Goal: Information Seeking & Learning: Learn about a topic

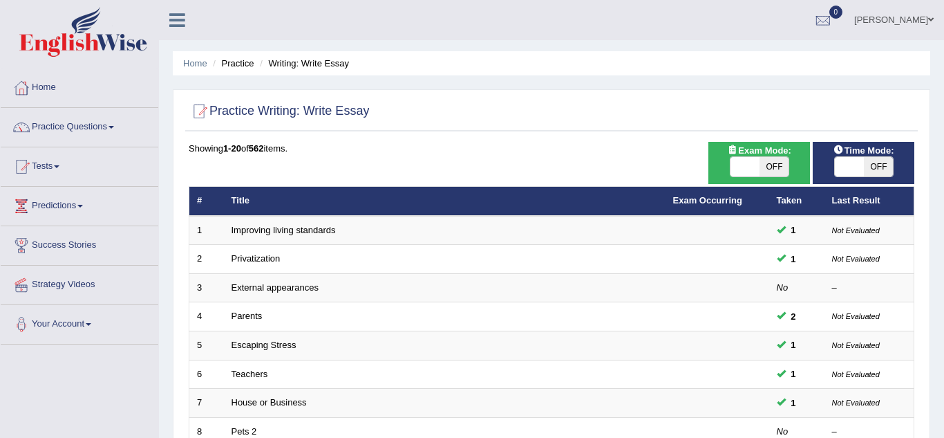
click at [104, 133] on link "Practice Questions" at bounding box center [80, 125] width 158 height 35
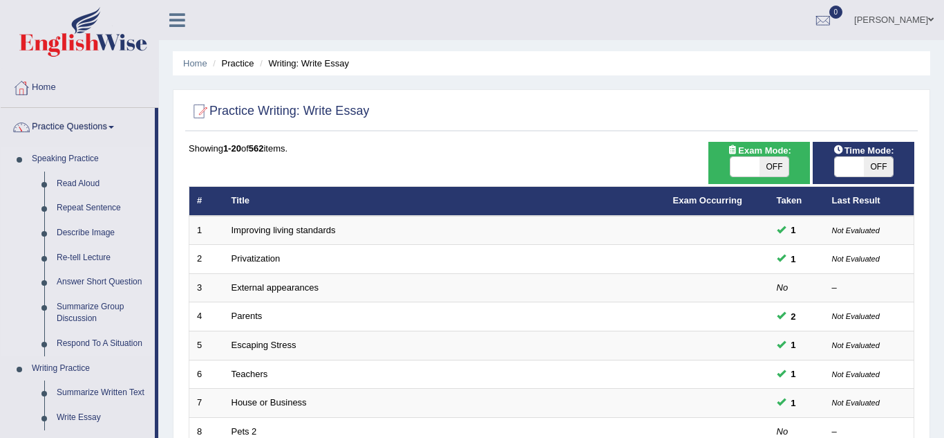
click at [94, 168] on link "Speaking Practice" at bounding box center [90, 159] width 129 height 25
click at [90, 189] on link "Read Aloud" at bounding box center [102, 183] width 104 height 25
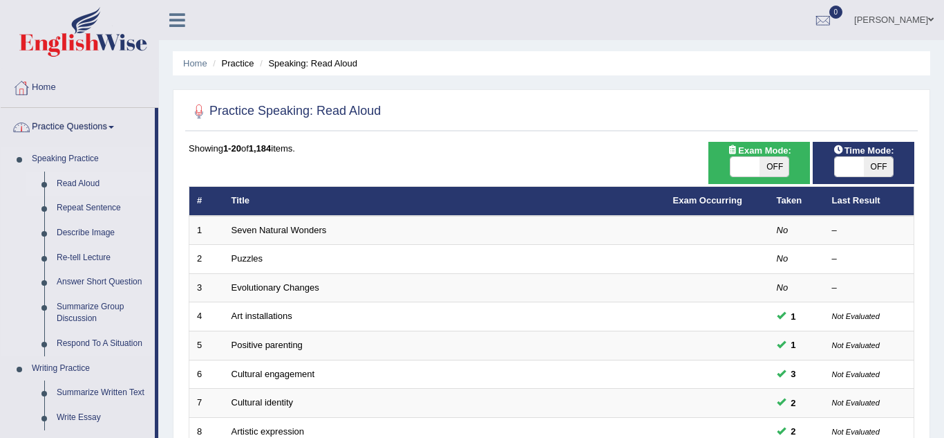
click at [84, 185] on link "Read Aloud" at bounding box center [102, 183] width 104 height 25
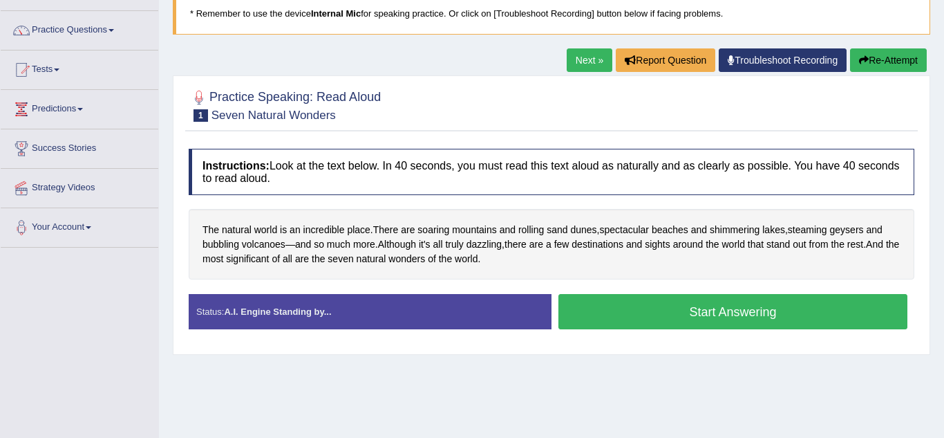
click at [719, 315] on button "Start Answering" at bounding box center [733, 311] width 349 height 35
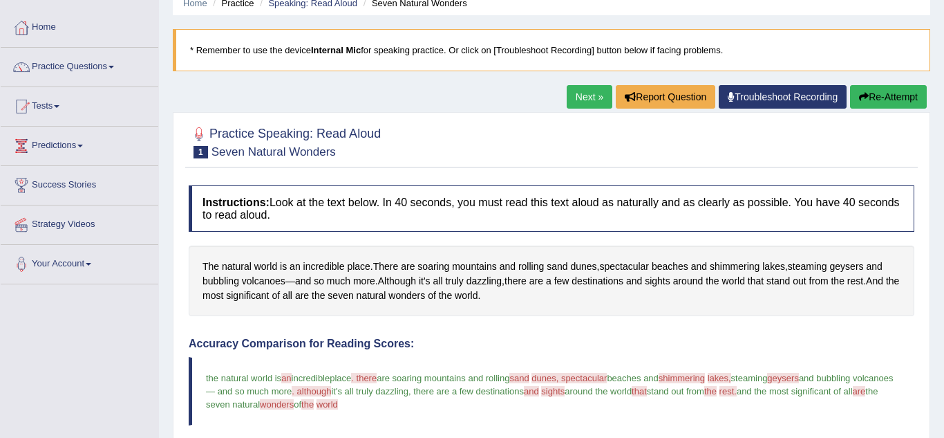
scroll to position [26, 0]
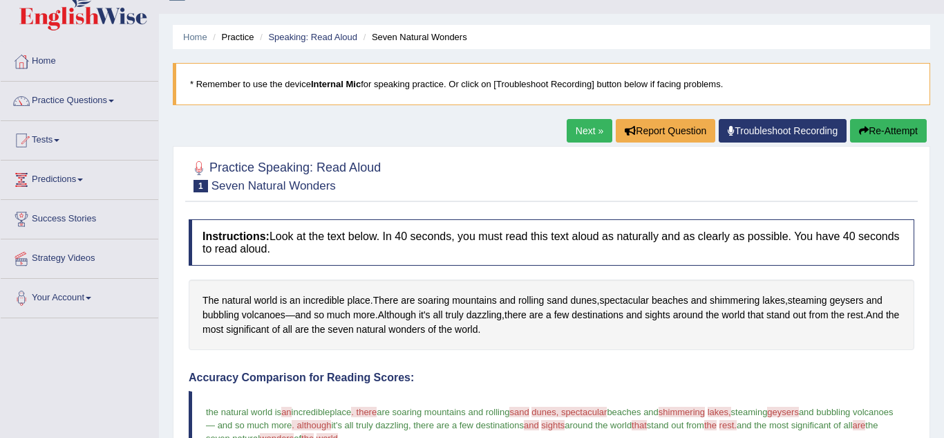
click at [594, 139] on link "Next »" at bounding box center [590, 131] width 46 height 24
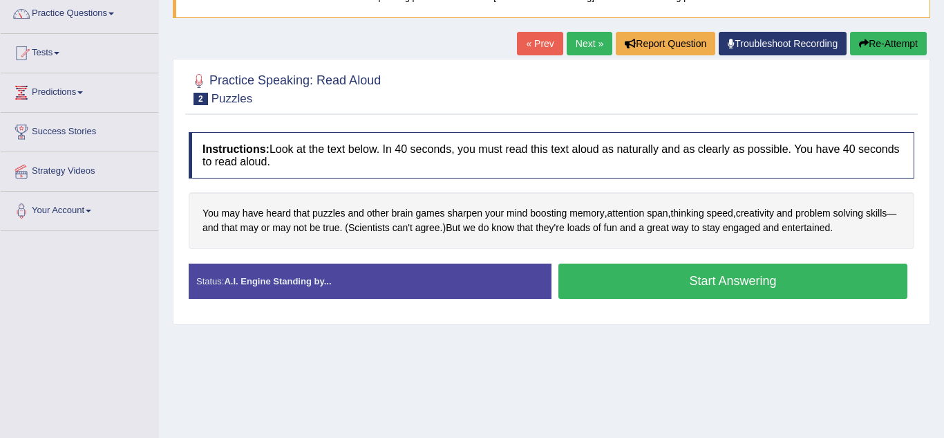
click at [715, 292] on button "Start Answering" at bounding box center [733, 280] width 349 height 35
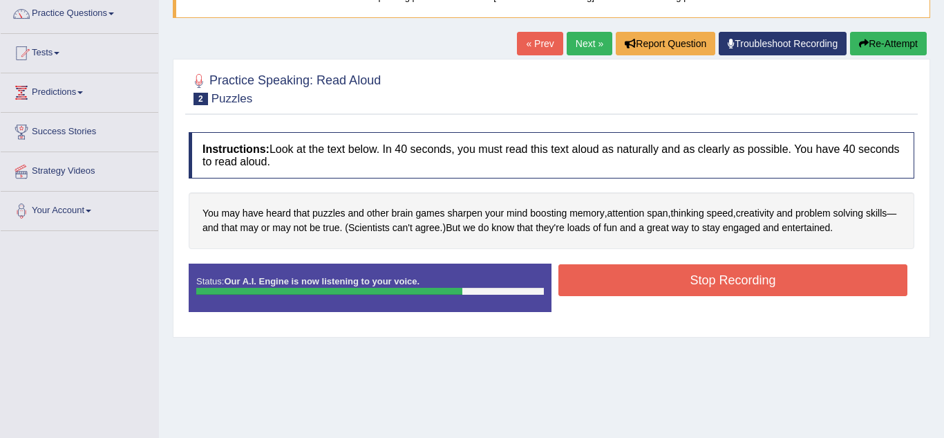
click at [737, 274] on button "Stop Recording" at bounding box center [733, 280] width 349 height 32
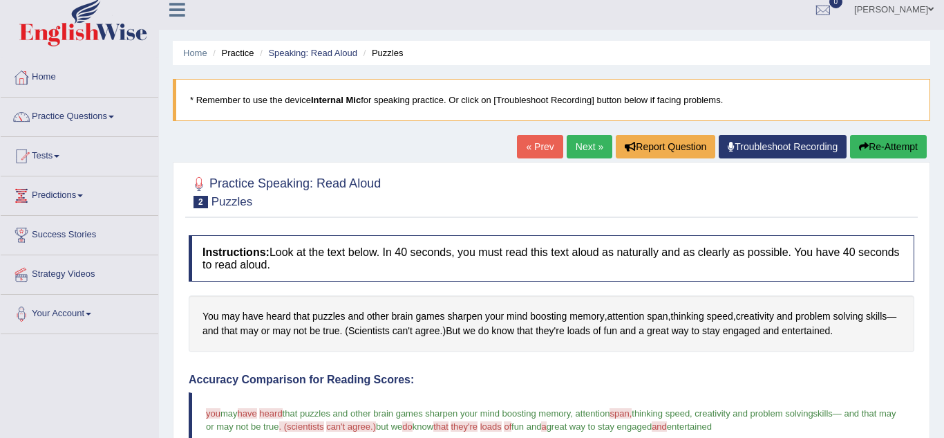
scroll to position [6, 0]
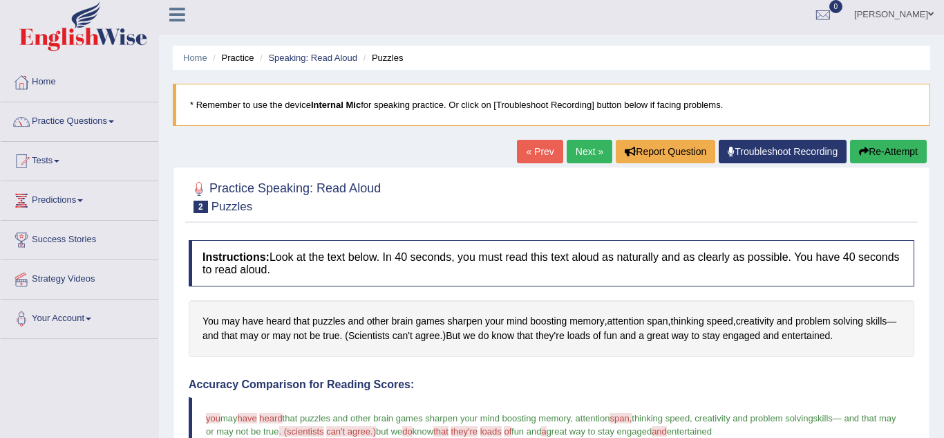
click at [594, 153] on link "Next »" at bounding box center [590, 152] width 46 height 24
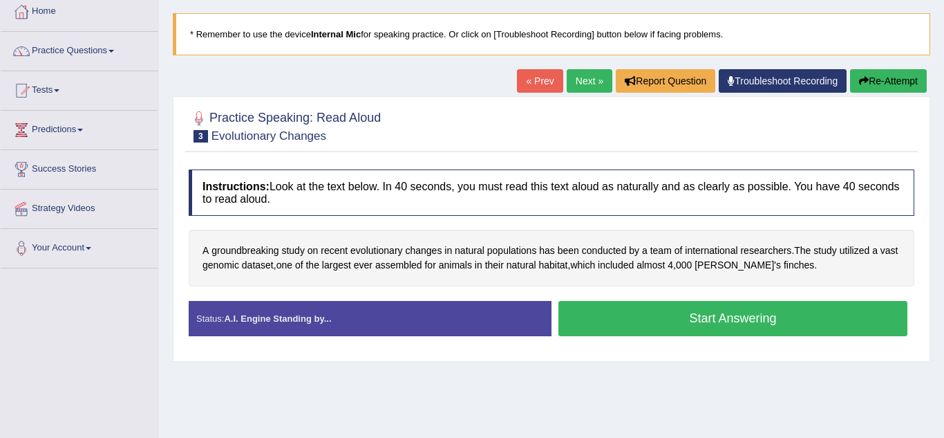
scroll to position [79, 0]
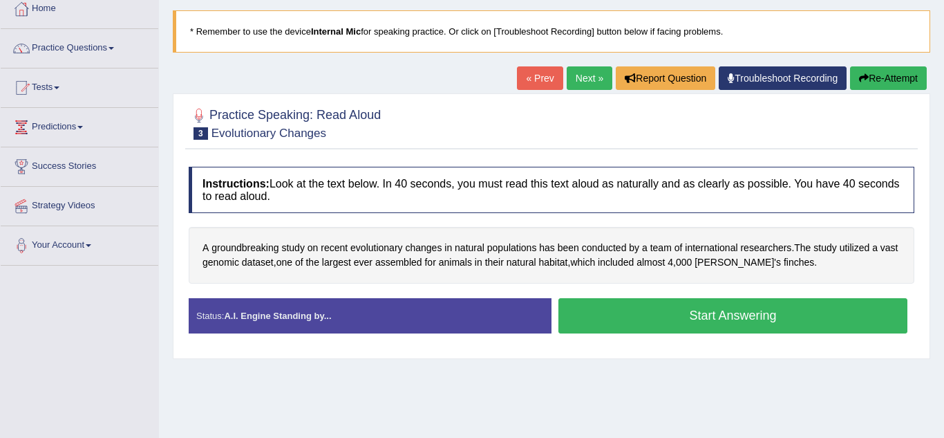
click at [796, 317] on button "Start Answering" at bounding box center [733, 315] width 349 height 35
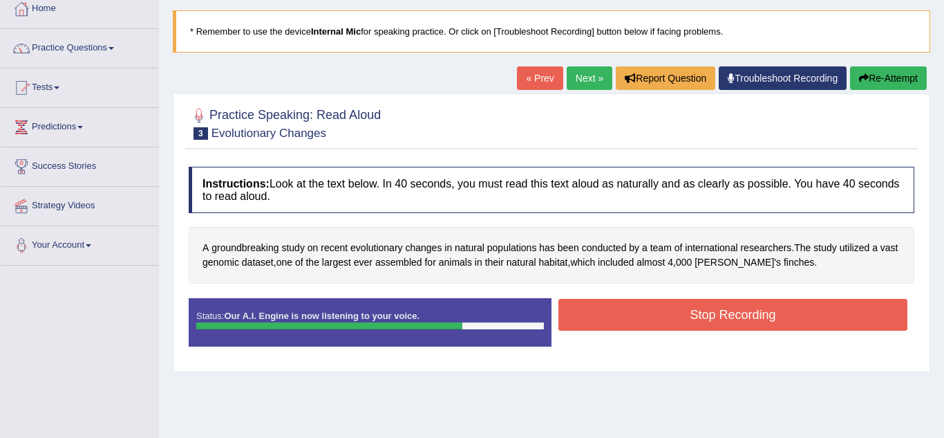
click at [706, 327] on button "Stop Recording" at bounding box center [733, 315] width 349 height 32
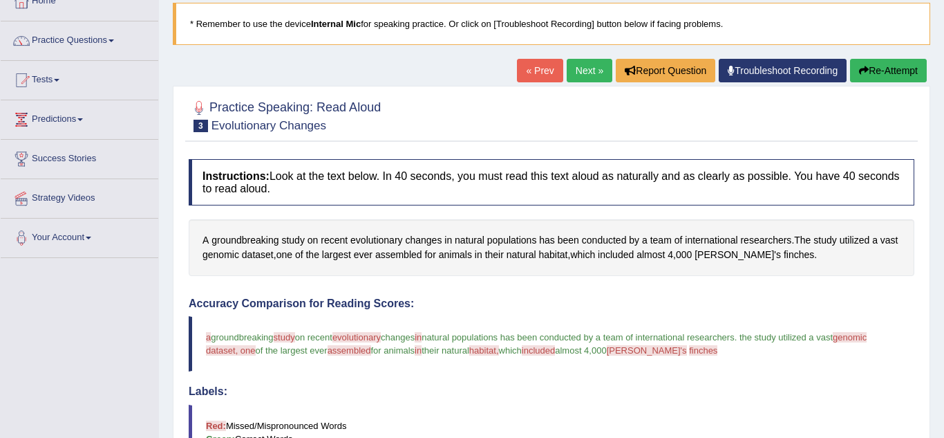
scroll to position [0, 0]
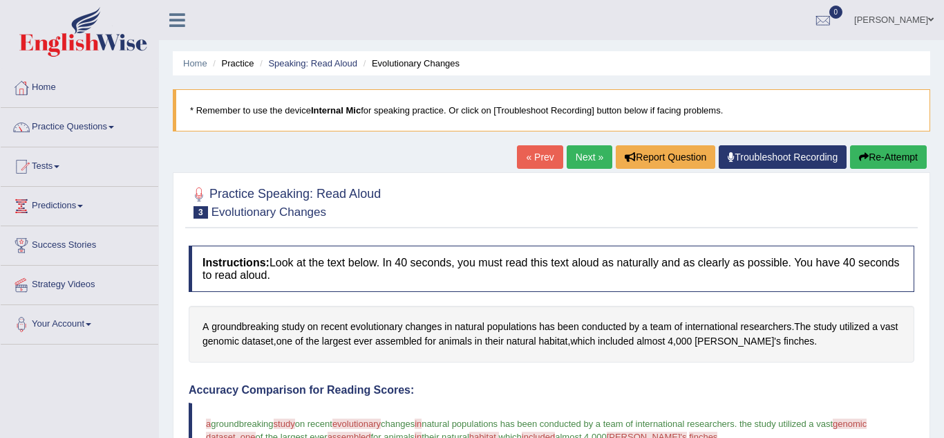
click at [590, 165] on link "Next »" at bounding box center [590, 157] width 46 height 24
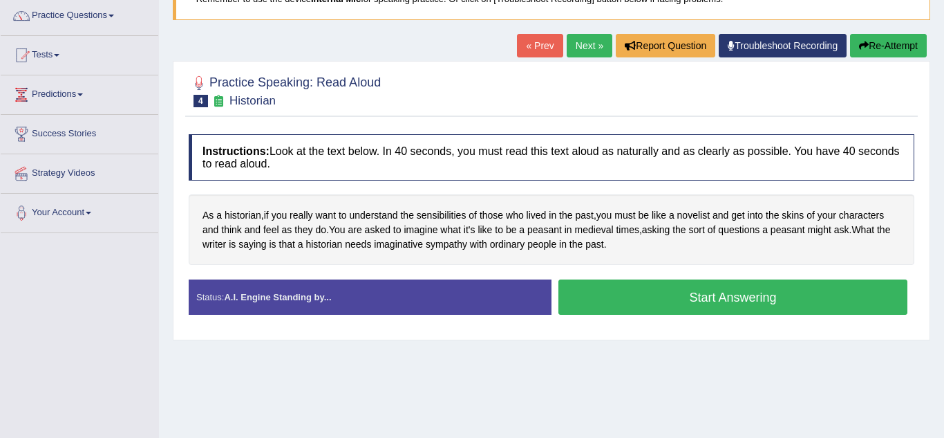
click at [715, 309] on button "Start Answering" at bounding box center [733, 296] width 349 height 35
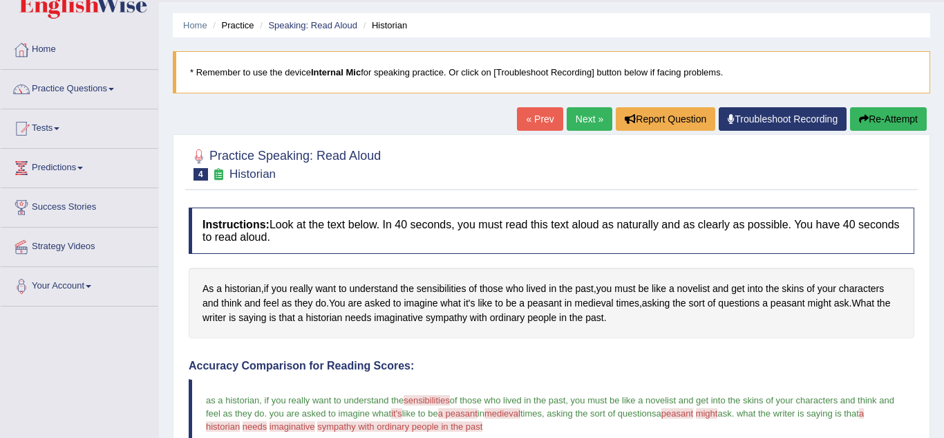
scroll to position [37, 0]
click at [580, 128] on link "Next »" at bounding box center [590, 120] width 46 height 24
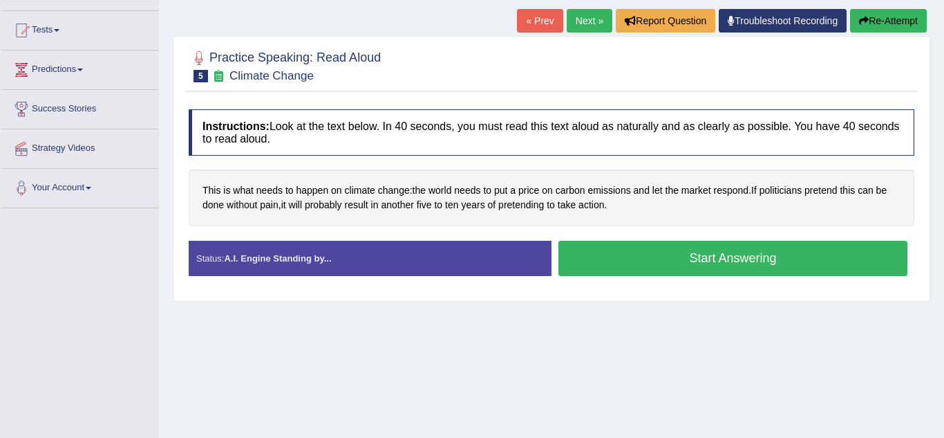
scroll to position [137, 0]
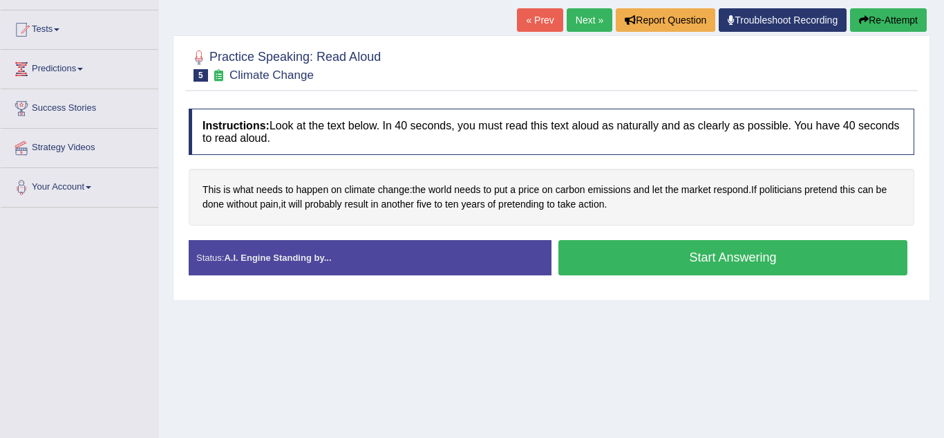
click at [686, 268] on button "Start Answering" at bounding box center [733, 257] width 349 height 35
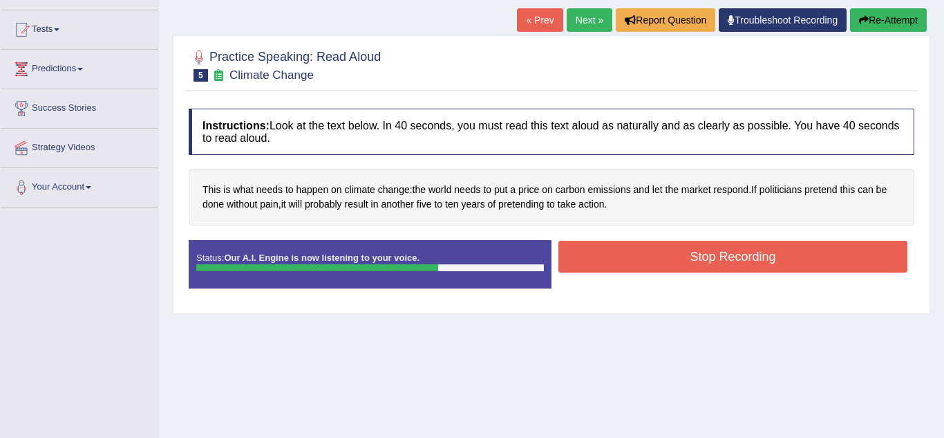
click at [755, 257] on button "Stop Recording" at bounding box center [733, 257] width 349 height 32
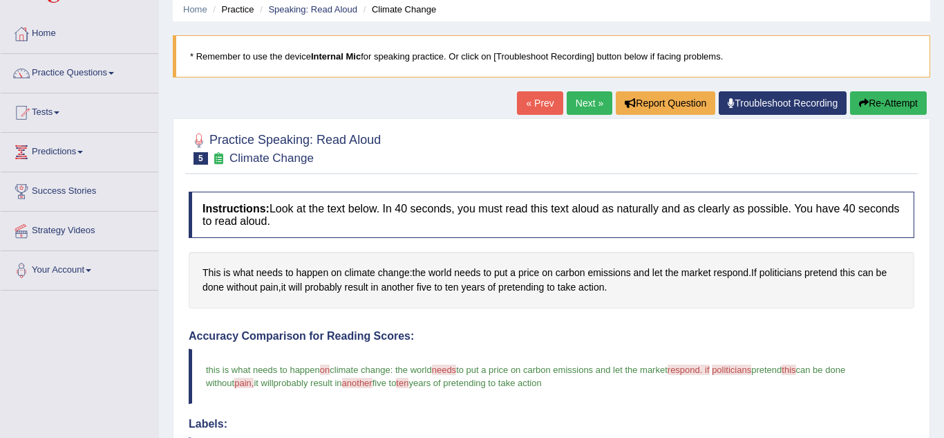
scroll to position [47, 0]
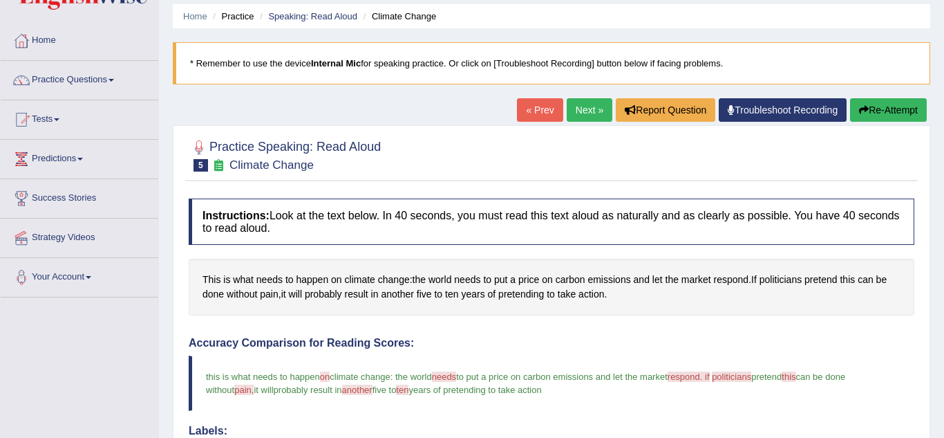
click at [591, 119] on link "Next »" at bounding box center [590, 110] width 46 height 24
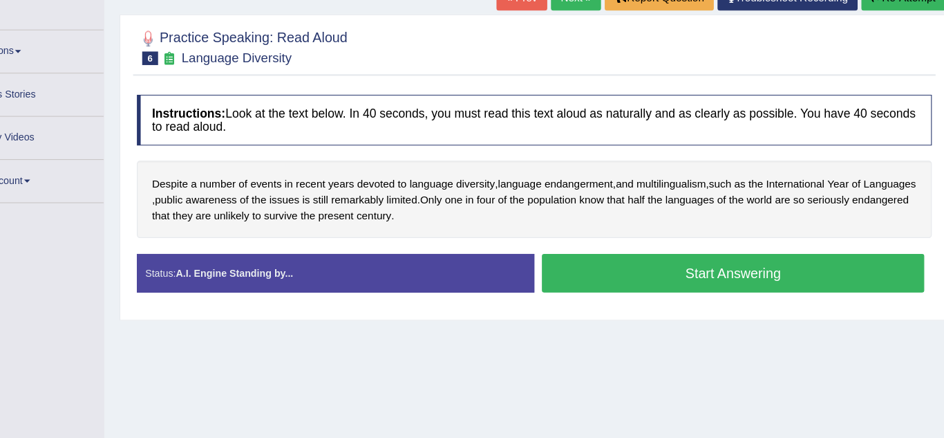
click at [684, 276] on button "Start Answering" at bounding box center [733, 269] width 349 height 35
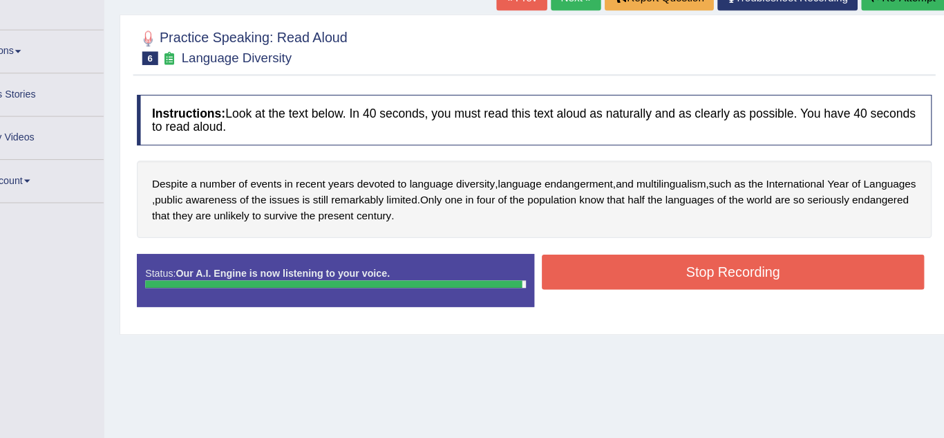
click at [744, 283] on button "Stop Recording" at bounding box center [733, 268] width 349 height 32
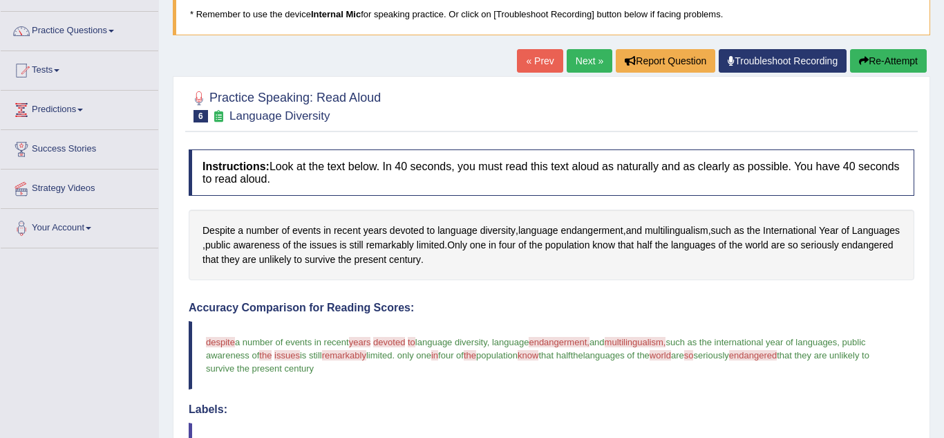
scroll to position [91, 0]
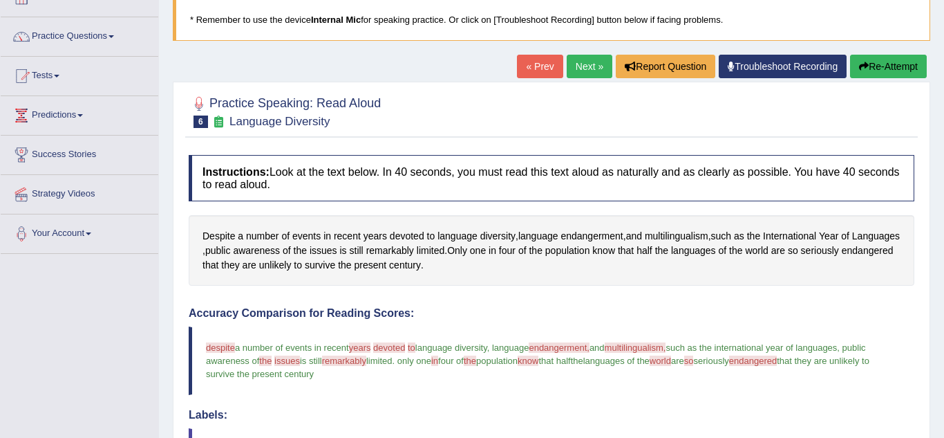
click at [594, 66] on link "Next »" at bounding box center [590, 67] width 46 height 24
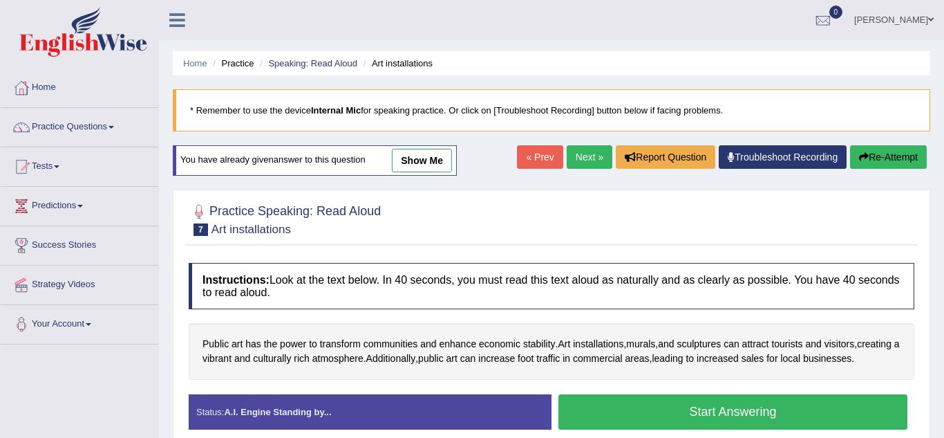
click at [67, 130] on link "Practice Questions" at bounding box center [80, 125] width 158 height 35
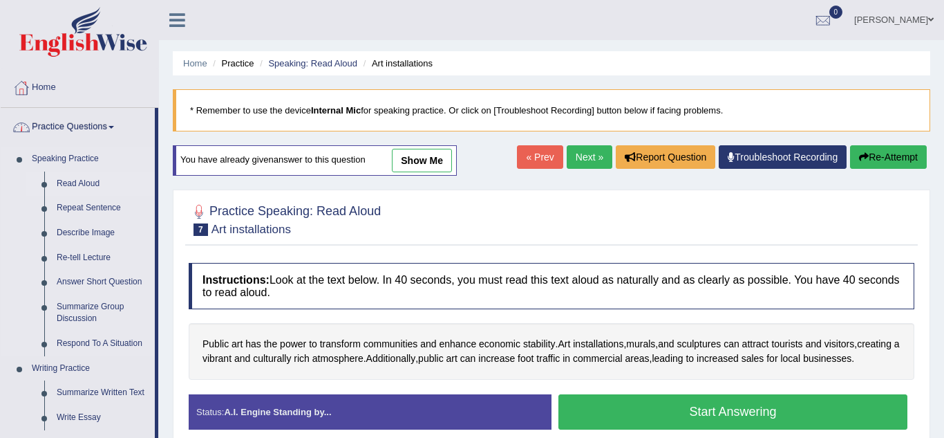
click at [78, 179] on link "Read Aloud" at bounding box center [102, 183] width 104 height 25
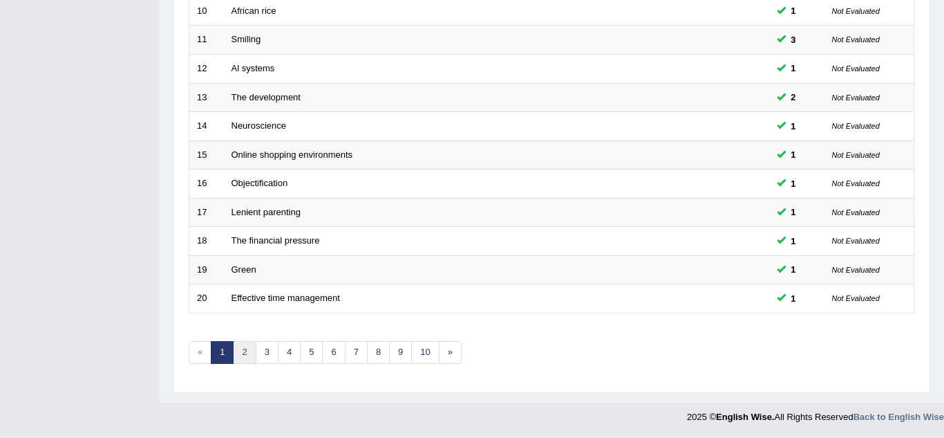
click at [243, 352] on link "2" at bounding box center [244, 352] width 23 height 23
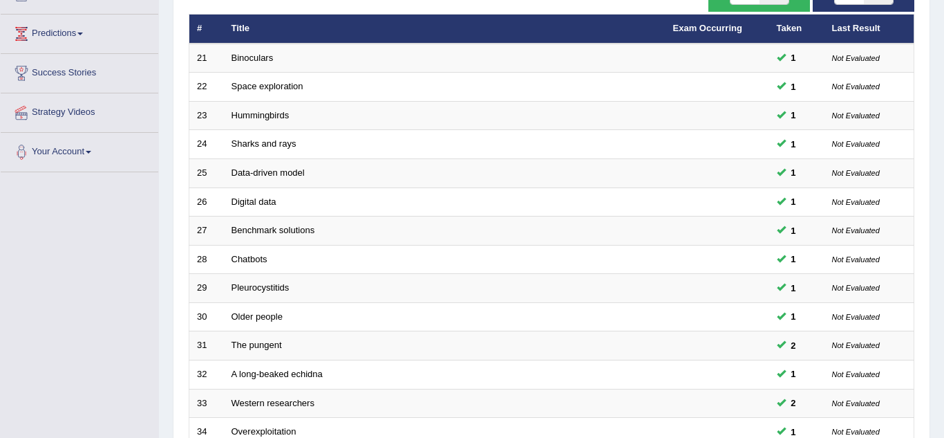
scroll to position [478, 0]
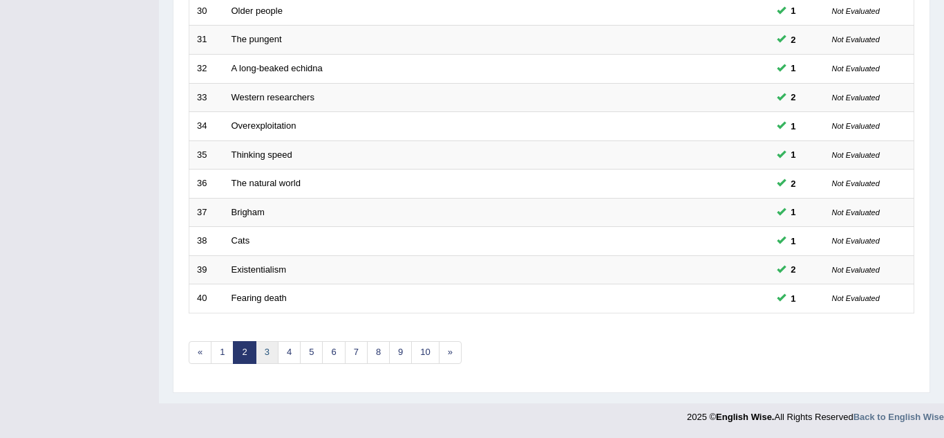
click at [270, 346] on link "3" at bounding box center [267, 352] width 23 height 23
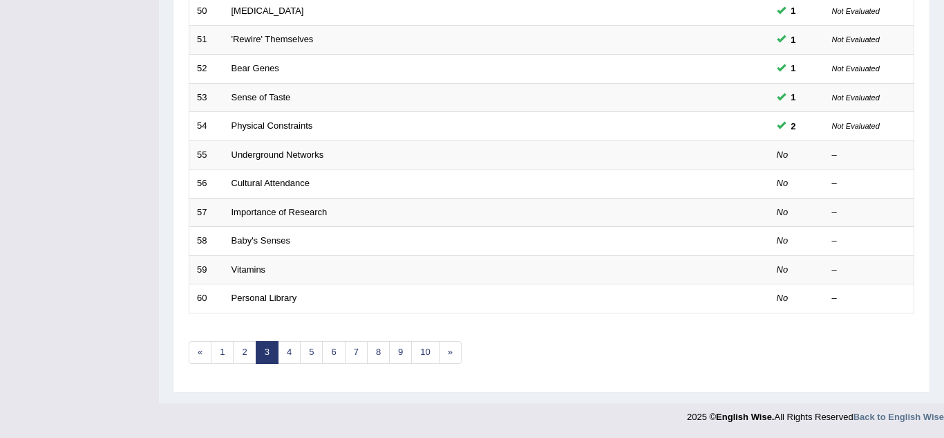
scroll to position [478, 0]
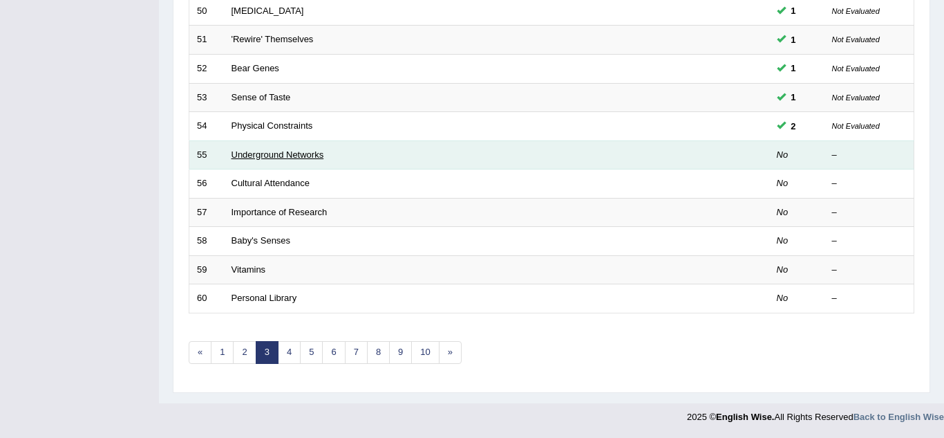
click at [288, 159] on link "Underground Networks" at bounding box center [278, 154] width 93 height 10
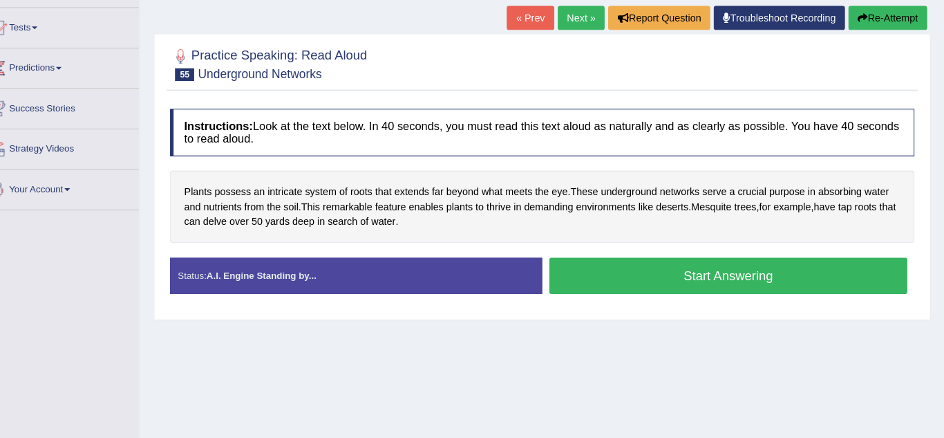
scroll to position [128, 0]
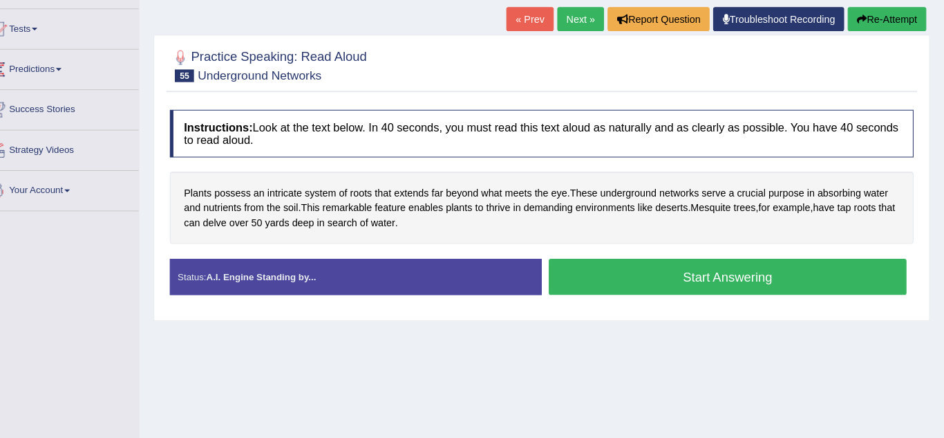
click at [804, 288] on button "Start Answering" at bounding box center [733, 280] width 349 height 35
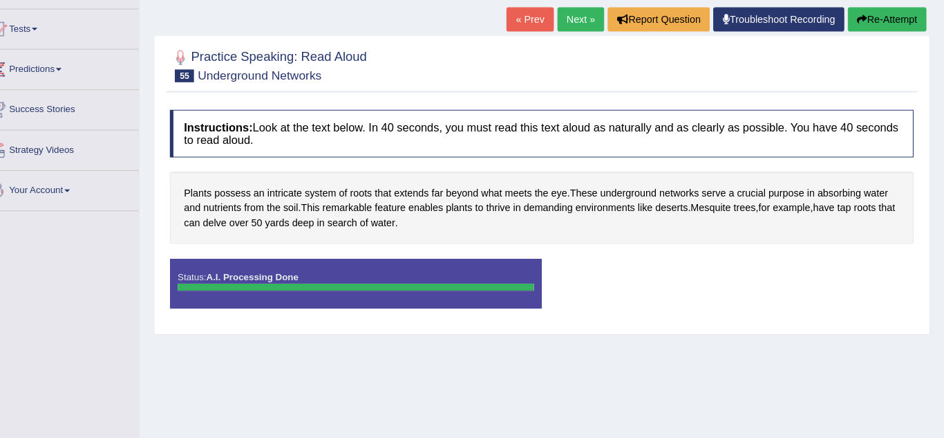
click at [0, 0] on div "Saving your answer..." at bounding box center [0, 0] width 0 height 0
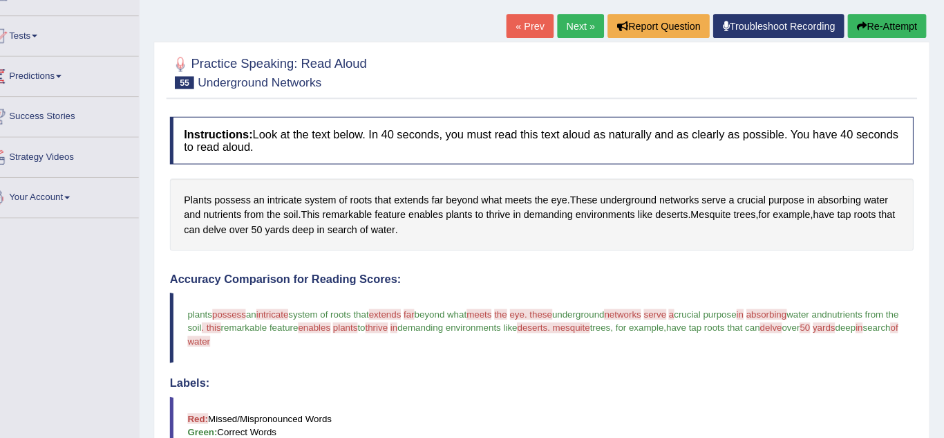
scroll to position [125, 0]
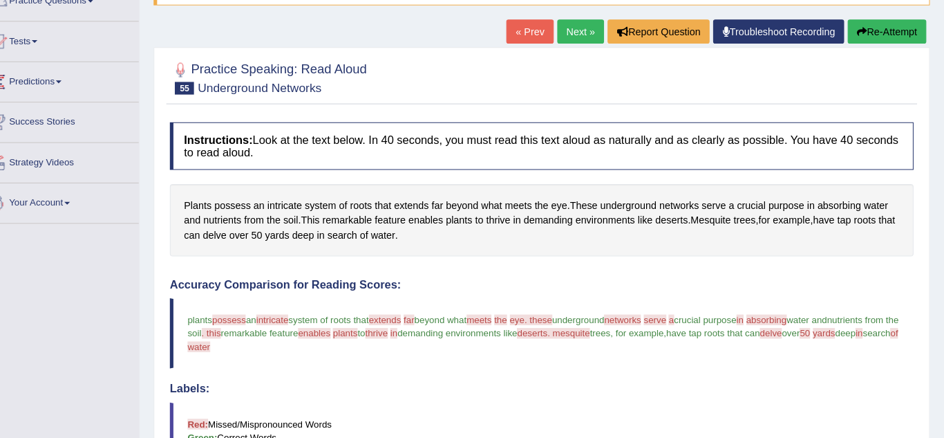
click at [882, 33] on button "Re-Attempt" at bounding box center [888, 32] width 77 height 24
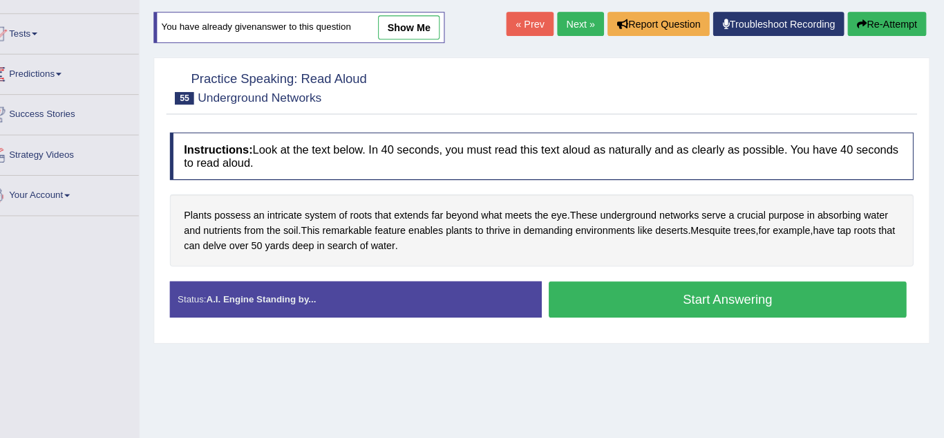
scroll to position [125, 0]
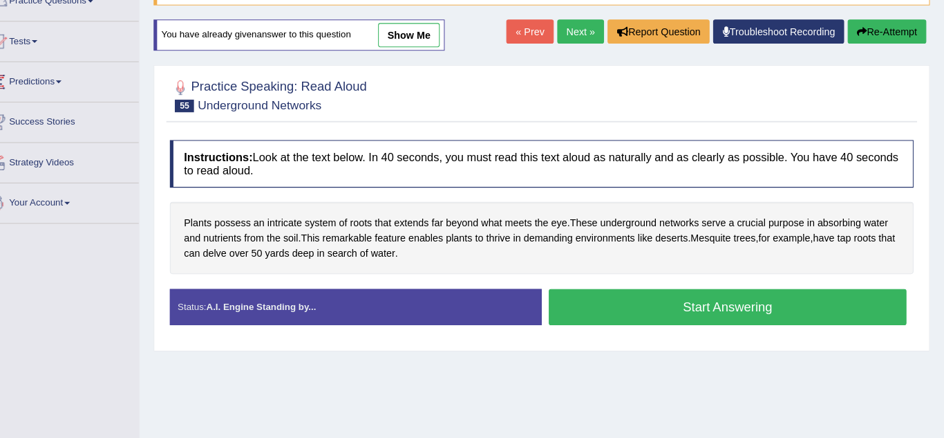
click at [585, 35] on link "Next »" at bounding box center [590, 32] width 46 height 24
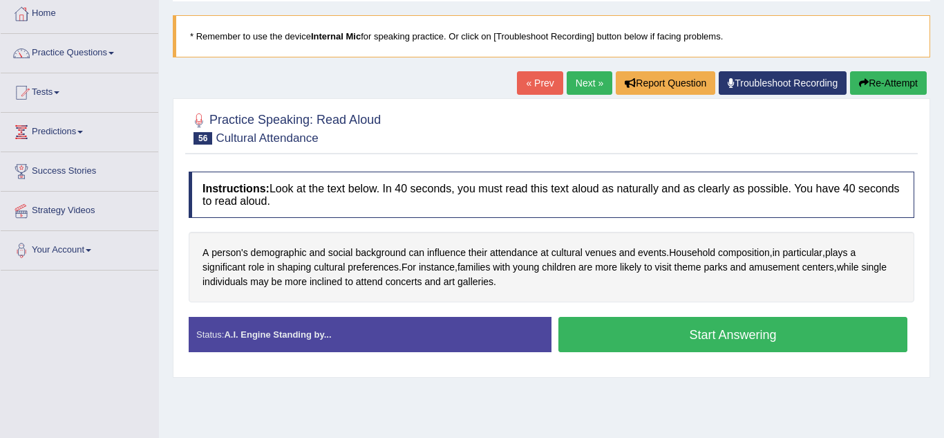
click at [814, 347] on button "Start Answering" at bounding box center [733, 334] width 349 height 35
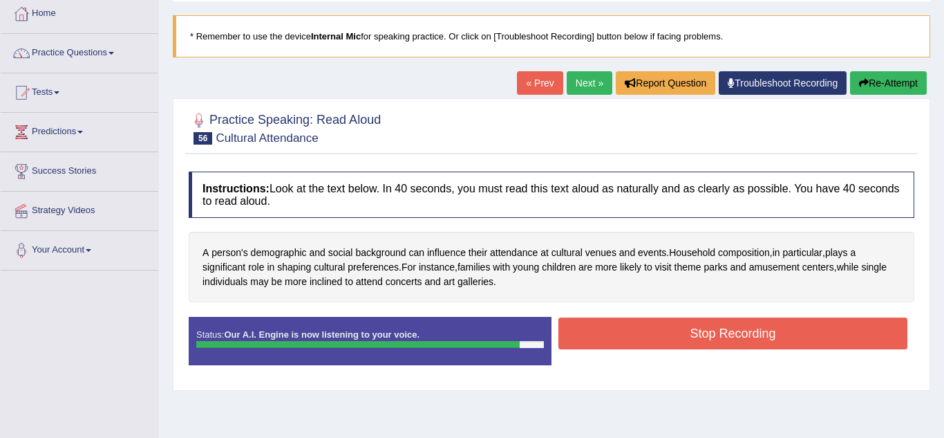
click at [788, 349] on button "Stop Recording" at bounding box center [733, 333] width 349 height 32
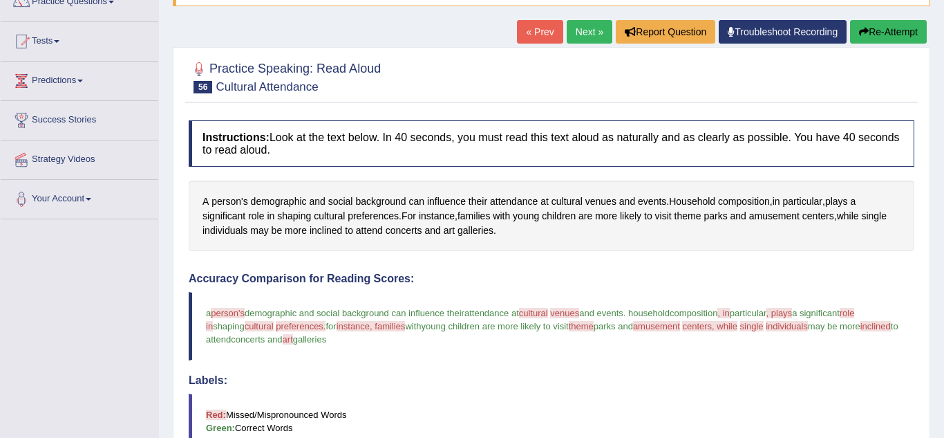
scroll to position [122, 0]
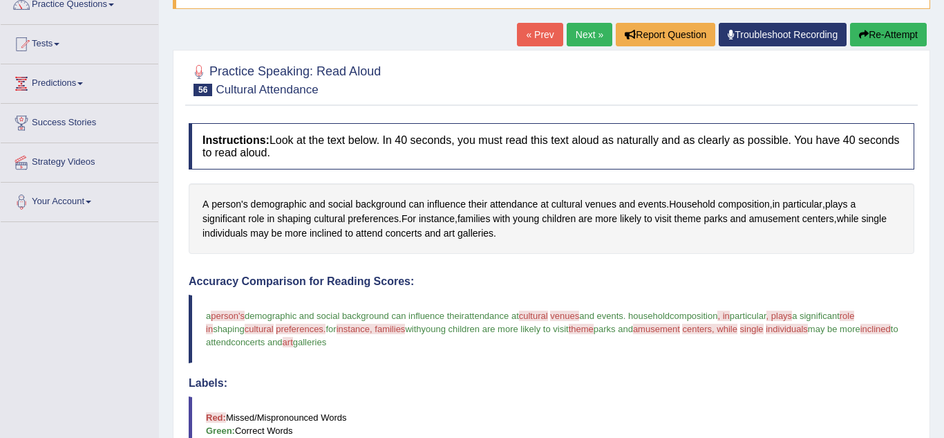
click at [892, 33] on button "Re-Attempt" at bounding box center [888, 35] width 77 height 24
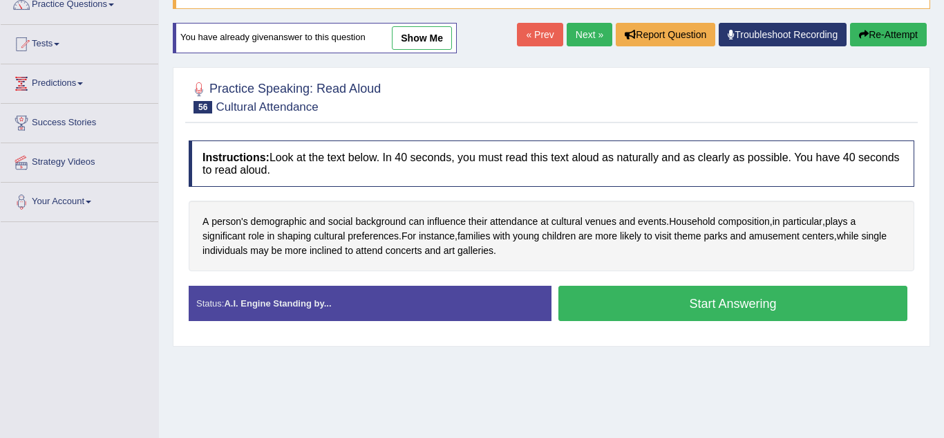
click at [823, 319] on button "Start Answering" at bounding box center [733, 302] width 349 height 35
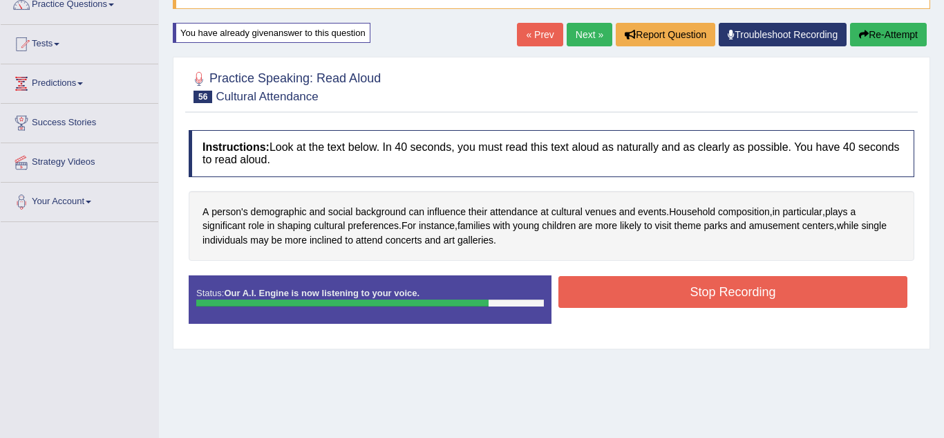
click at [809, 308] on button "Stop Recording" at bounding box center [733, 292] width 349 height 32
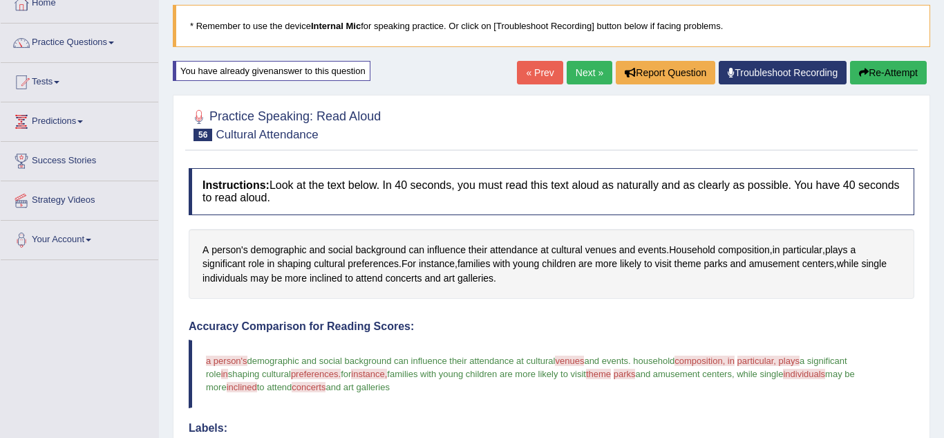
scroll to position [71, 0]
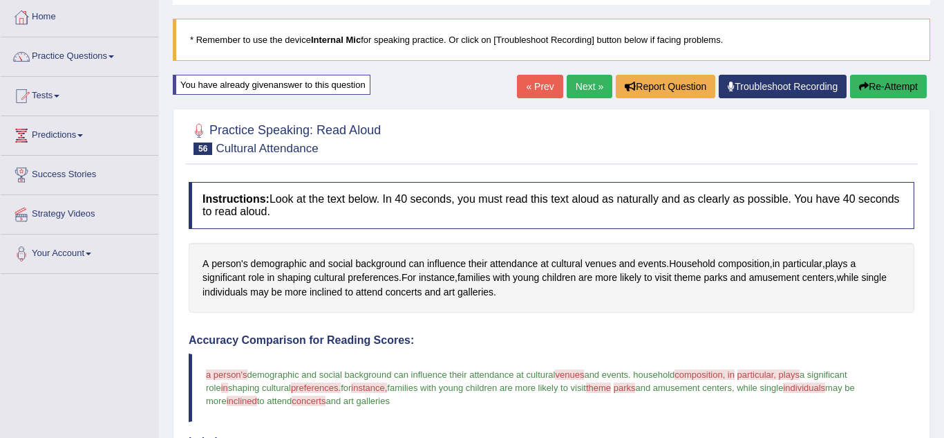
click at [586, 95] on link "Next »" at bounding box center [590, 87] width 46 height 24
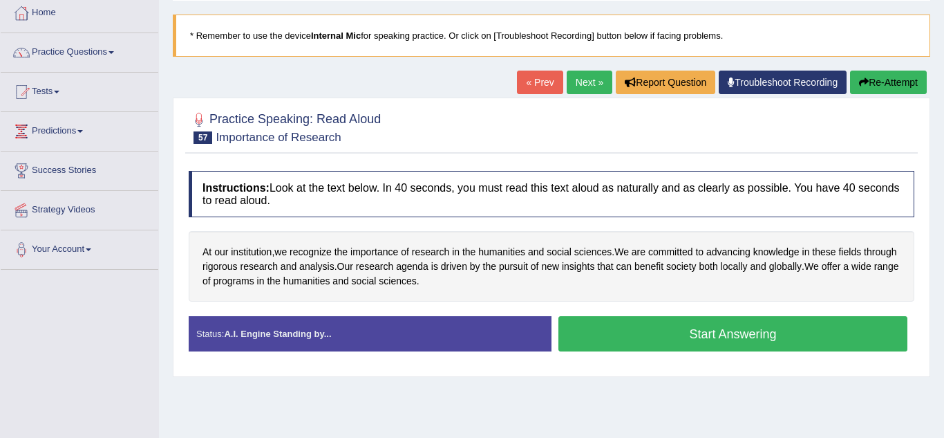
click at [800, 348] on button "Start Answering" at bounding box center [733, 333] width 349 height 35
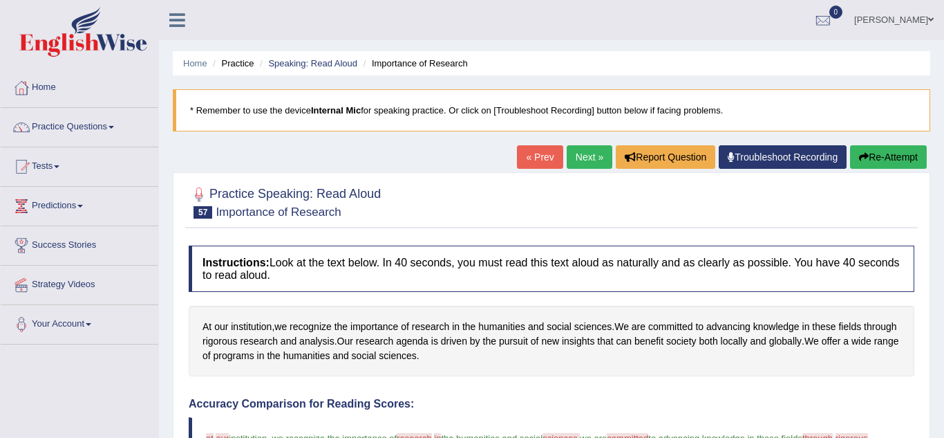
click at [581, 163] on link "Next »" at bounding box center [590, 157] width 46 height 24
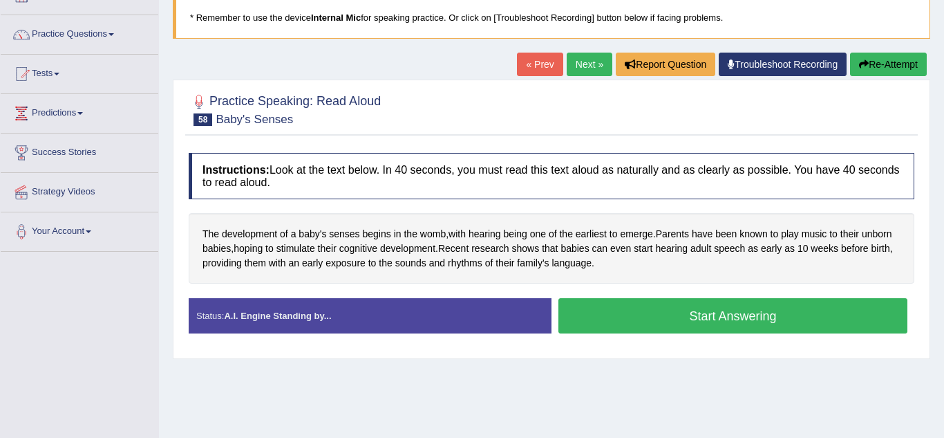
scroll to position [96, 0]
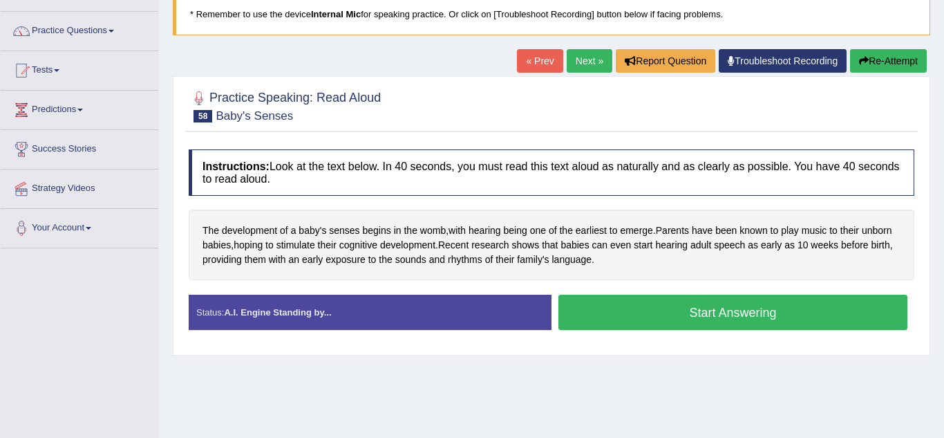
click at [802, 334] on div "Stop Recording" at bounding box center [733, 333] width 363 height 1
click at [797, 322] on button "Start Answering" at bounding box center [733, 311] width 349 height 35
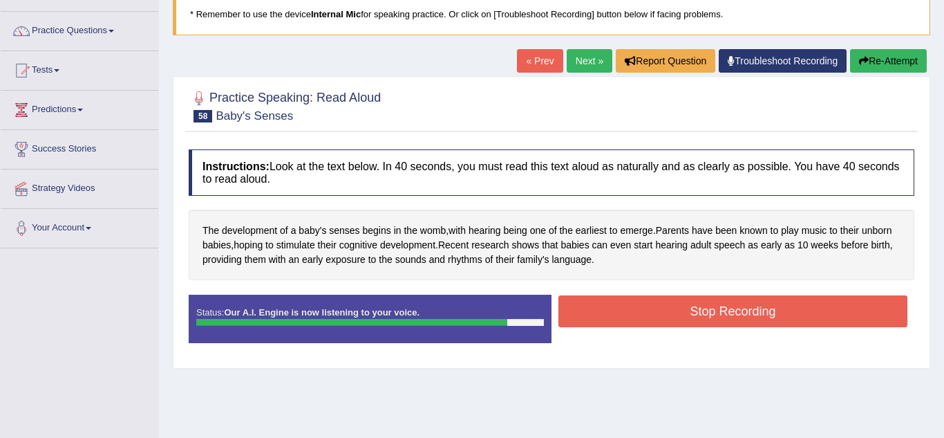
click at [809, 323] on button "Stop Recording" at bounding box center [733, 311] width 349 height 32
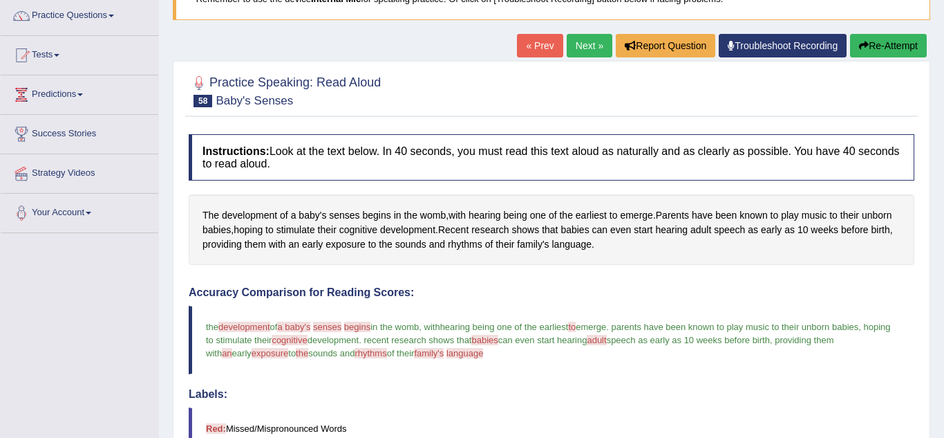
scroll to position [110, 0]
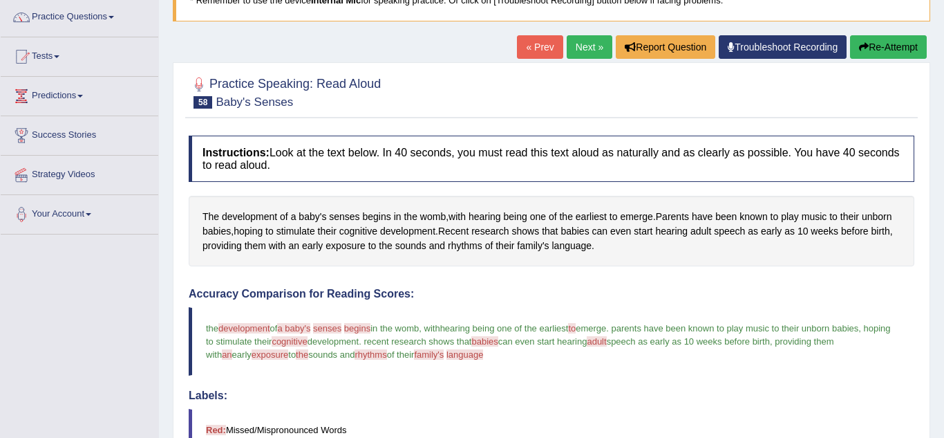
click at [886, 52] on button "Re-Attempt" at bounding box center [888, 47] width 77 height 24
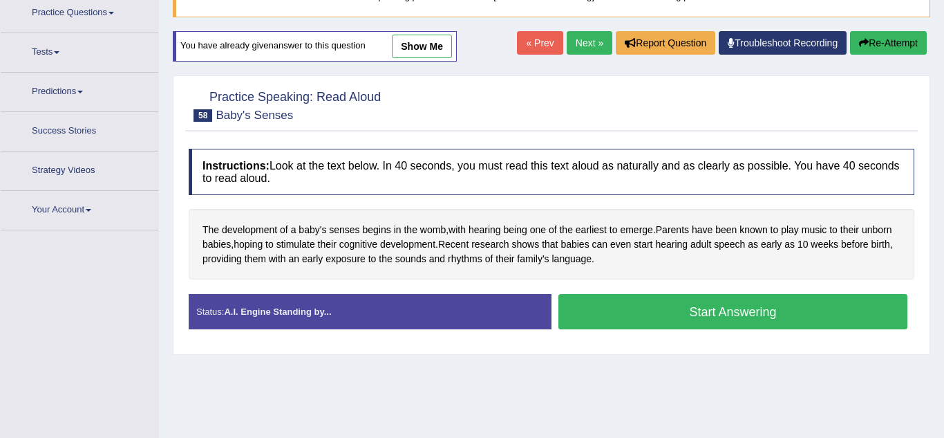
scroll to position [114, 0]
click at [768, 321] on button "Start Answering" at bounding box center [733, 311] width 349 height 35
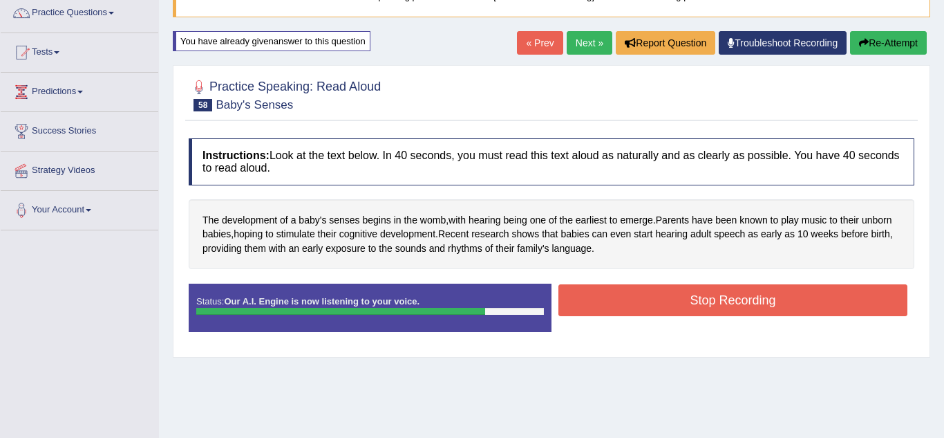
click at [801, 314] on button "Stop Recording" at bounding box center [733, 300] width 349 height 32
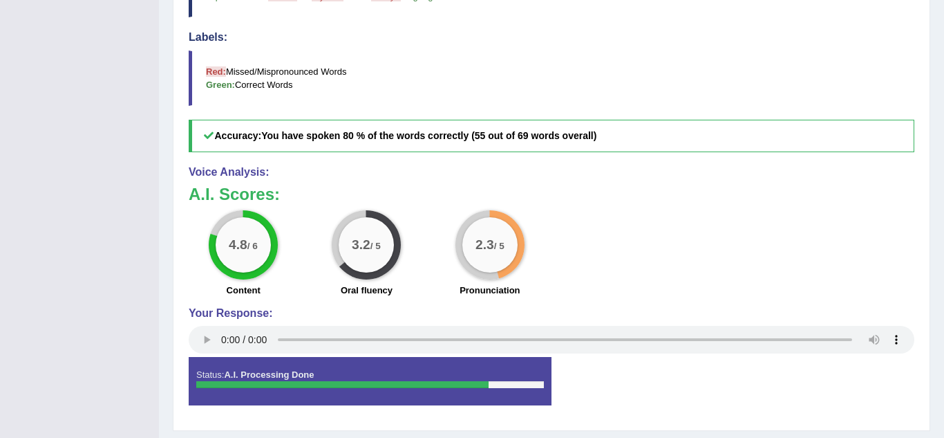
scroll to position [514, 0]
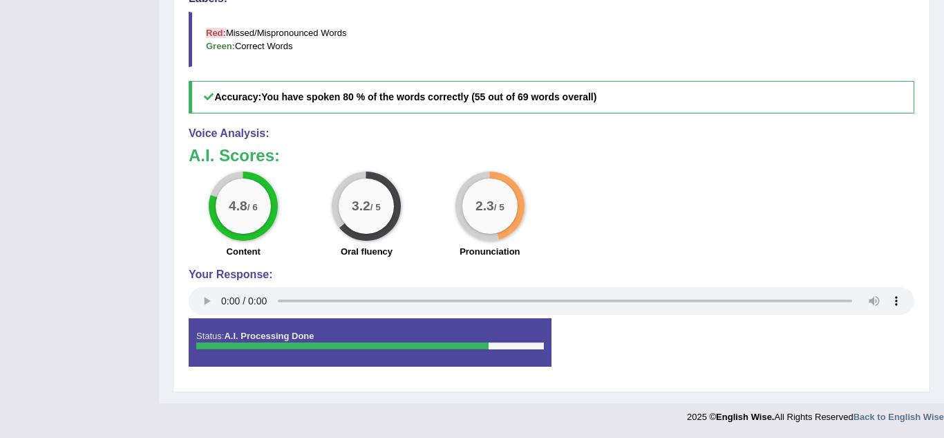
click at [786, 205] on div "4.8 / 6 Content 3.2 / 5 Oral fluency 2.3 / 5 Pronunciation" at bounding box center [552, 215] width 740 height 89
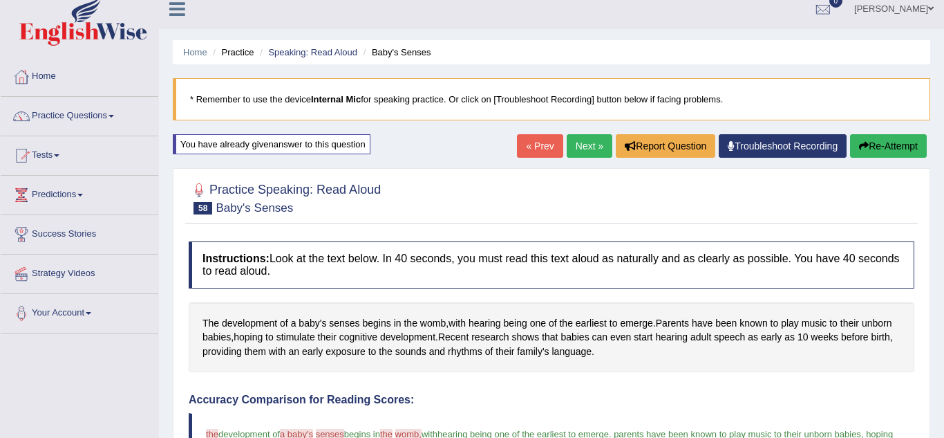
scroll to position [0, 0]
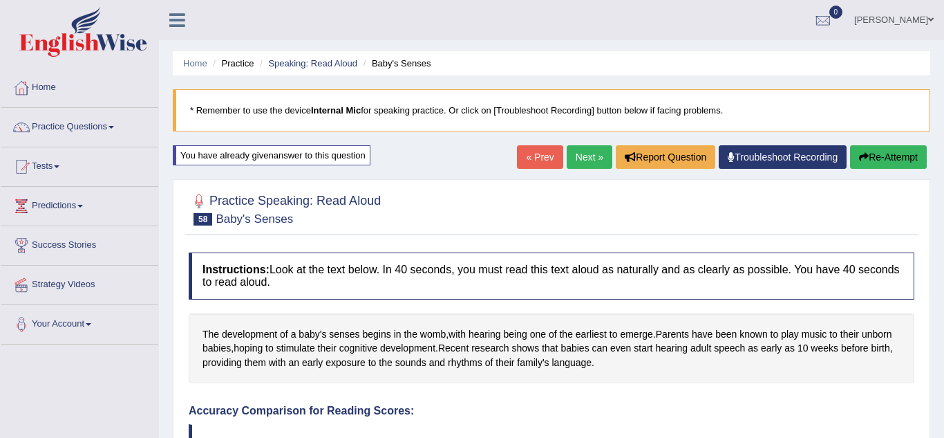
click at [585, 165] on link "Next »" at bounding box center [590, 157] width 46 height 24
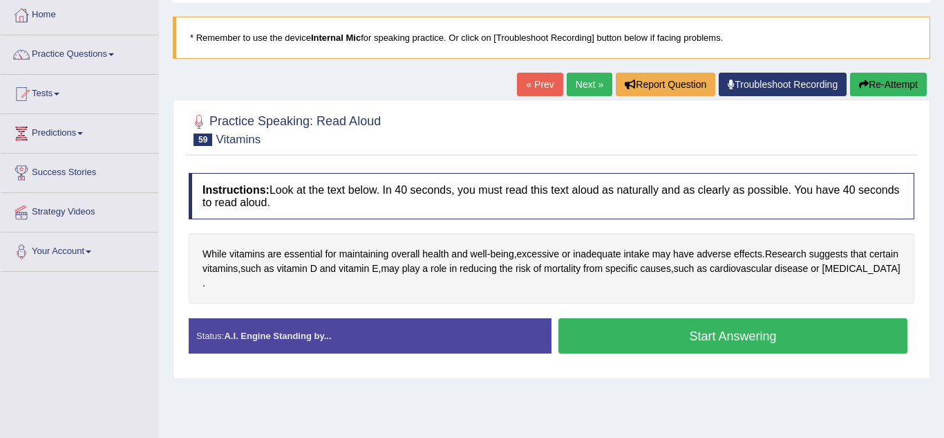
scroll to position [73, 0]
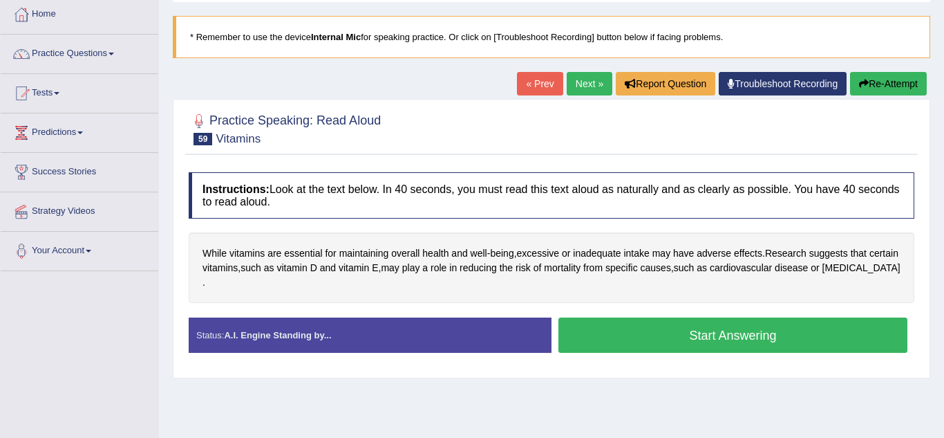
click at [791, 331] on button "Start Answering" at bounding box center [733, 334] width 349 height 35
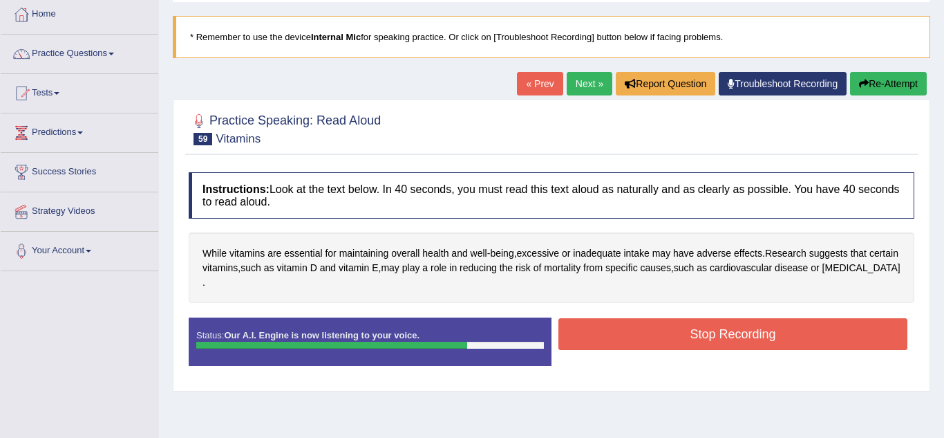
click at [827, 331] on button "Stop Recording" at bounding box center [733, 334] width 349 height 32
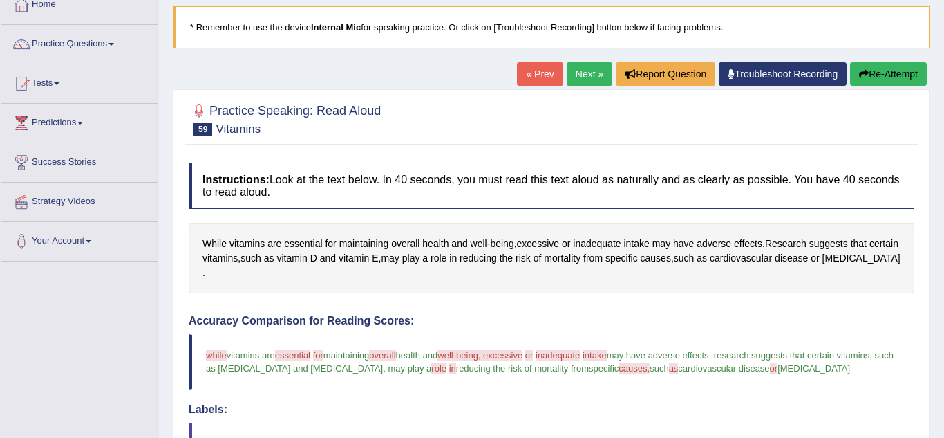
scroll to position [82, 0]
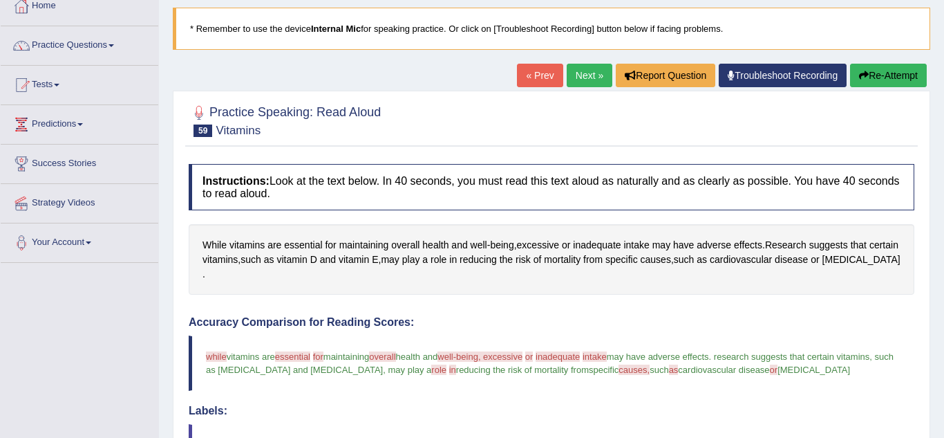
click at [592, 82] on link "Next »" at bounding box center [590, 76] width 46 height 24
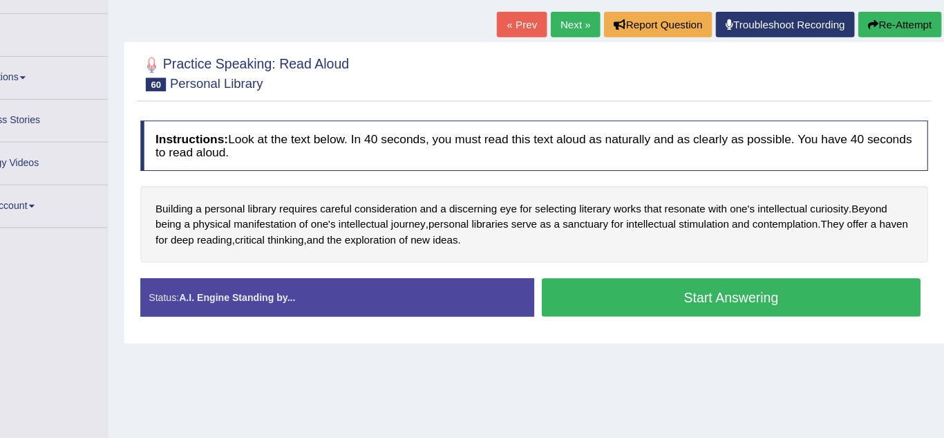
scroll to position [108, 0]
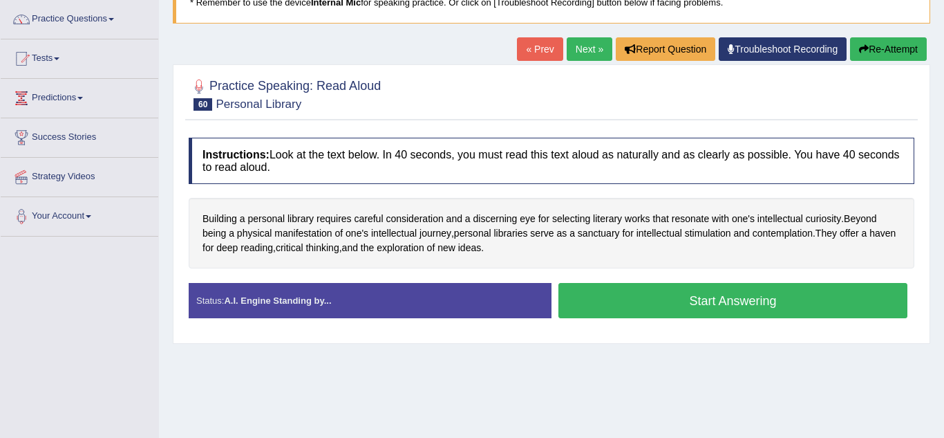
click at [29, 62] on div at bounding box center [21, 58] width 21 height 21
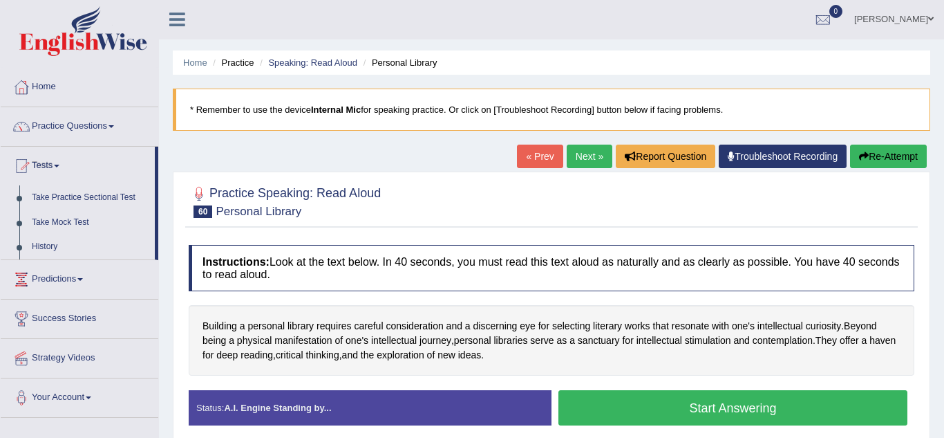
scroll to position [0, 0]
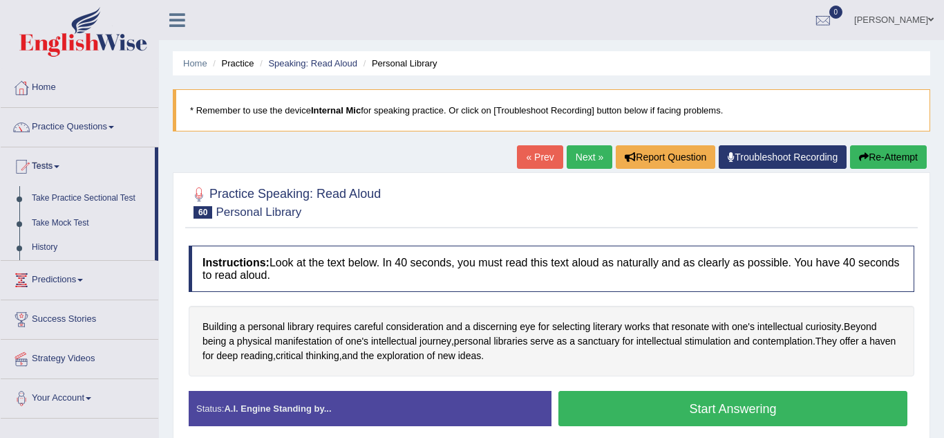
click at [82, 120] on link "Practice Questions" at bounding box center [80, 125] width 158 height 35
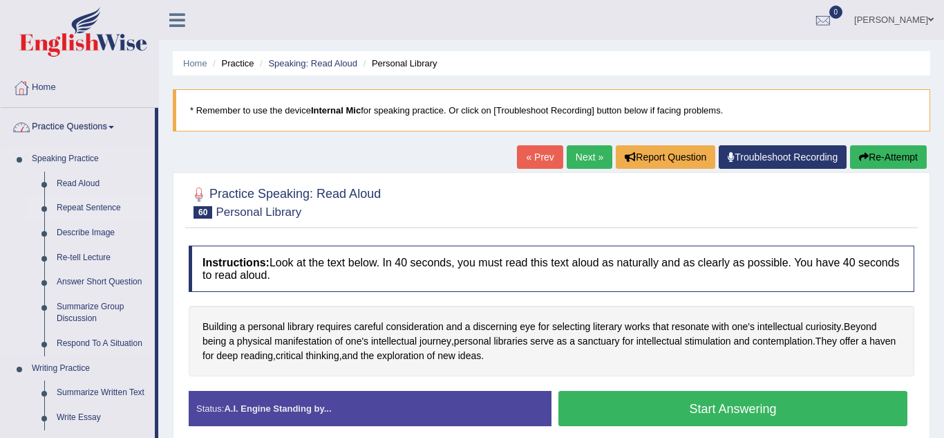
click at [93, 209] on link "Repeat Sentence" at bounding box center [102, 208] width 104 height 25
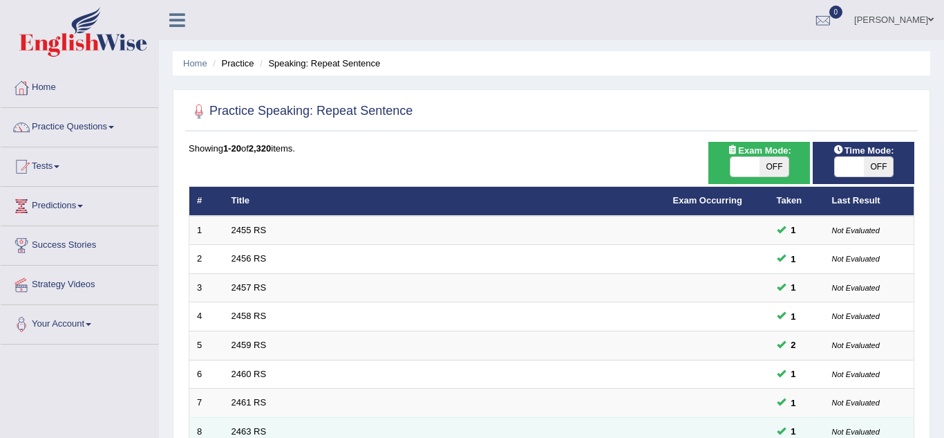
click at [733, 437] on td at bounding box center [718, 431] width 104 height 29
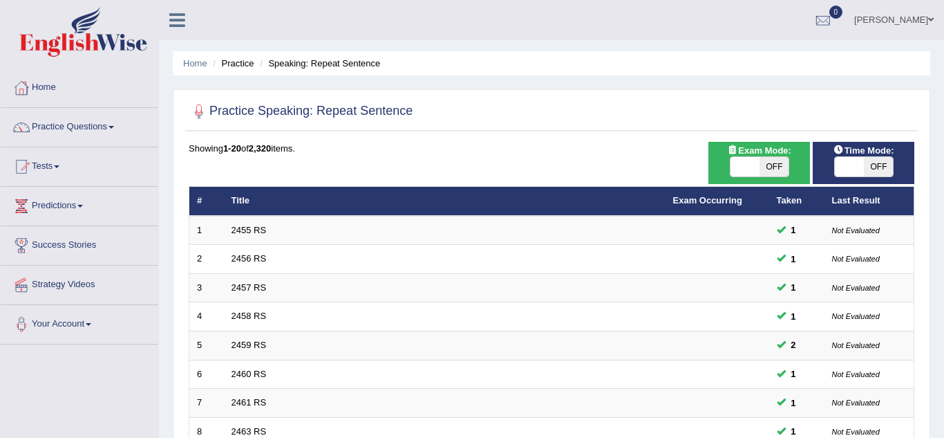
click at [44, 118] on link "Practice Questions" at bounding box center [80, 125] width 158 height 35
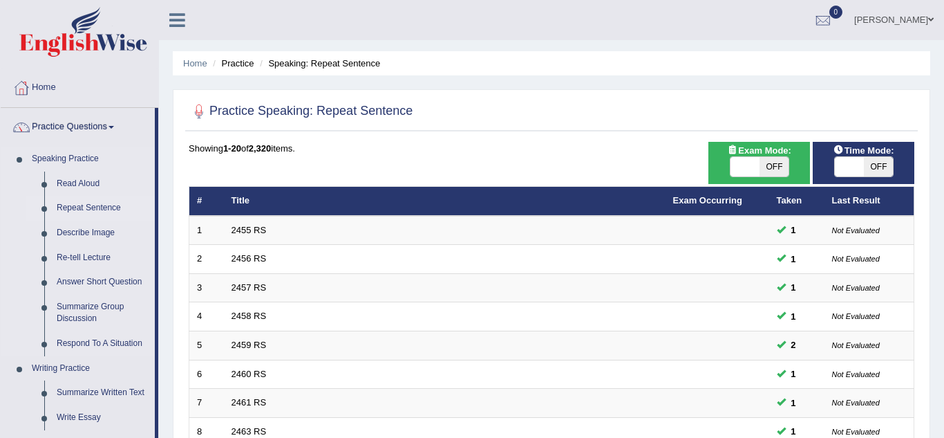
click at [98, 206] on link "Repeat Sentence" at bounding box center [102, 208] width 104 height 25
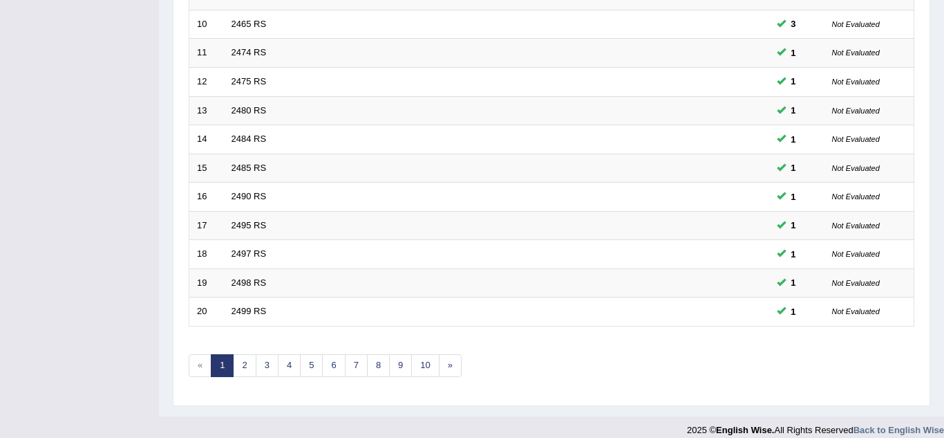
scroll to position [478, 0]
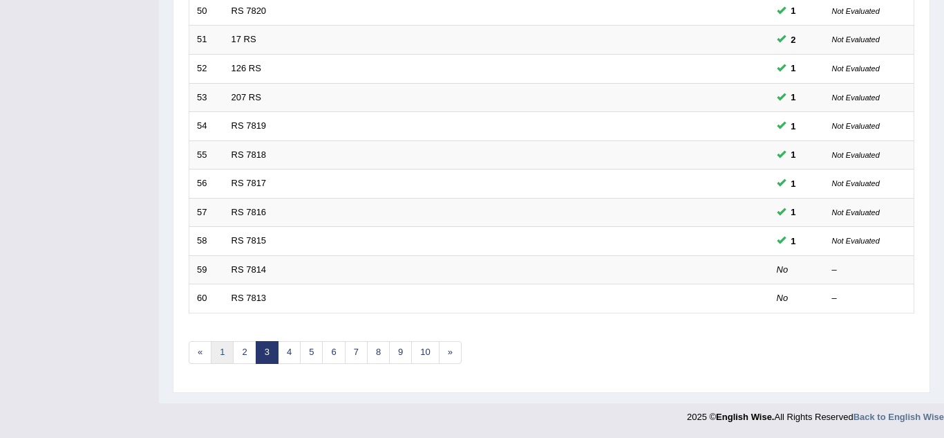
click at [227, 344] on link "1" at bounding box center [222, 352] width 23 height 23
click at [275, 352] on link "3" at bounding box center [267, 352] width 23 height 23
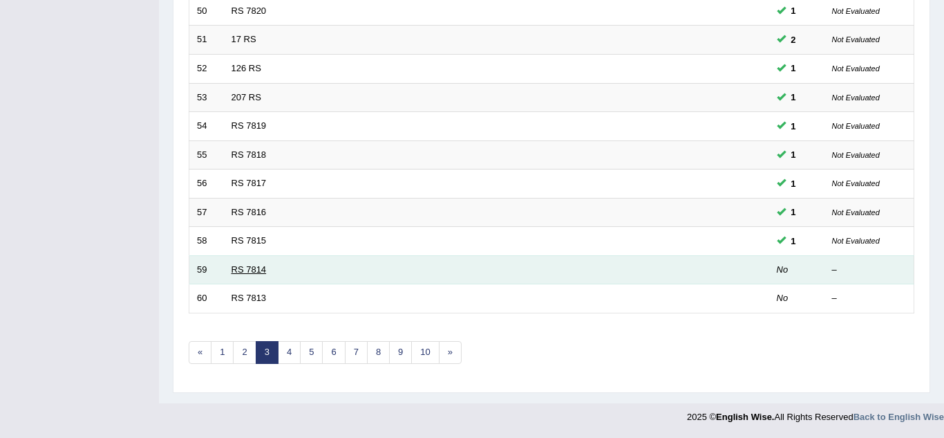
click at [237, 270] on link "RS 7814" at bounding box center [249, 269] width 35 height 10
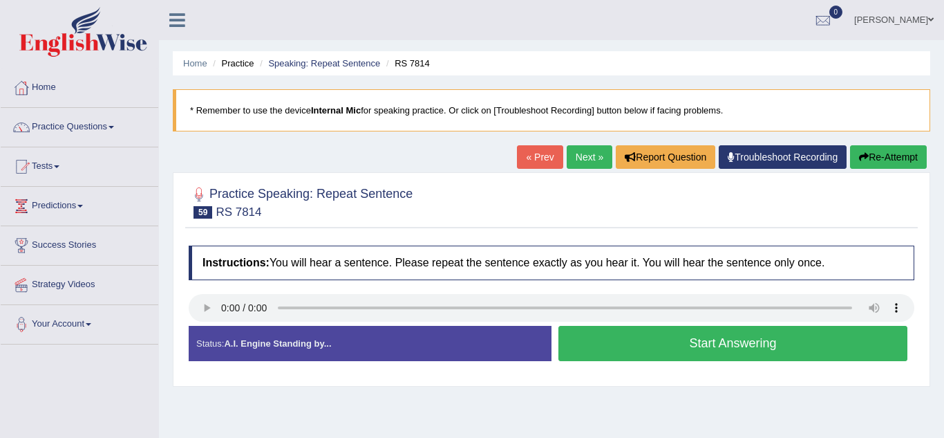
click at [818, 357] on button "Start Answering" at bounding box center [733, 343] width 349 height 35
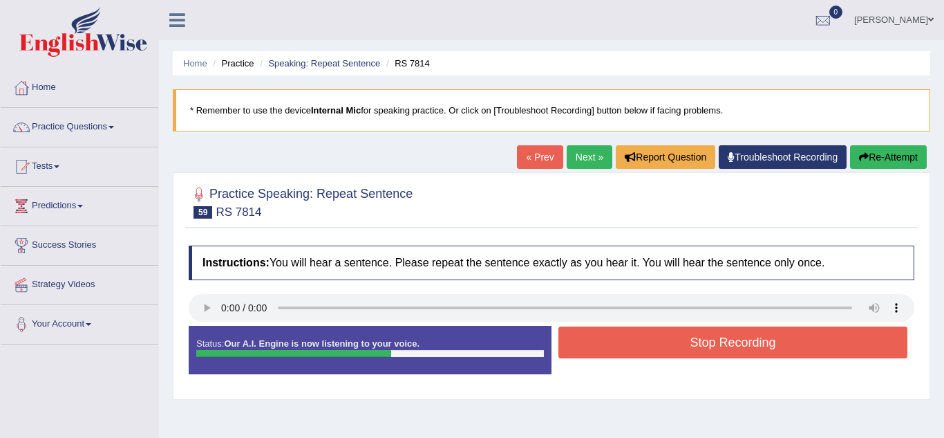
click at [787, 350] on button "Stop Recording" at bounding box center [733, 342] width 349 height 32
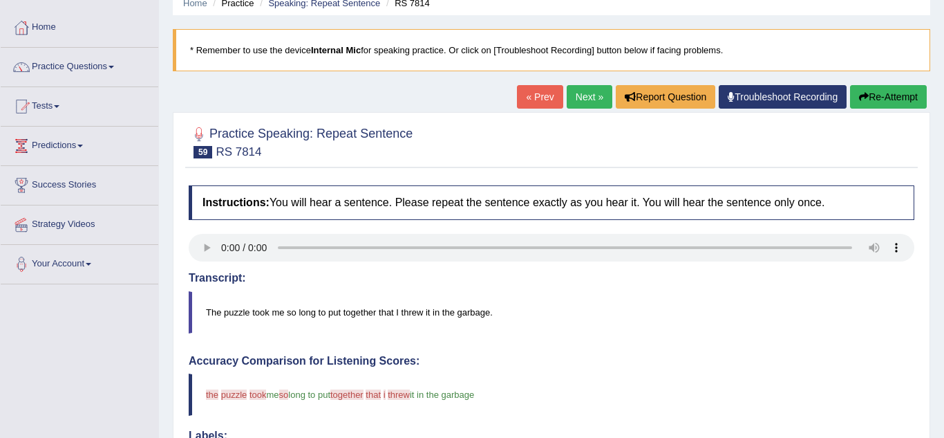
scroll to position [57, 0]
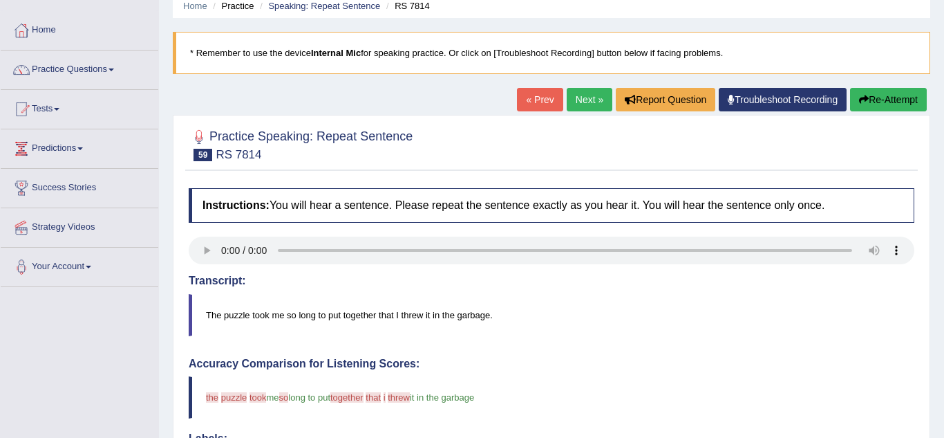
click at [592, 104] on link "Next »" at bounding box center [590, 100] width 46 height 24
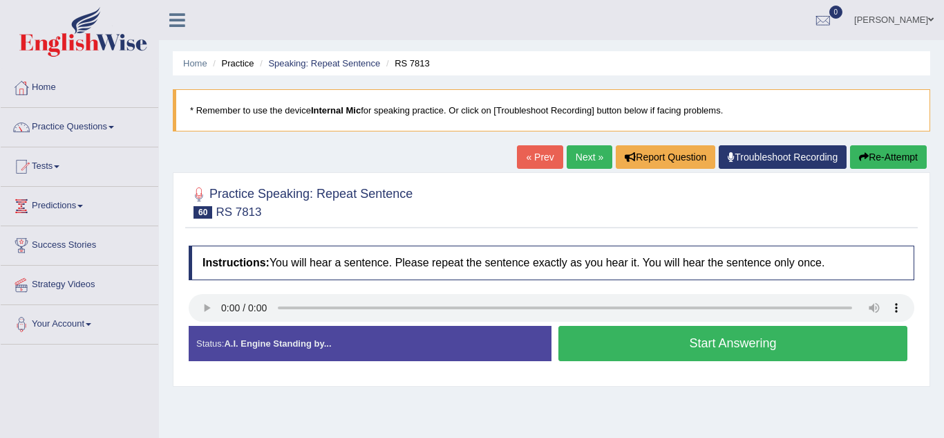
click at [780, 355] on button "Start Answering" at bounding box center [733, 343] width 349 height 35
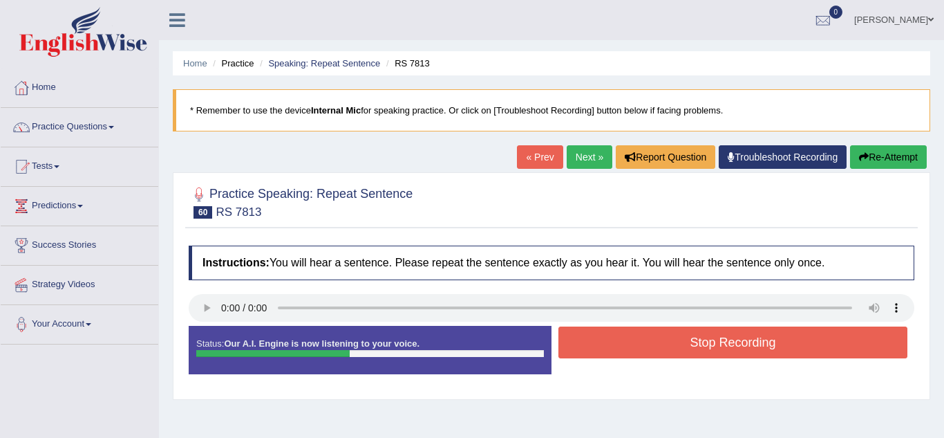
click at [724, 348] on button "Stop Recording" at bounding box center [733, 342] width 349 height 32
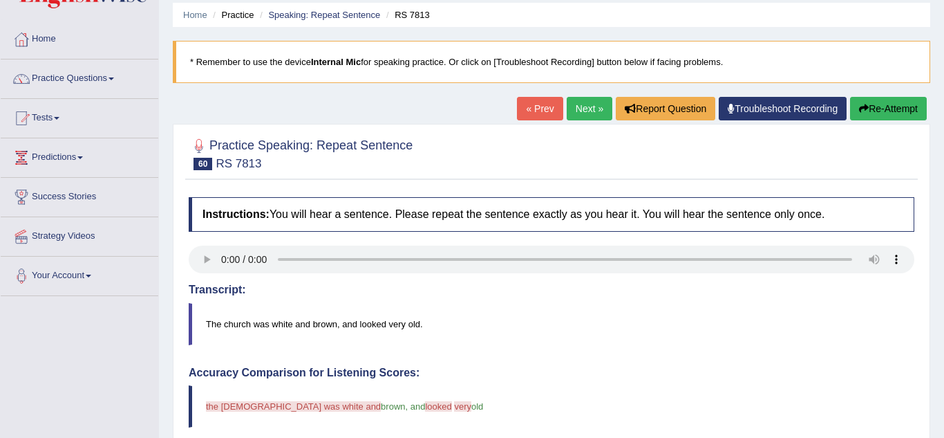
scroll to position [43, 0]
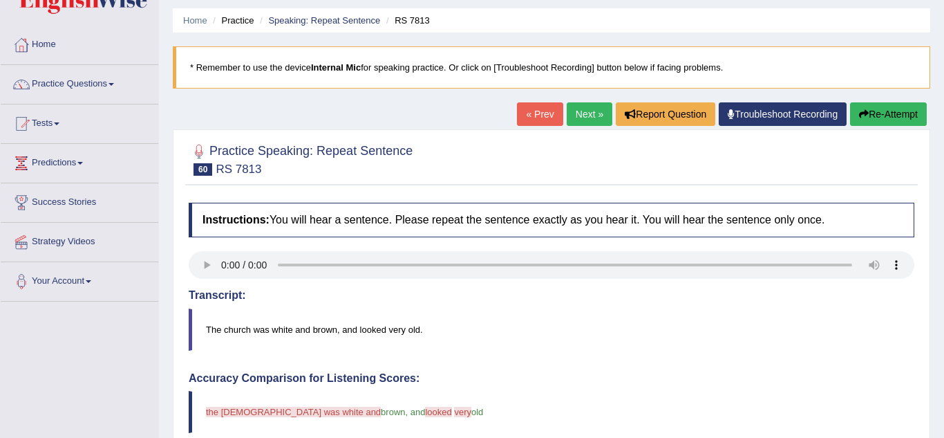
click at [879, 116] on button "Re-Attempt" at bounding box center [888, 114] width 77 height 24
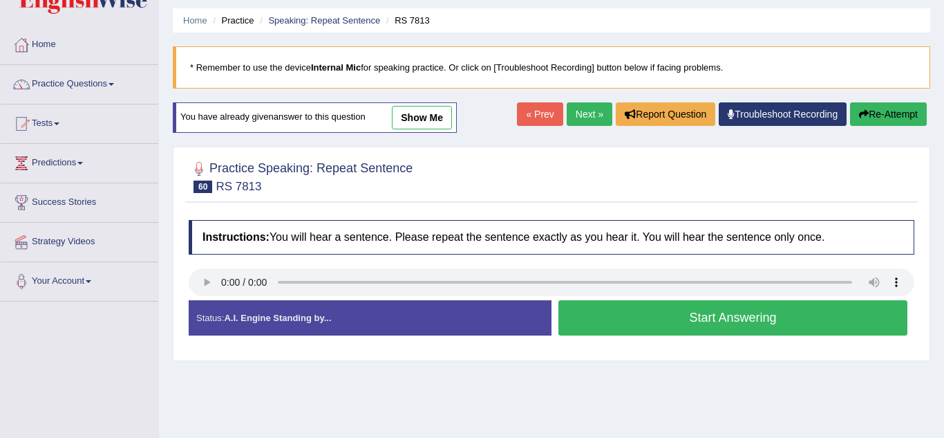
click at [774, 326] on button "Start Answering" at bounding box center [733, 317] width 349 height 35
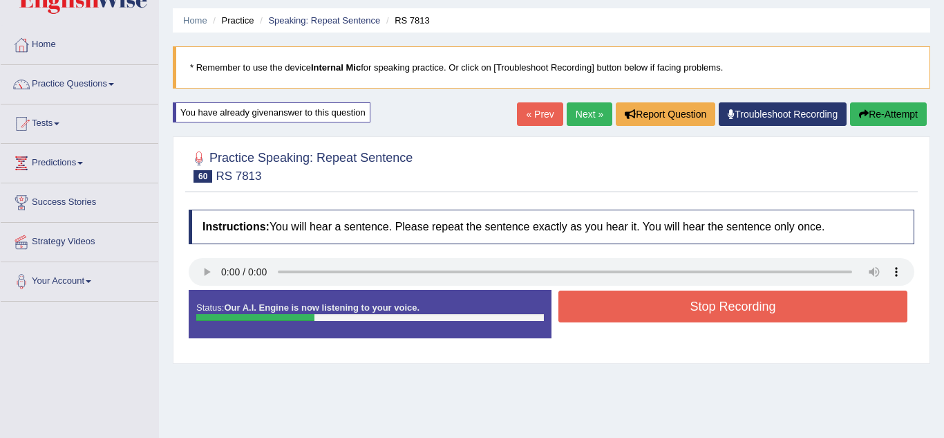
click at [795, 319] on button "Stop Recording" at bounding box center [733, 306] width 349 height 32
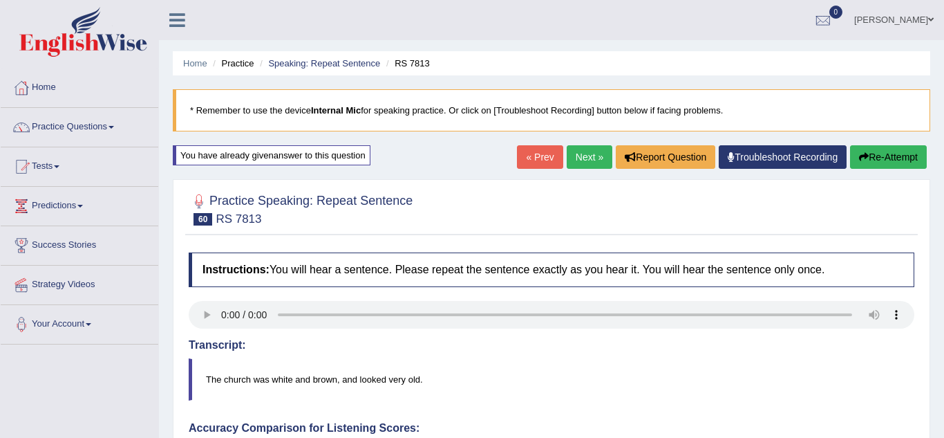
click at [594, 161] on link "Next »" at bounding box center [590, 157] width 46 height 24
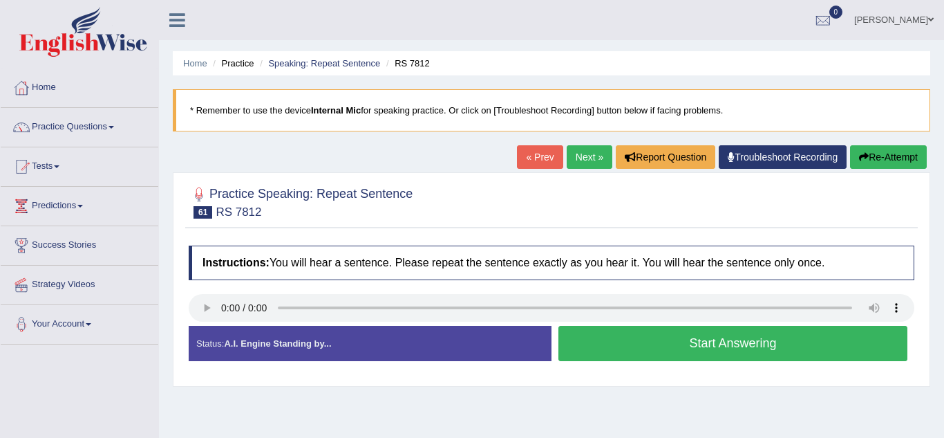
click at [806, 351] on button "Start Answering" at bounding box center [733, 343] width 349 height 35
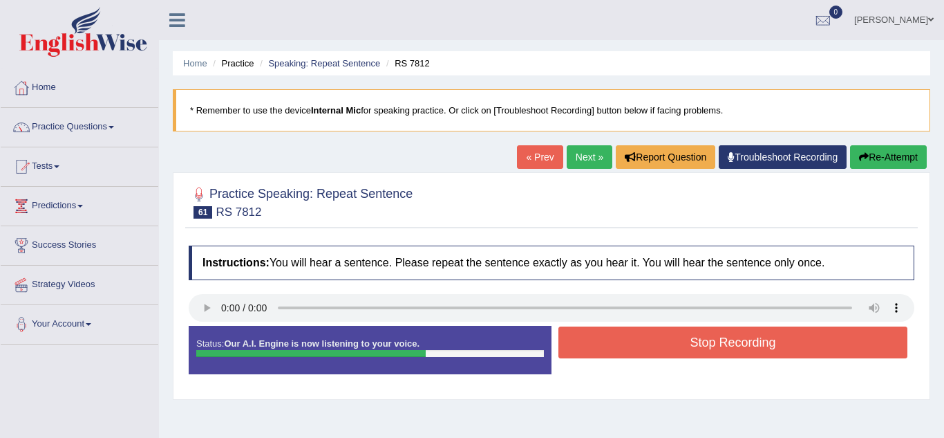
click at [770, 354] on button "Stop Recording" at bounding box center [733, 342] width 349 height 32
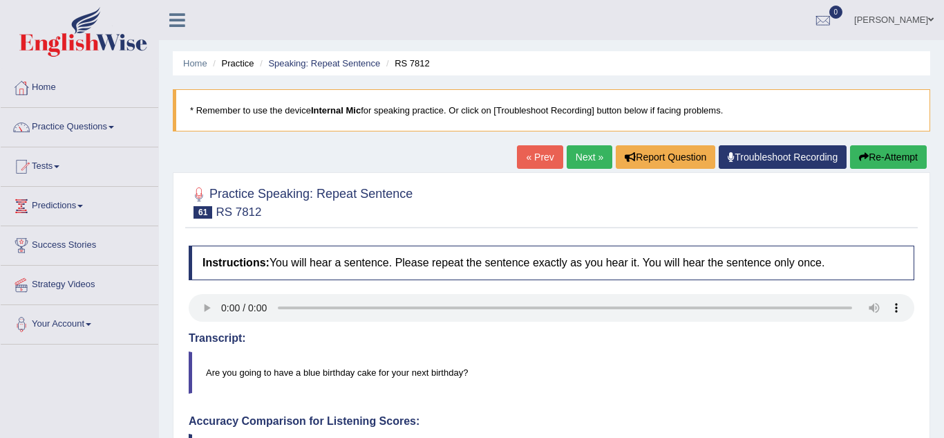
click at [586, 158] on link "Next »" at bounding box center [590, 157] width 46 height 24
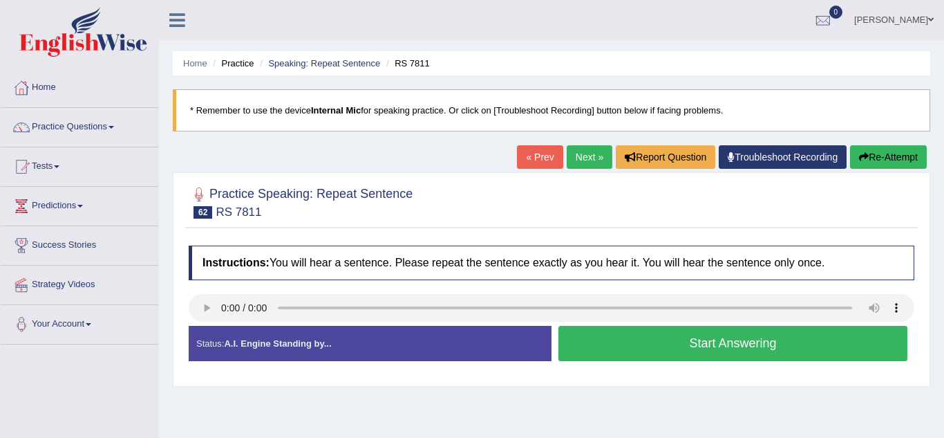
click at [747, 353] on button "Start Answering" at bounding box center [733, 343] width 349 height 35
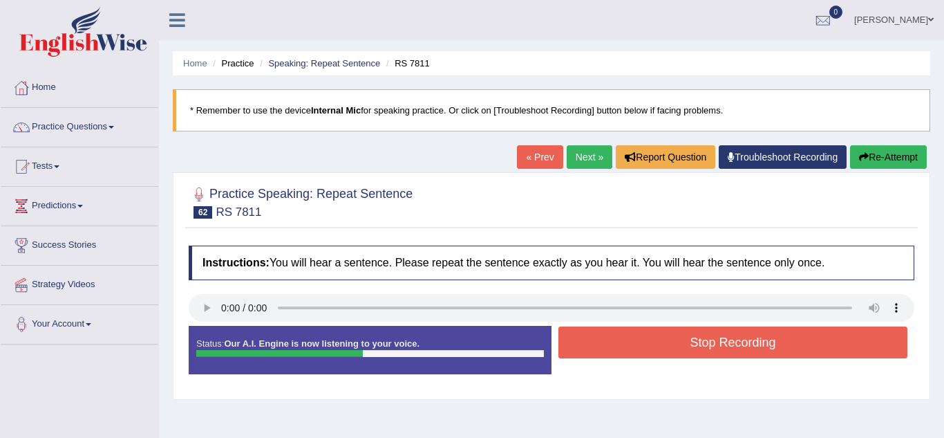
click at [749, 350] on button "Stop Recording" at bounding box center [733, 342] width 349 height 32
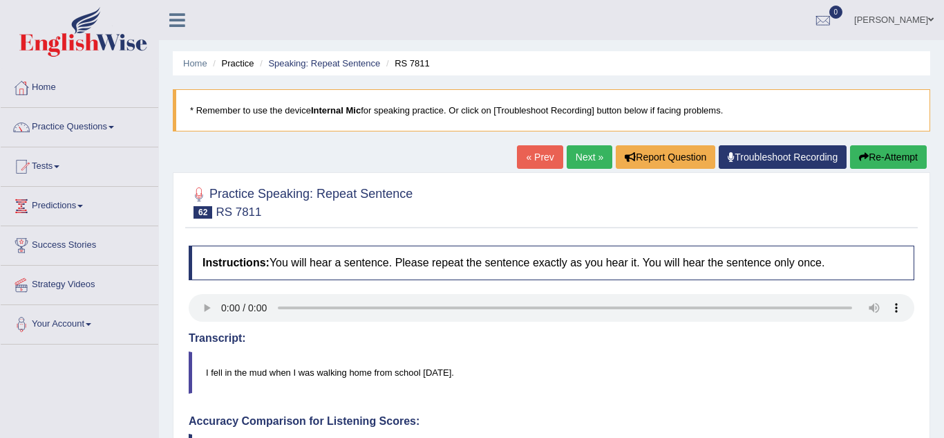
click at [588, 147] on link "Next »" at bounding box center [590, 157] width 46 height 24
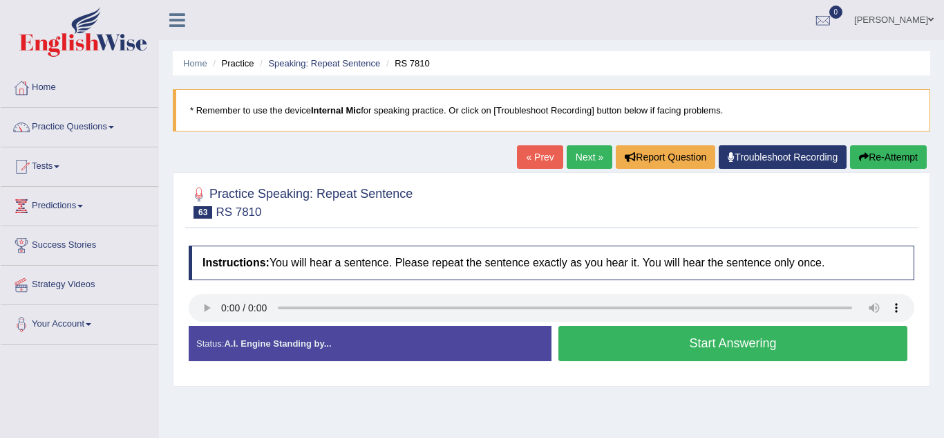
click at [769, 346] on button "Start Answering" at bounding box center [733, 343] width 349 height 35
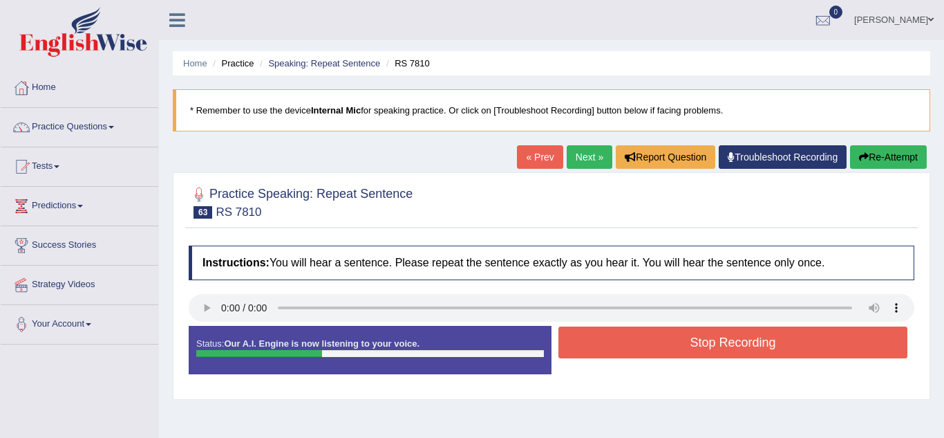
click at [754, 355] on button "Stop Recording" at bounding box center [733, 342] width 349 height 32
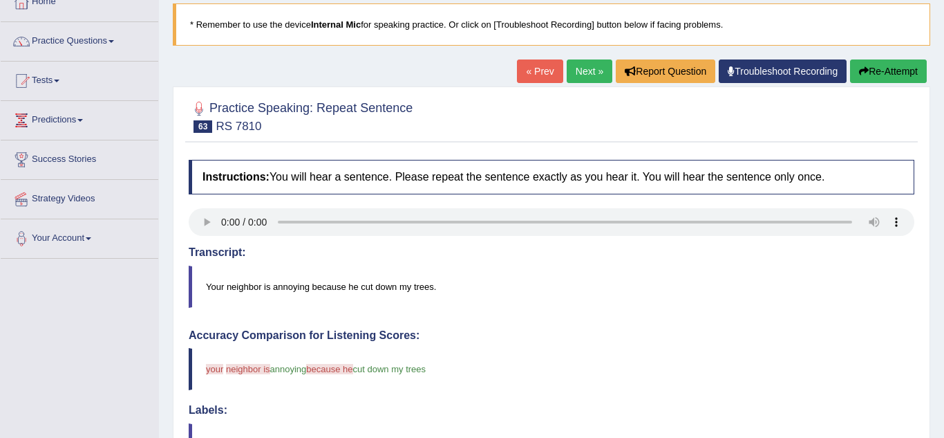
scroll to position [84, 0]
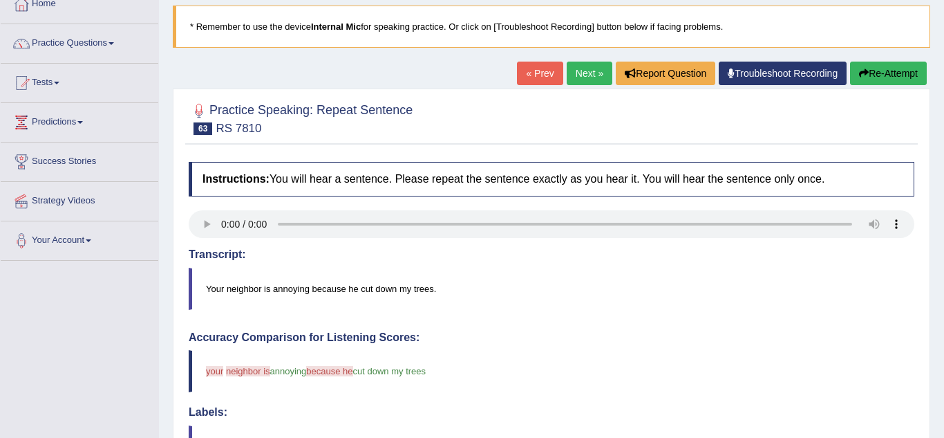
click at [881, 83] on button "Re-Attempt" at bounding box center [888, 74] width 77 height 24
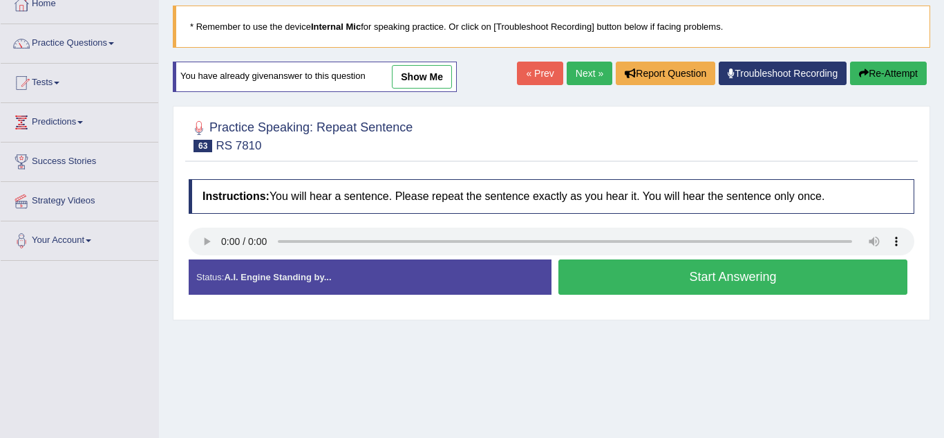
click at [767, 286] on button "Start Answering" at bounding box center [733, 276] width 349 height 35
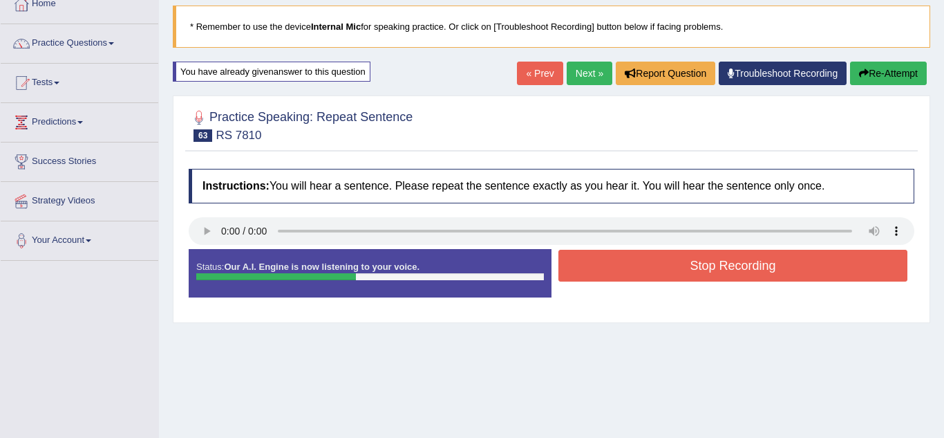
click at [758, 273] on button "Stop Recording" at bounding box center [733, 266] width 349 height 32
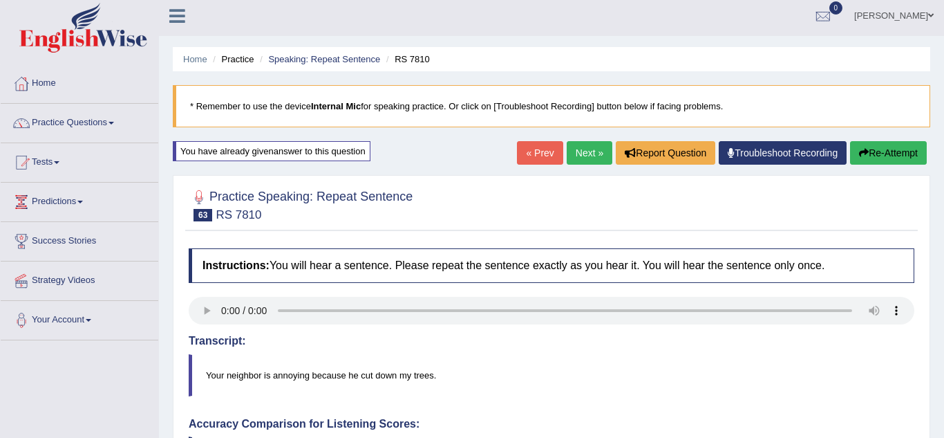
scroll to position [1, 0]
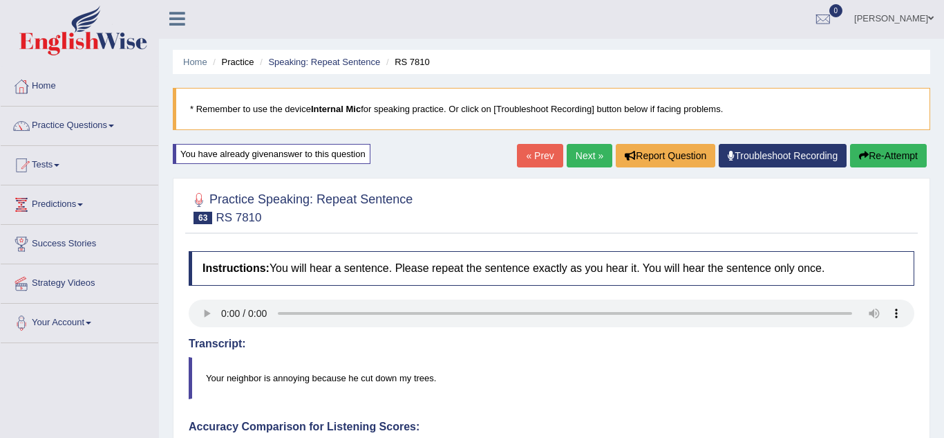
click at [586, 160] on link "Next »" at bounding box center [590, 156] width 46 height 24
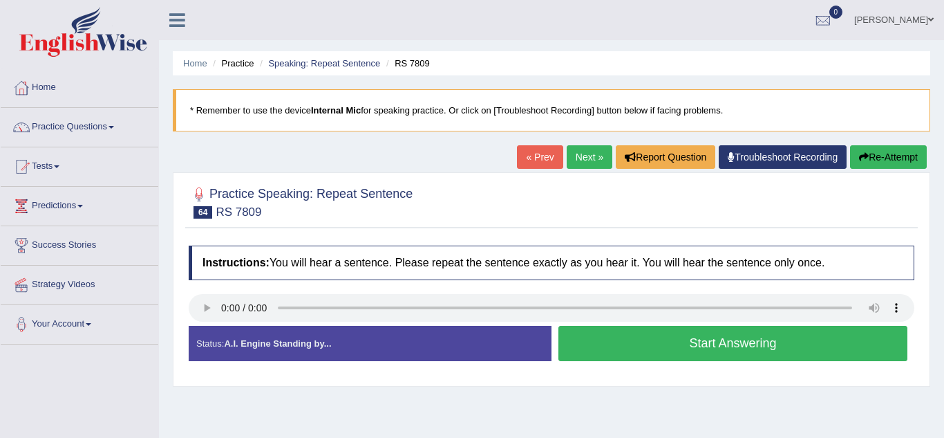
click at [762, 353] on button "Start Answering" at bounding box center [733, 343] width 349 height 35
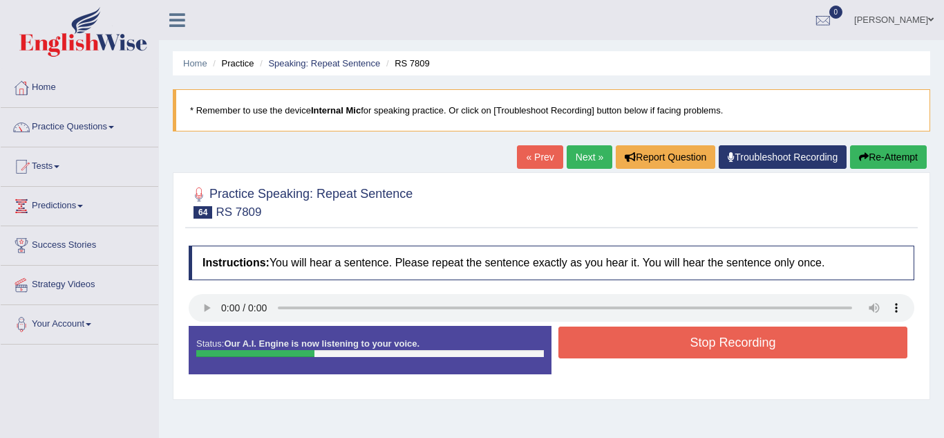
click at [739, 356] on button "Stop Recording" at bounding box center [733, 342] width 349 height 32
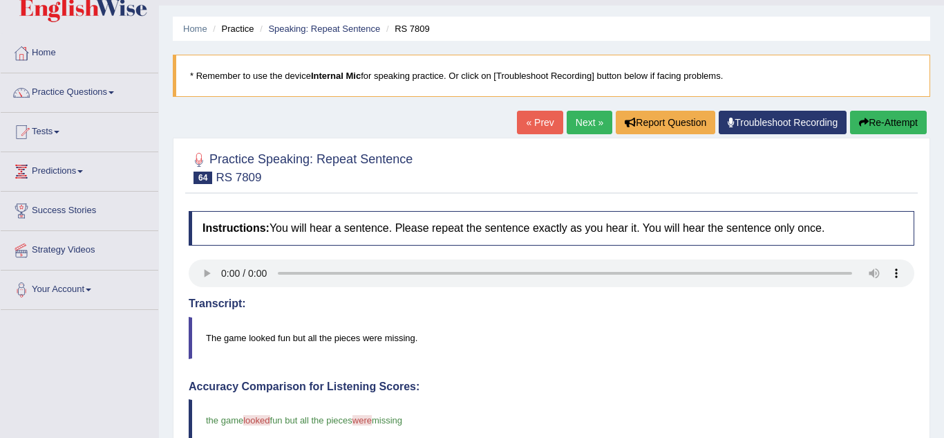
scroll to position [34, 0]
click at [585, 129] on link "Next »" at bounding box center [590, 123] width 46 height 24
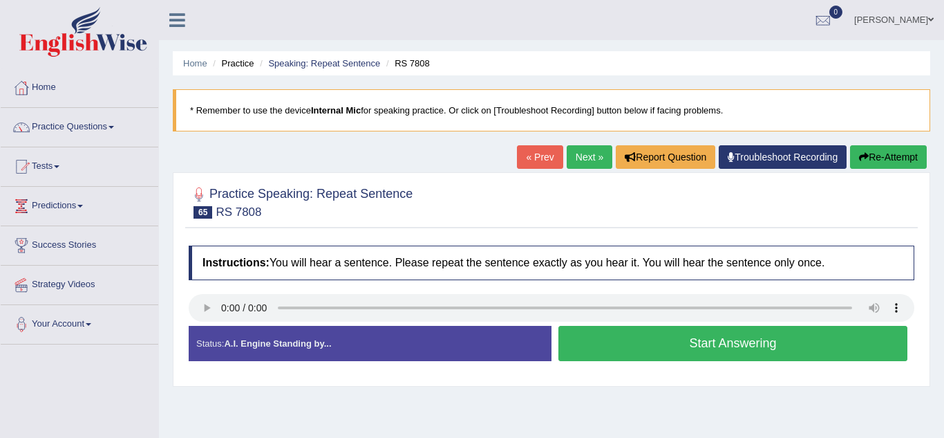
click at [826, 353] on button "Start Answering" at bounding box center [733, 343] width 349 height 35
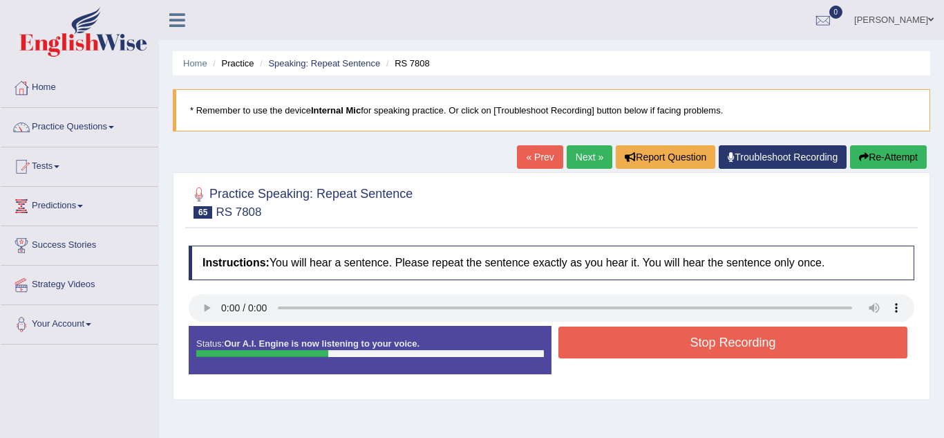
click at [737, 349] on button "Stop Recording" at bounding box center [733, 342] width 349 height 32
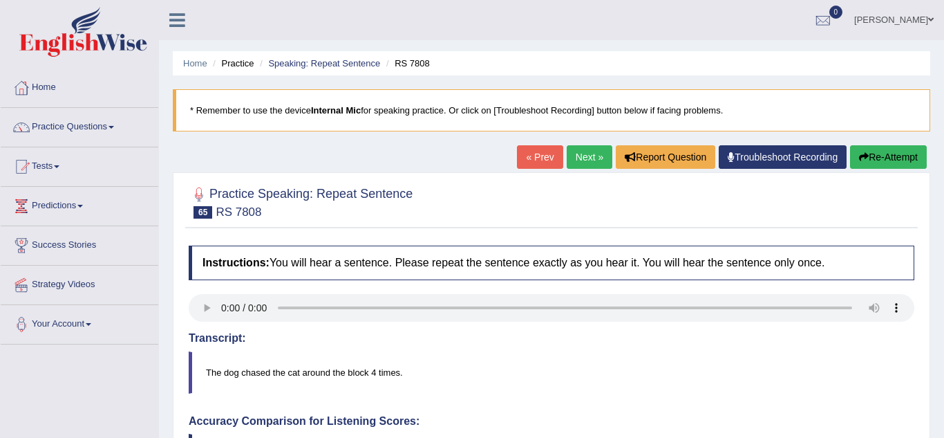
click at [582, 162] on link "Next »" at bounding box center [590, 157] width 46 height 24
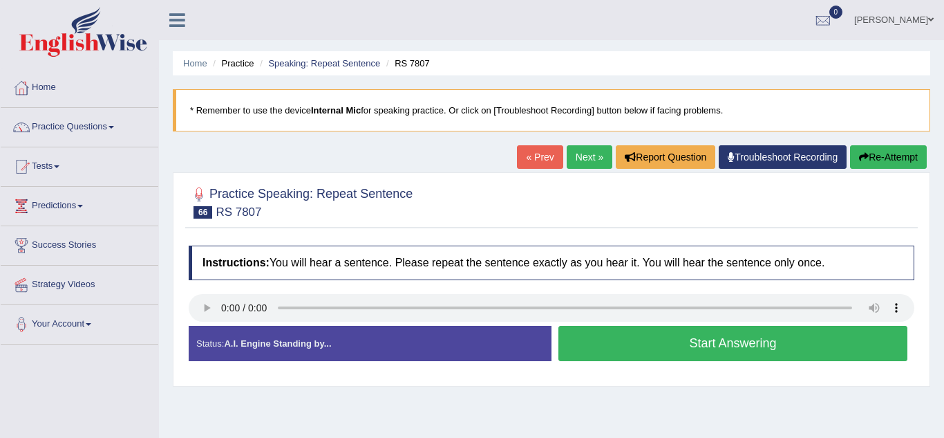
click at [748, 347] on button "Start Answering" at bounding box center [733, 343] width 349 height 35
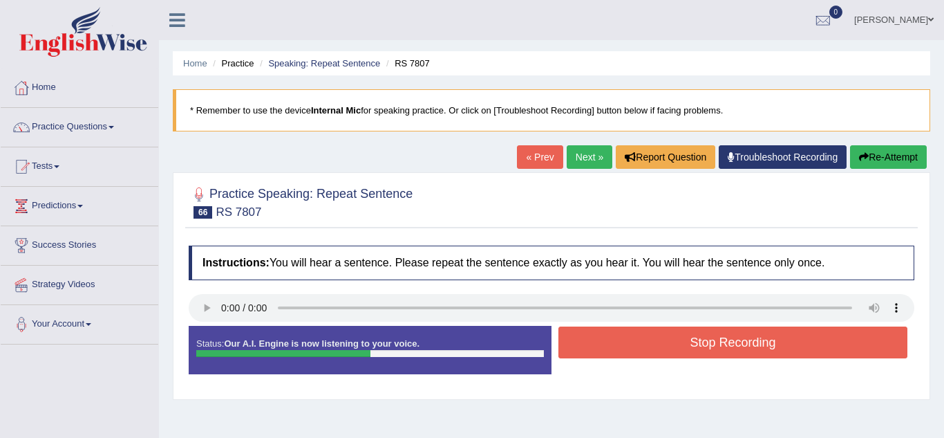
click at [747, 353] on button "Stop Recording" at bounding box center [733, 342] width 349 height 32
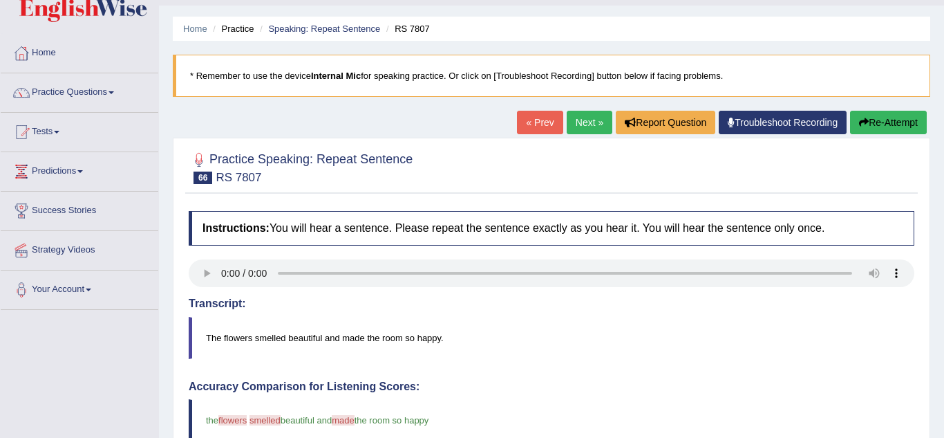
scroll to position [21, 0]
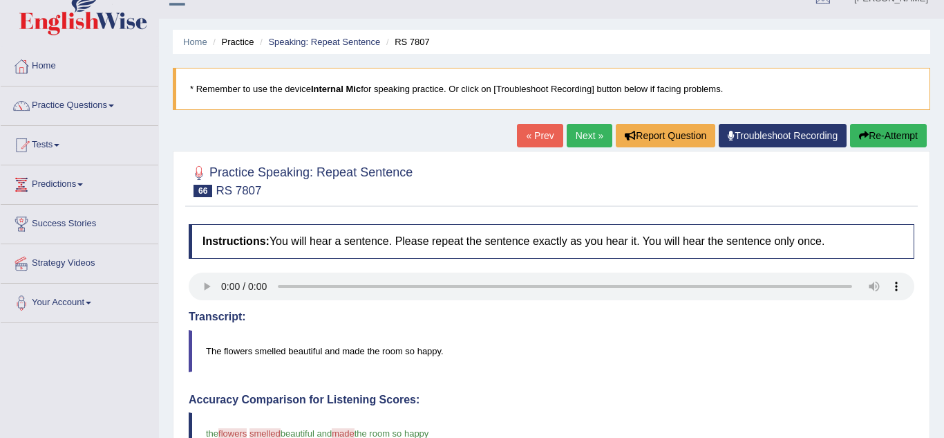
click at [586, 124] on link "Next »" at bounding box center [590, 136] width 46 height 24
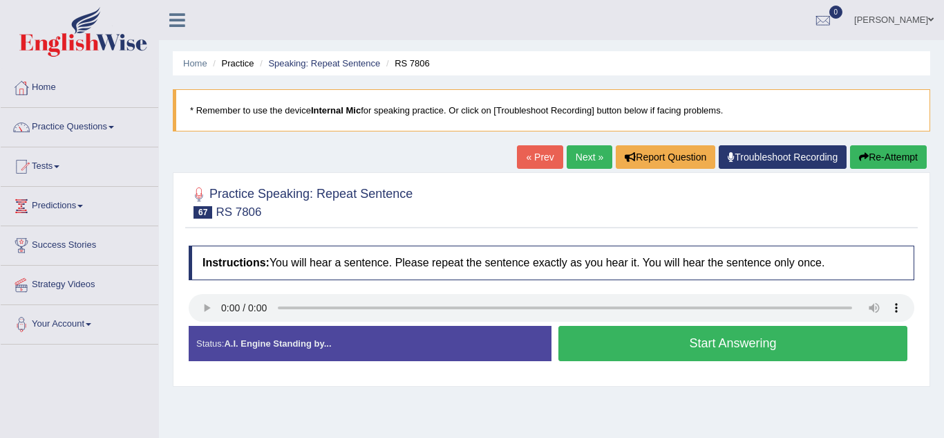
click at [799, 346] on button "Start Answering" at bounding box center [733, 343] width 349 height 35
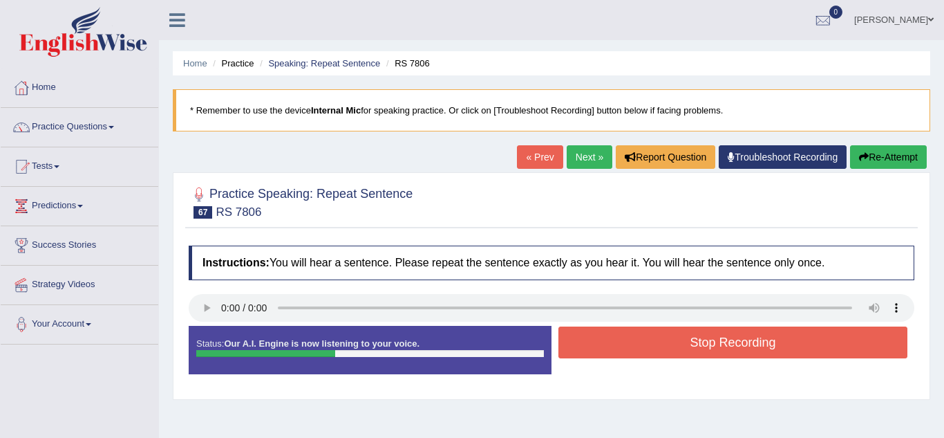
click at [759, 353] on button "Stop Recording" at bounding box center [733, 342] width 349 height 32
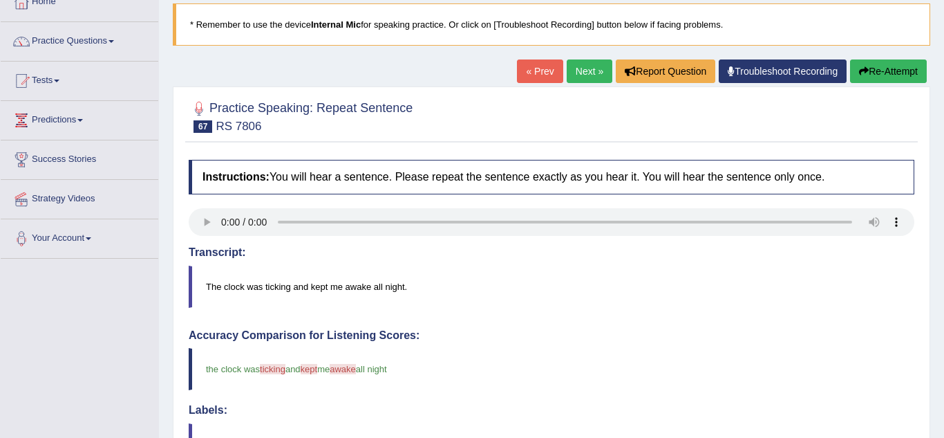
scroll to position [84, 0]
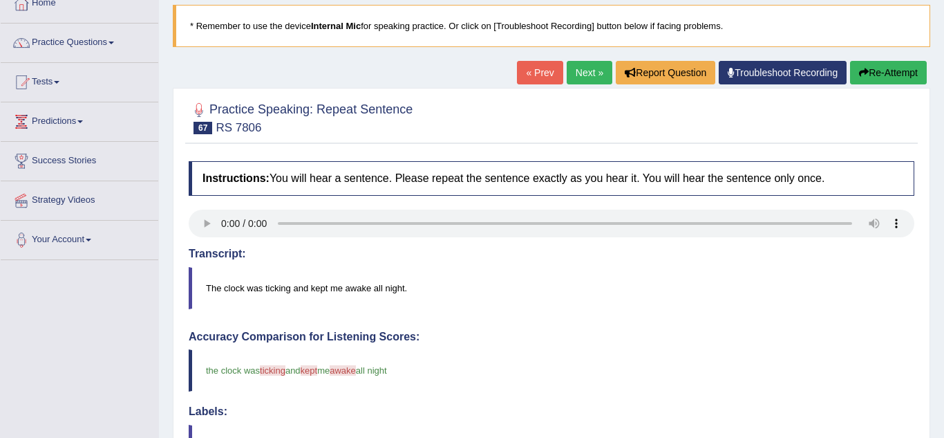
click at [588, 84] on link "Next »" at bounding box center [590, 73] width 46 height 24
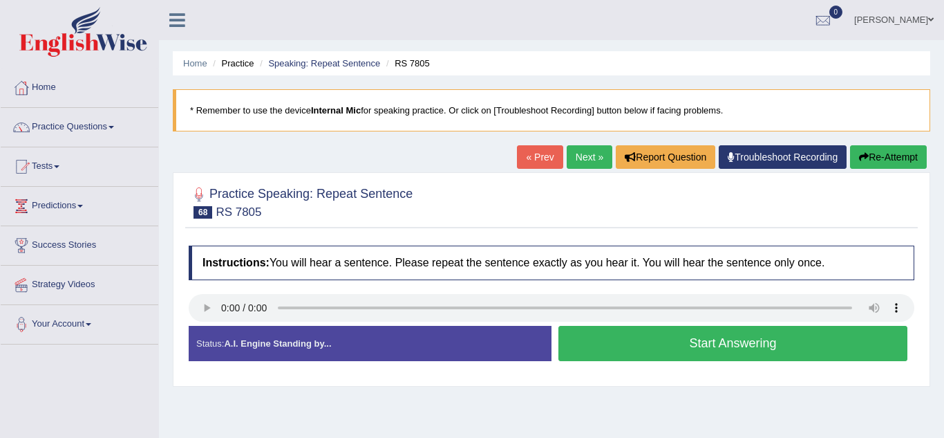
click at [791, 352] on button "Start Answering" at bounding box center [733, 343] width 349 height 35
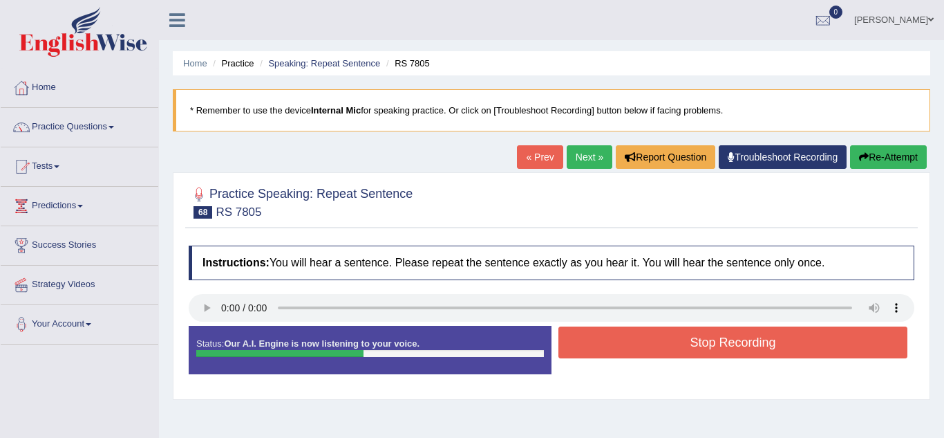
click at [696, 342] on button "Stop Recording" at bounding box center [733, 342] width 349 height 32
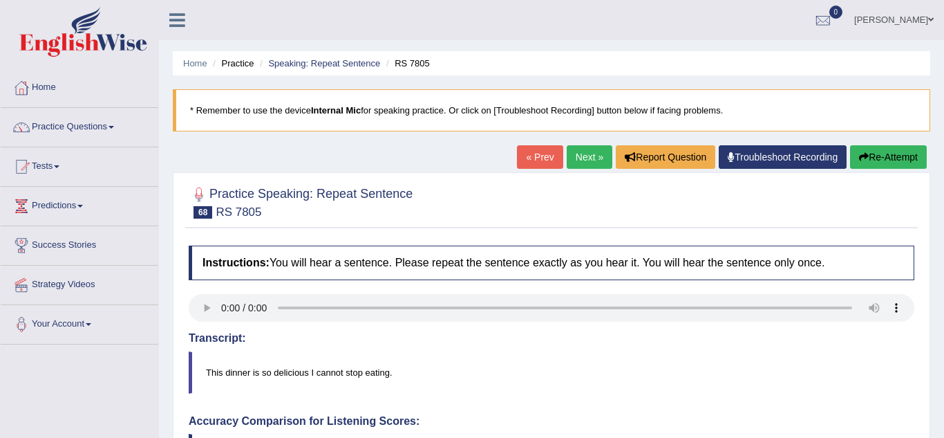
click at [586, 165] on link "Next »" at bounding box center [590, 157] width 46 height 24
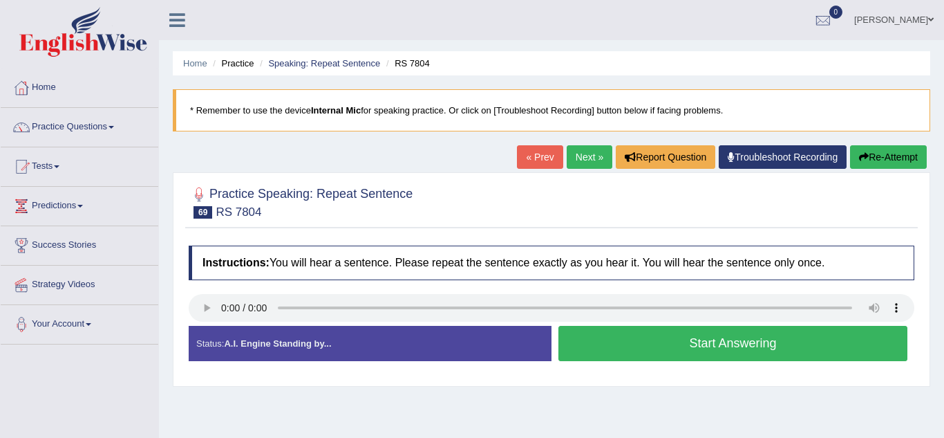
click at [774, 350] on button "Start Answering" at bounding box center [733, 343] width 349 height 35
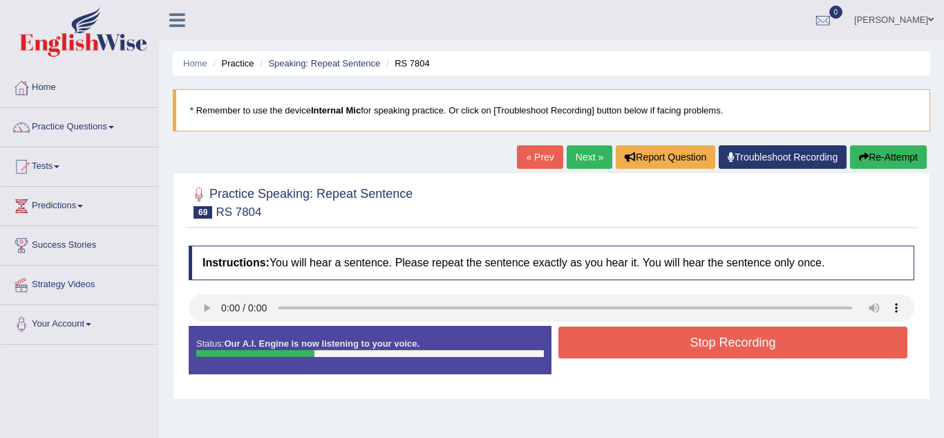
click at [756, 346] on button "Stop Recording" at bounding box center [733, 342] width 349 height 32
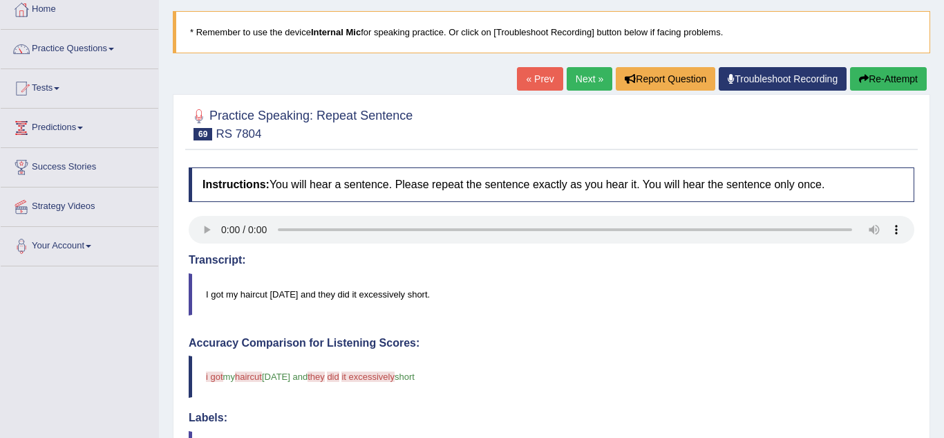
scroll to position [77, 0]
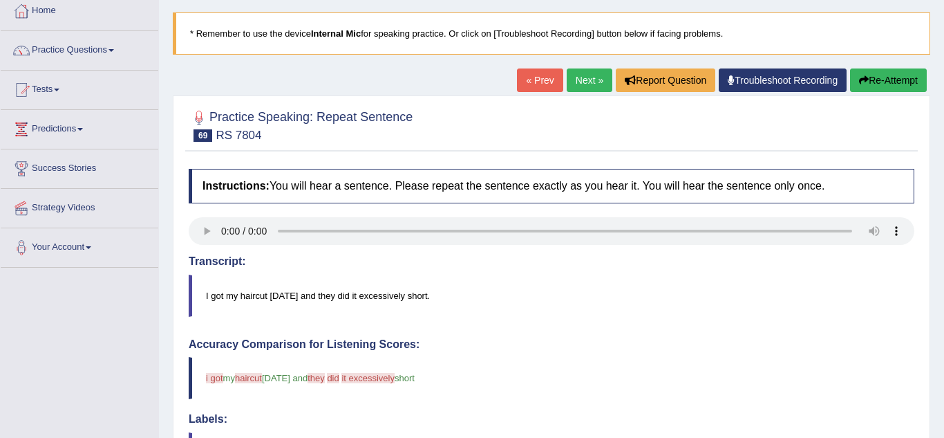
click at [585, 90] on link "Next »" at bounding box center [590, 80] width 46 height 24
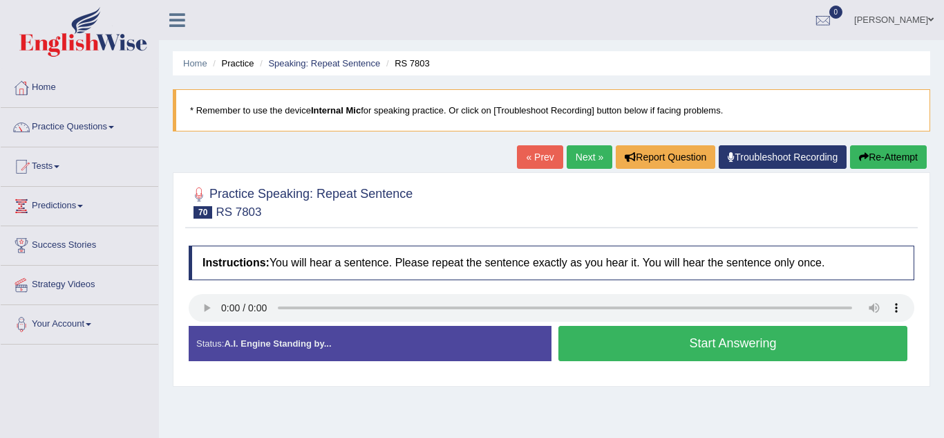
click at [809, 349] on button "Start Answering" at bounding box center [733, 343] width 349 height 35
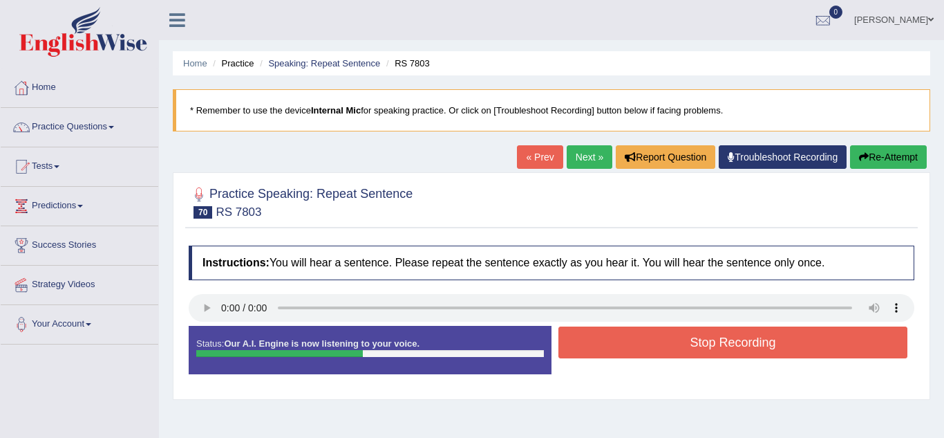
click at [776, 353] on button "Stop Recording" at bounding box center [733, 342] width 349 height 32
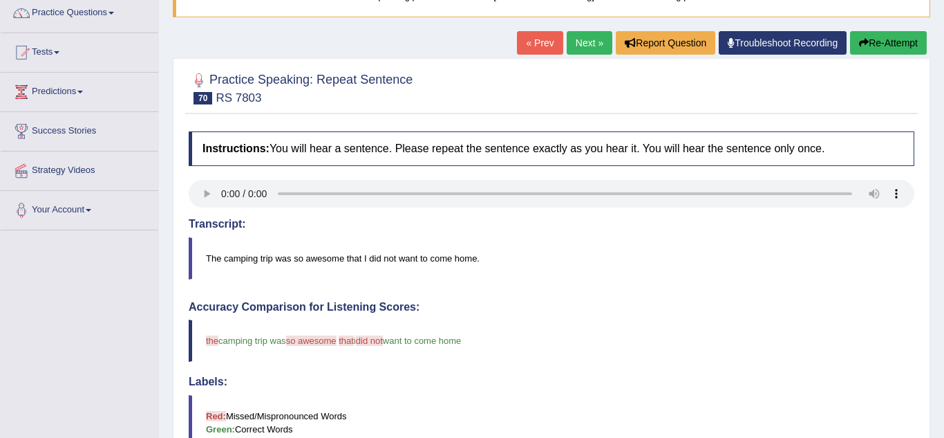
scroll to position [101, 0]
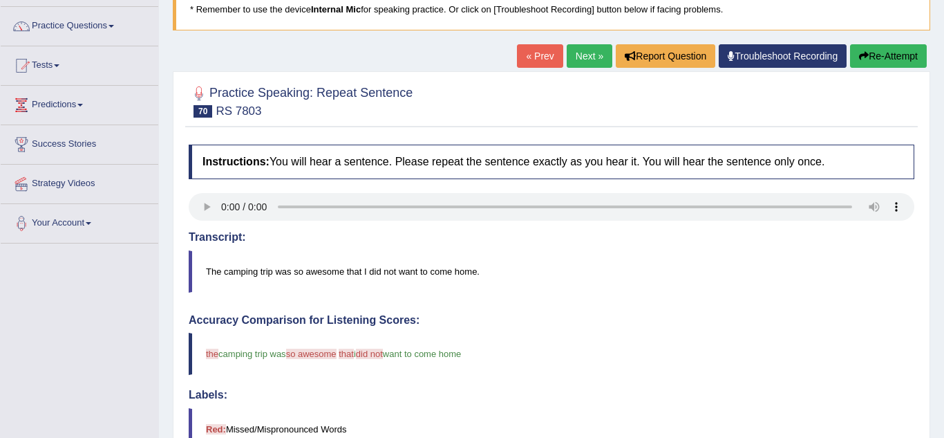
click at [887, 48] on button "Re-Attempt" at bounding box center [888, 56] width 77 height 24
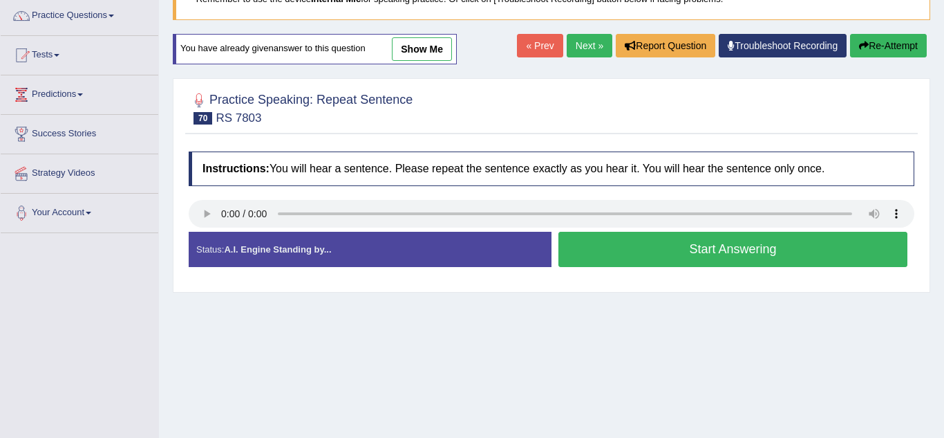
click at [800, 256] on button "Start Answering" at bounding box center [733, 249] width 349 height 35
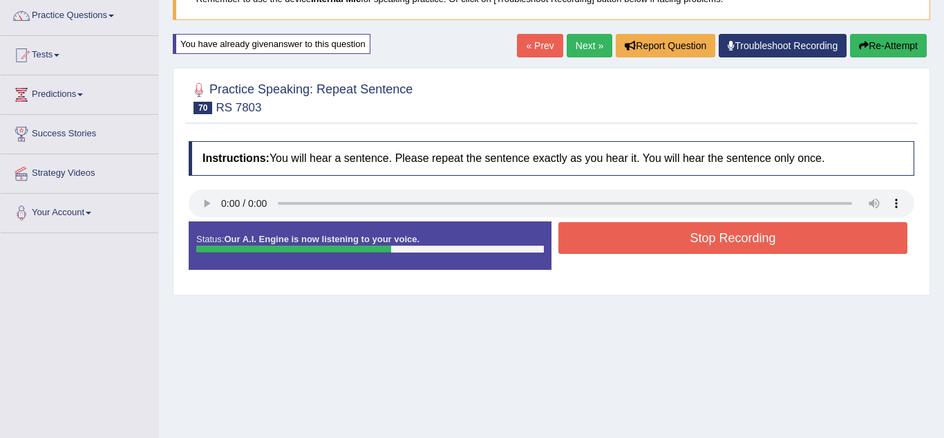
click at [753, 249] on button "Stop Recording" at bounding box center [733, 238] width 349 height 32
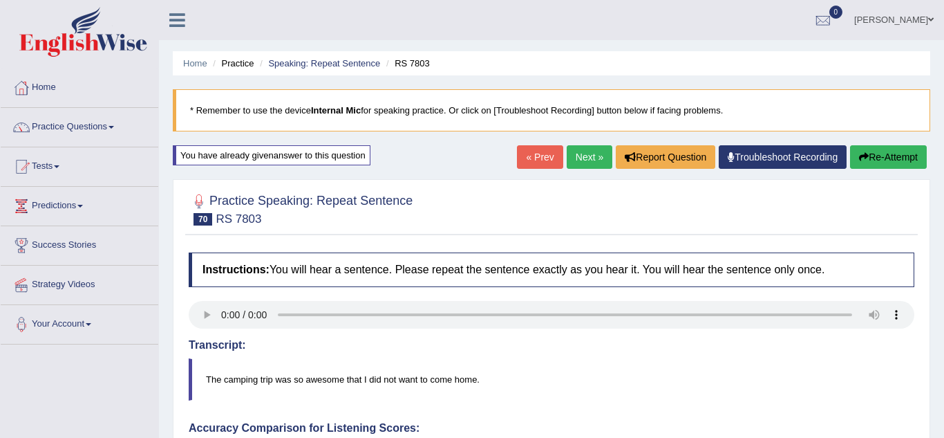
click at [891, 162] on button "Re-Attempt" at bounding box center [888, 157] width 77 height 24
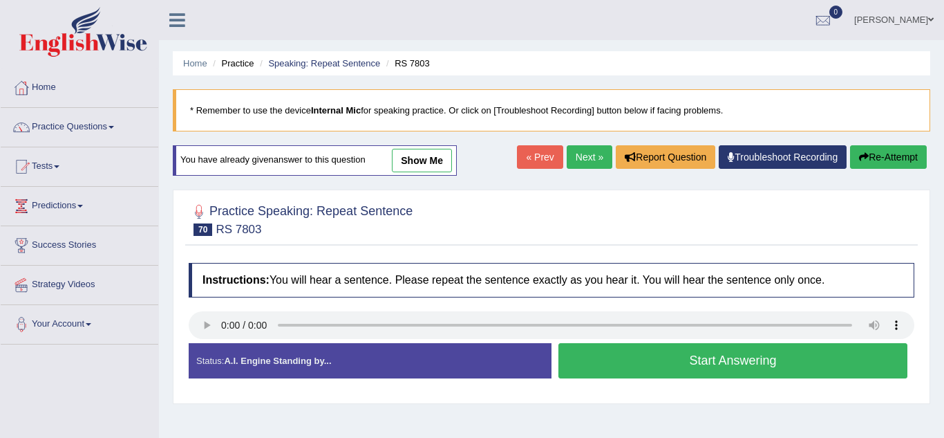
click at [723, 382] on div "Stop Recording" at bounding box center [733, 382] width 363 height 1
click at [772, 365] on button "Start Answering" at bounding box center [733, 360] width 349 height 35
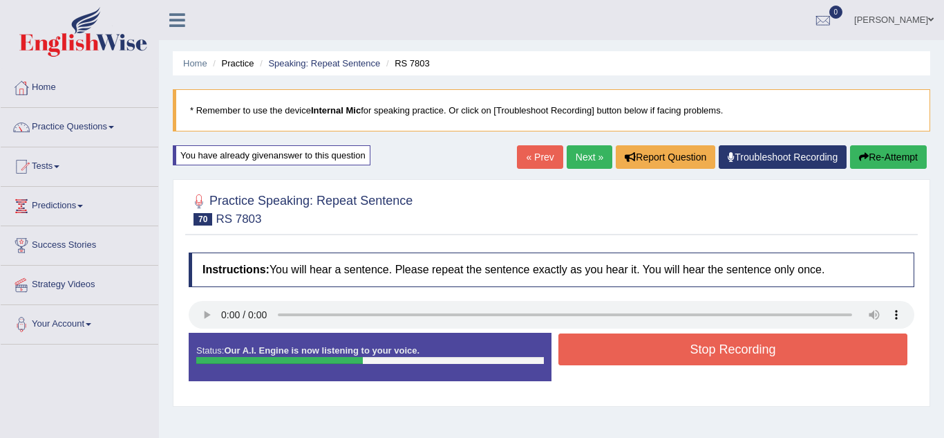
click at [783, 357] on button "Stop Recording" at bounding box center [733, 349] width 349 height 32
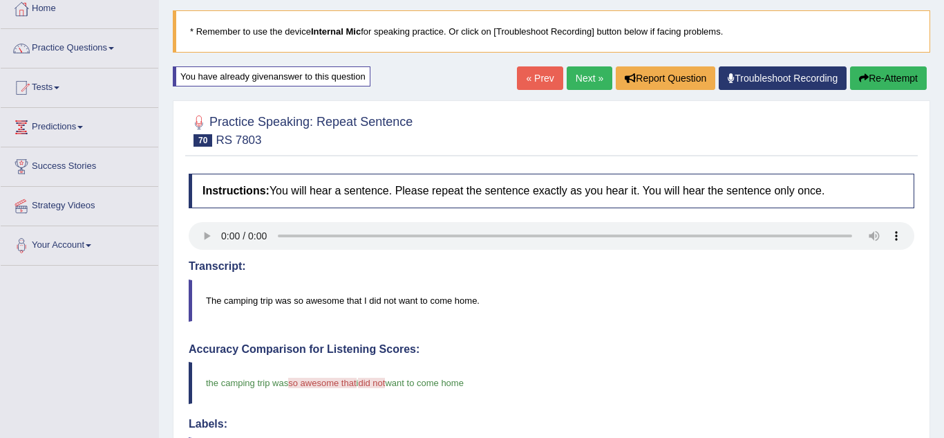
scroll to position [78, 0]
click at [898, 88] on button "Re-Attempt" at bounding box center [888, 79] width 77 height 24
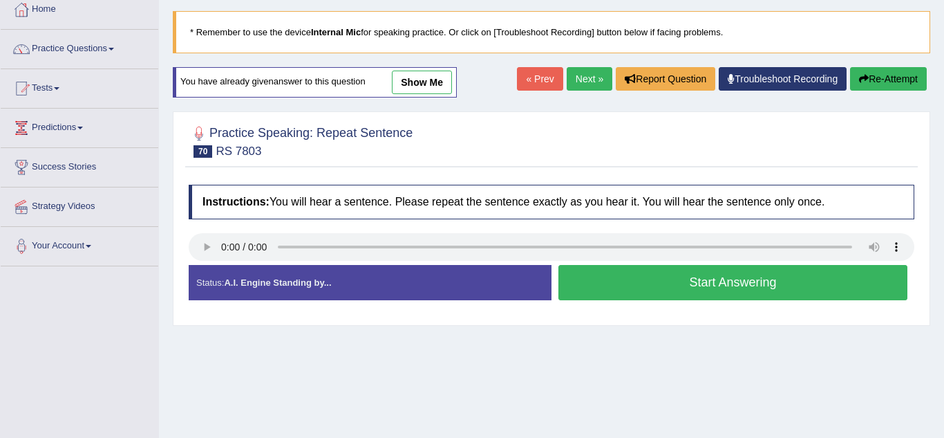
click at [839, 292] on button "Start Answering" at bounding box center [733, 282] width 349 height 35
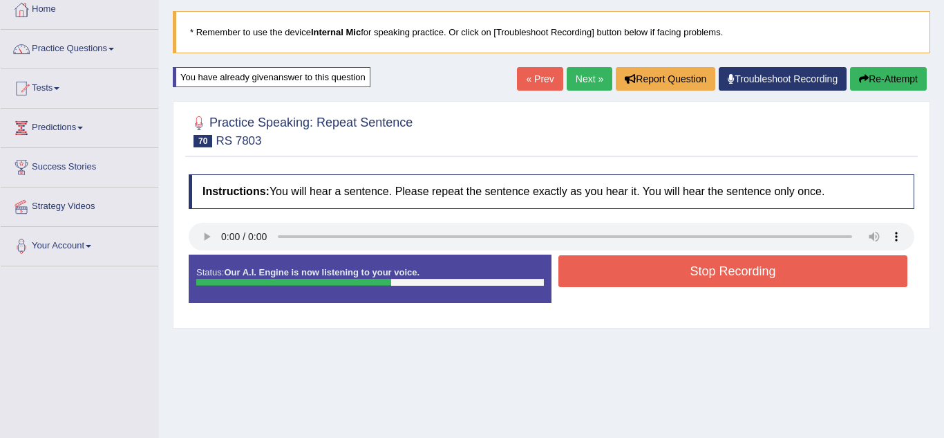
click at [817, 281] on button "Stop Recording" at bounding box center [733, 271] width 349 height 32
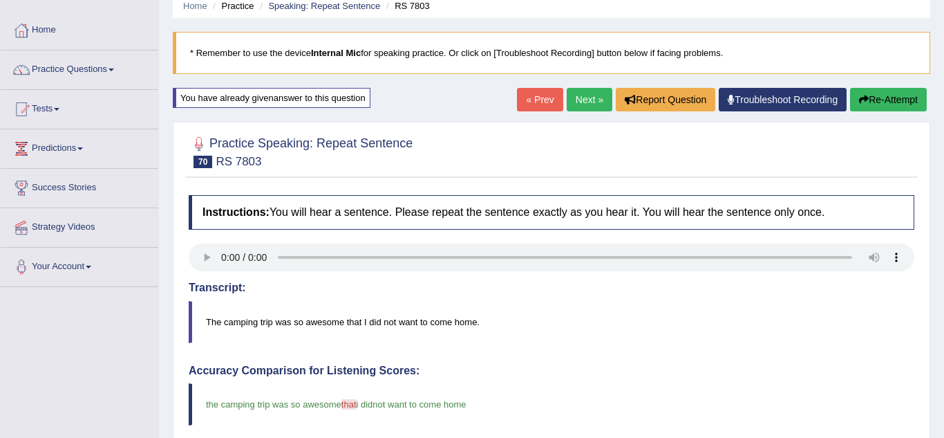
scroll to position [51, 0]
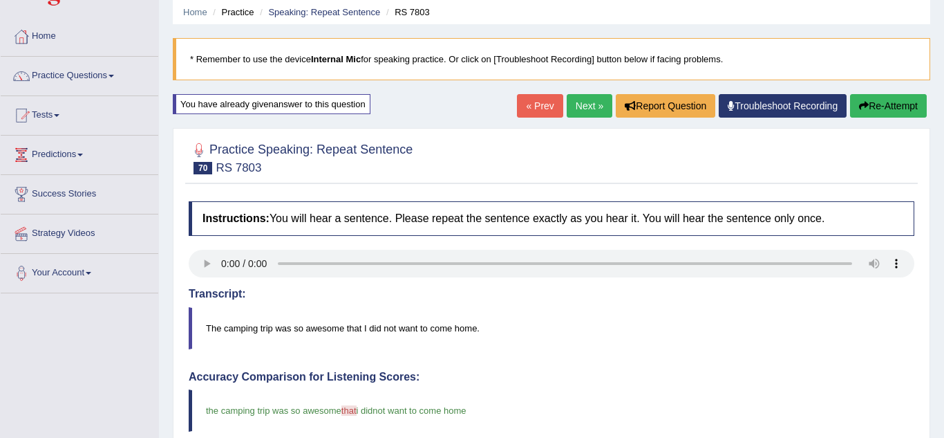
click at [570, 106] on link "Next »" at bounding box center [590, 106] width 46 height 24
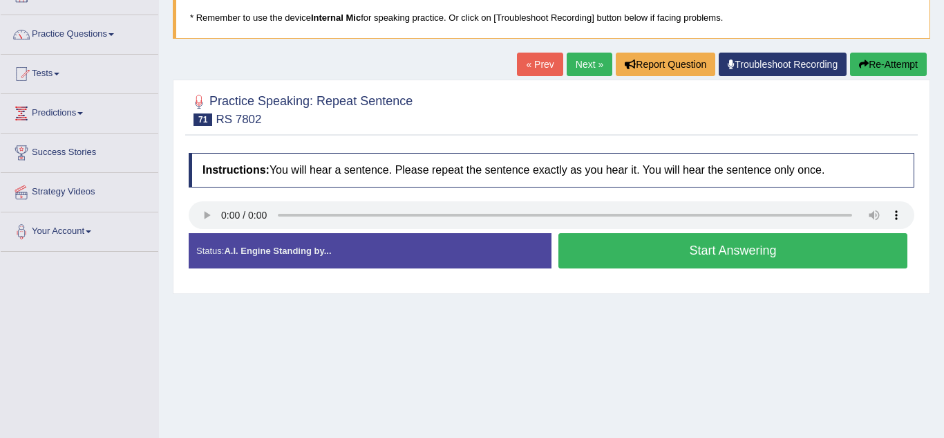
scroll to position [93, 0]
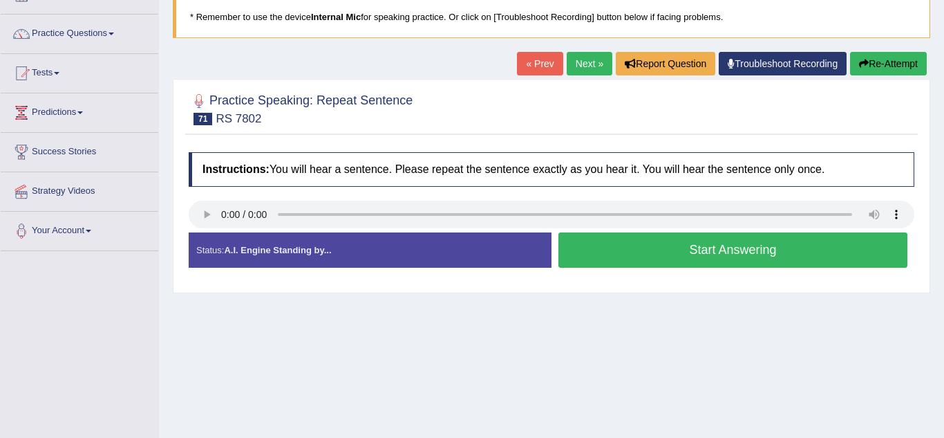
click at [726, 250] on button "Start Answering" at bounding box center [733, 249] width 349 height 35
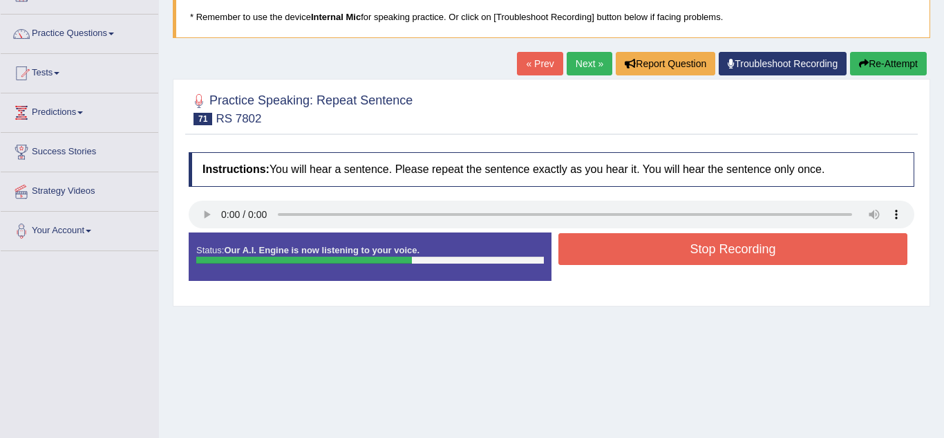
click at [785, 262] on button "Stop Recording" at bounding box center [733, 249] width 349 height 32
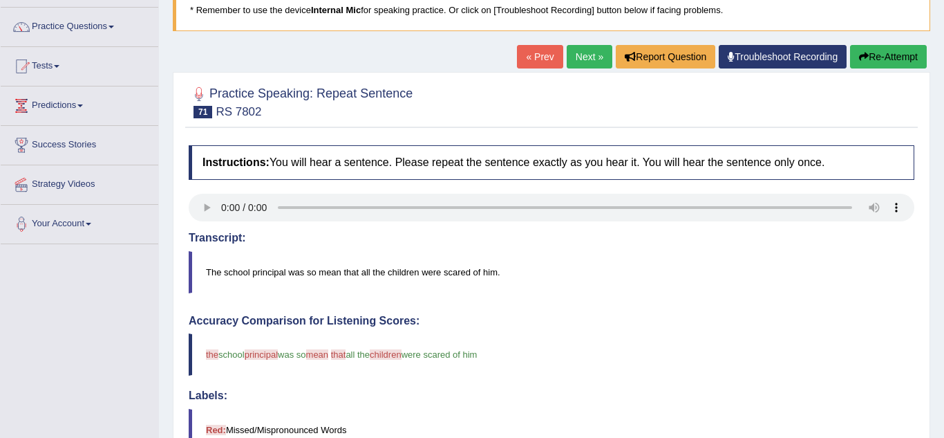
scroll to position [96, 0]
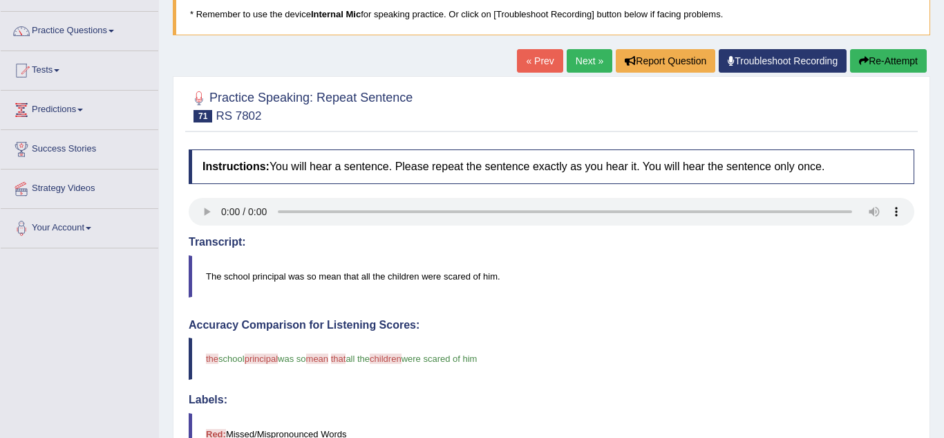
click at [590, 62] on link "Next »" at bounding box center [590, 61] width 46 height 24
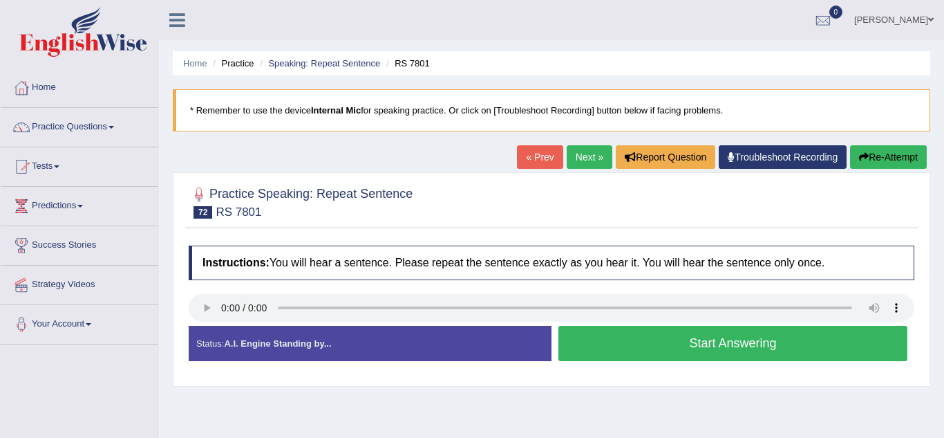
click at [588, 149] on link "Next »" at bounding box center [590, 157] width 46 height 24
click at [55, 127] on link "Practice Questions" at bounding box center [80, 125] width 158 height 35
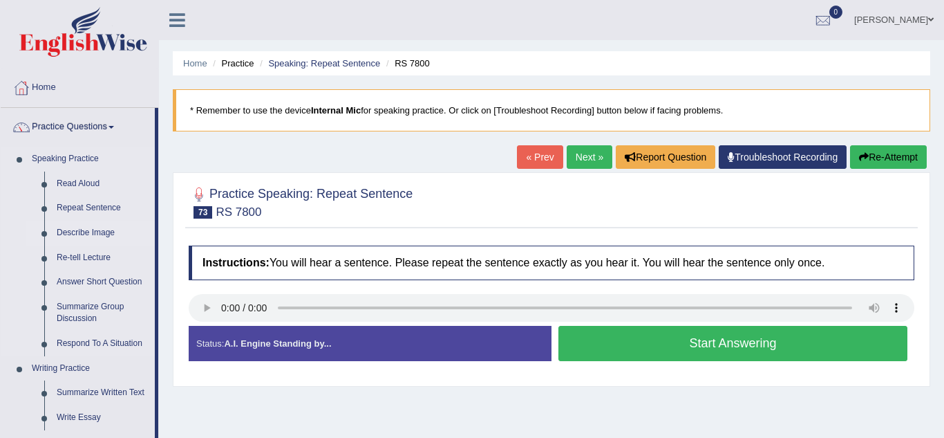
click at [76, 233] on link "Describe Image" at bounding box center [102, 233] width 104 height 25
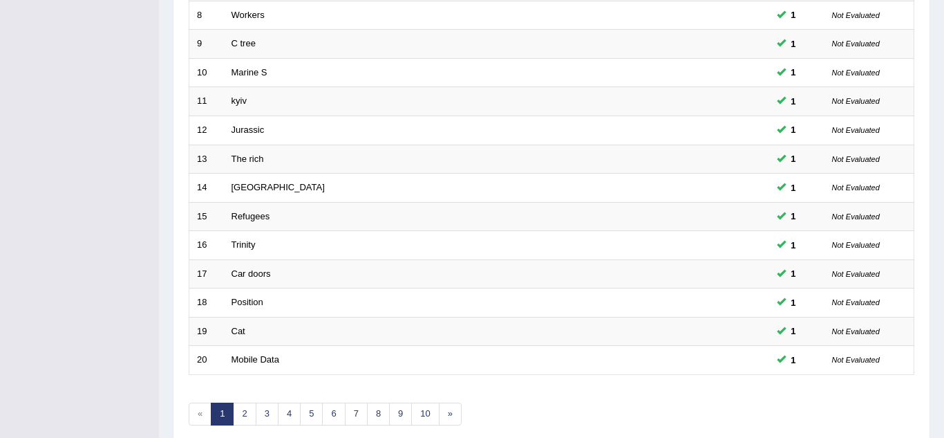
scroll to position [478, 0]
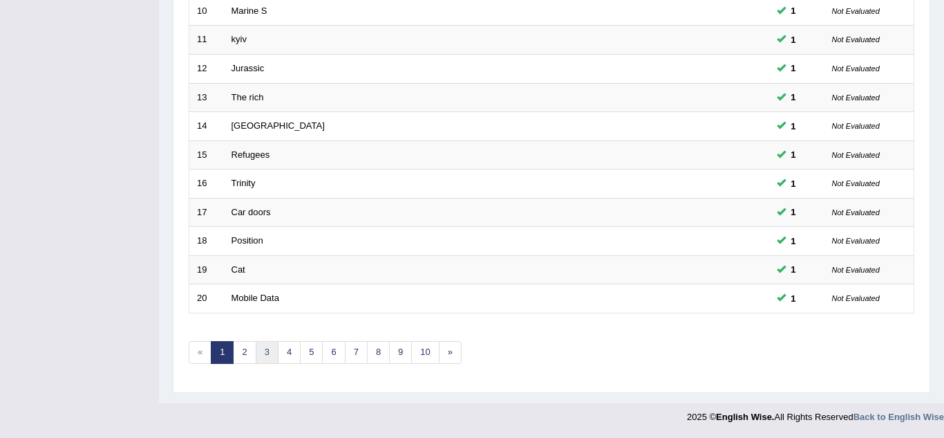
click at [273, 352] on link "3" at bounding box center [267, 352] width 23 height 23
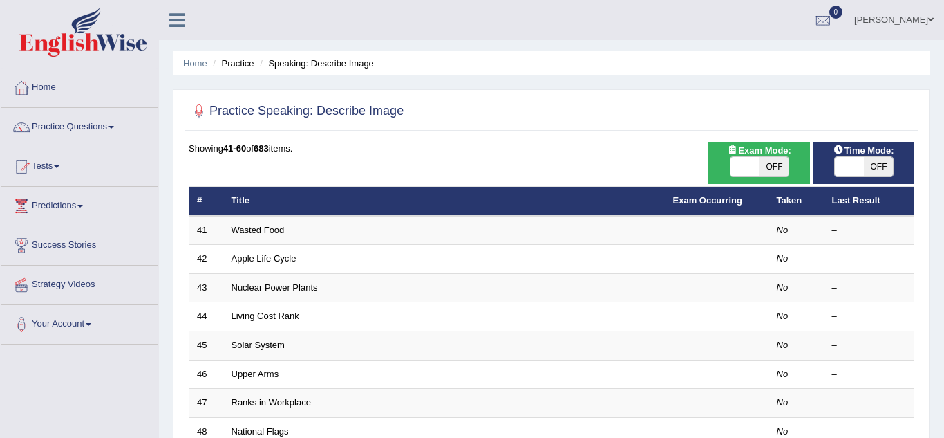
click at [44, 127] on link "Practice Questions" at bounding box center [80, 125] width 158 height 35
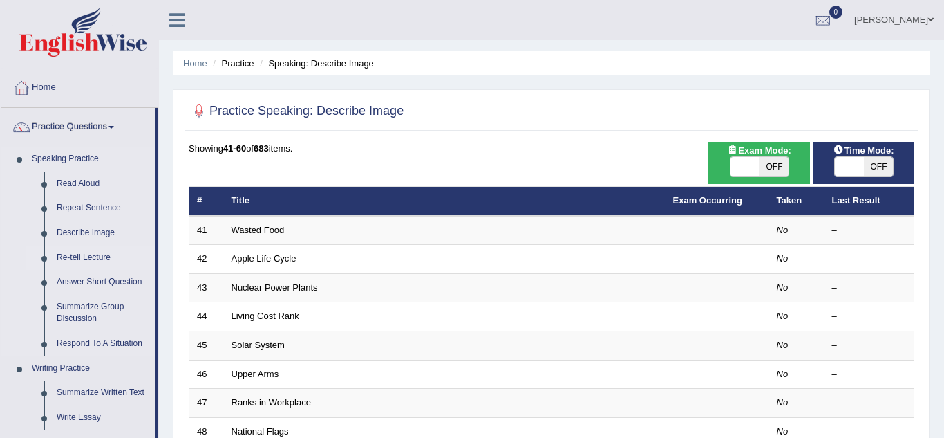
click at [75, 245] on link "Re-tell Lecture" at bounding box center [102, 257] width 104 height 25
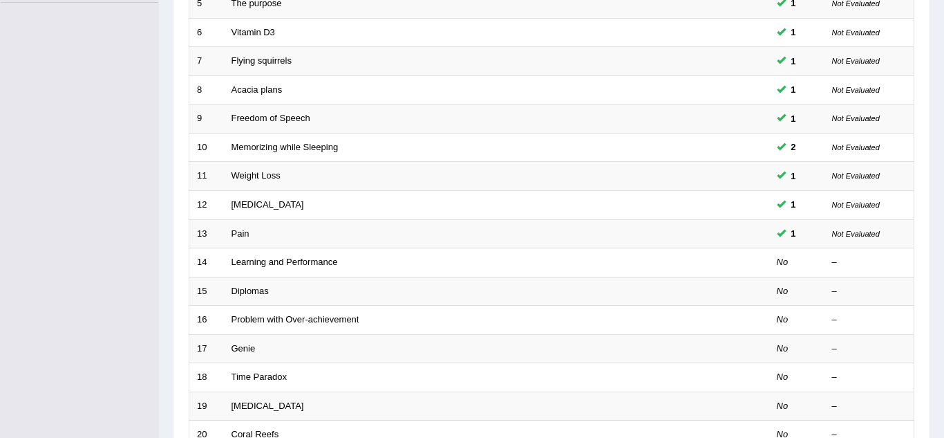
scroll to position [360, 0]
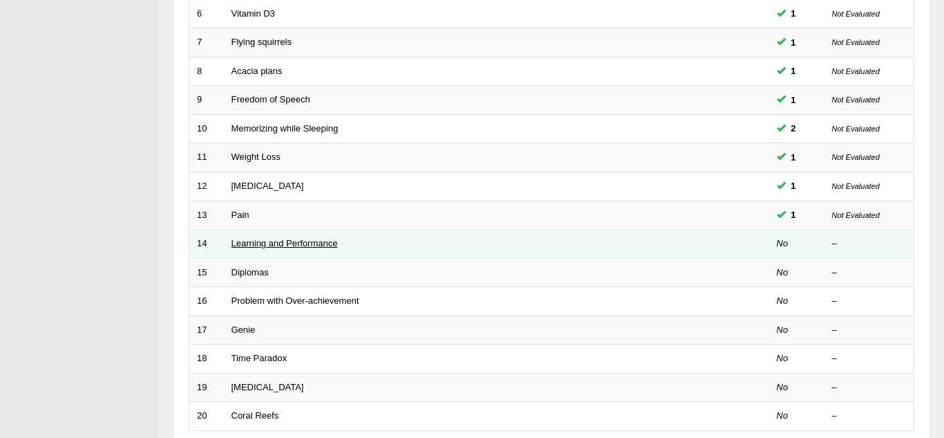
click at [242, 245] on link "Learning and Performance" at bounding box center [285, 243] width 106 height 10
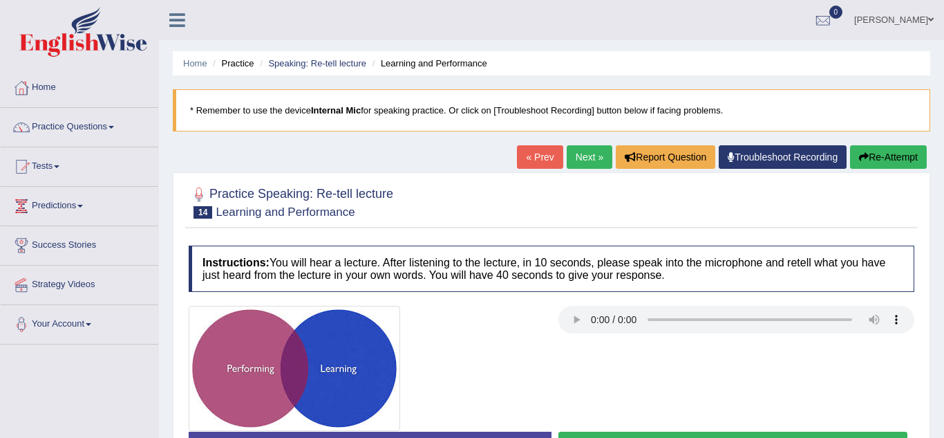
click at [66, 128] on link "Practice Questions" at bounding box center [80, 125] width 158 height 35
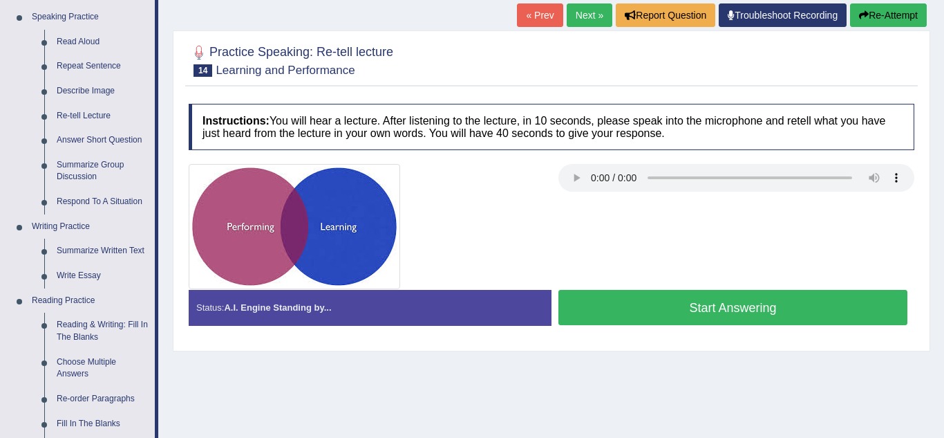
scroll to position [142, 0]
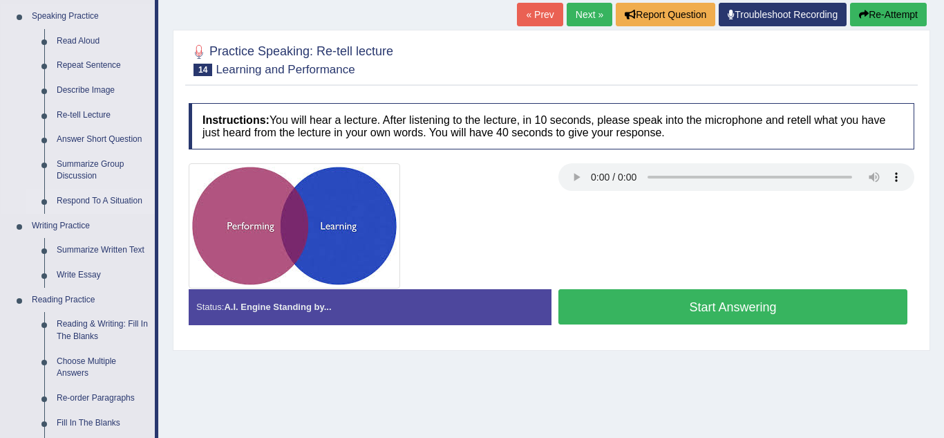
click at [59, 189] on link "Respond To A Situation" at bounding box center [102, 201] width 104 height 25
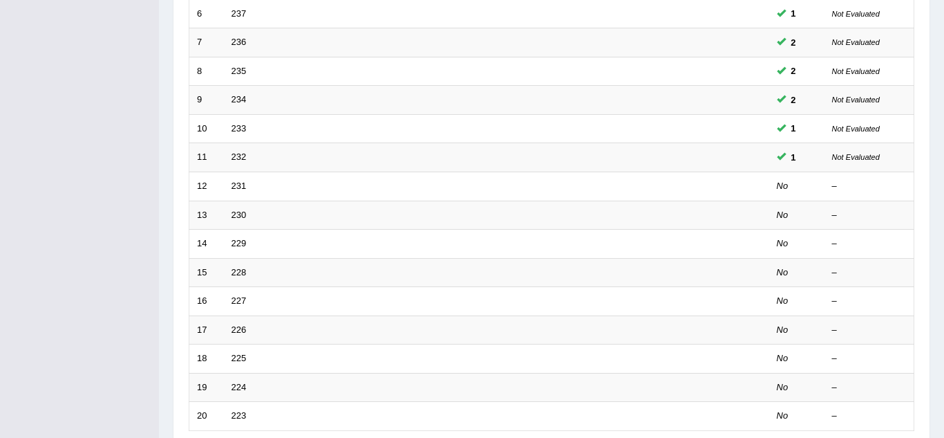
scroll to position [364, 0]
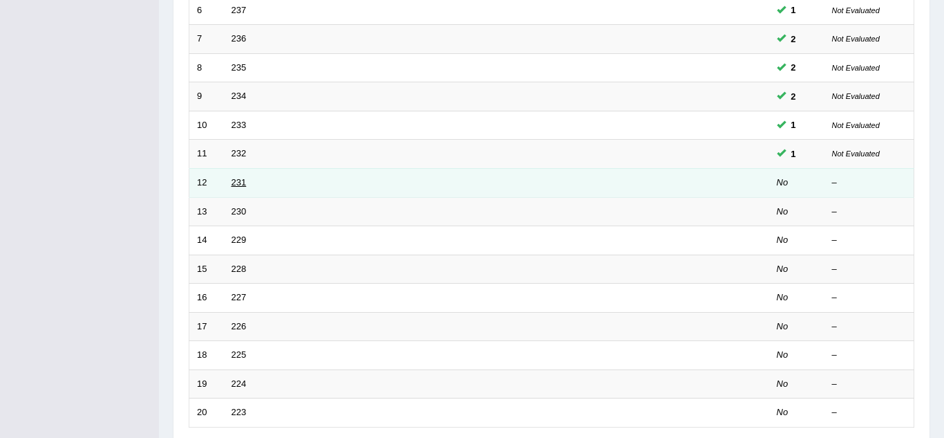
click at [245, 186] on link "231" at bounding box center [239, 182] width 15 height 10
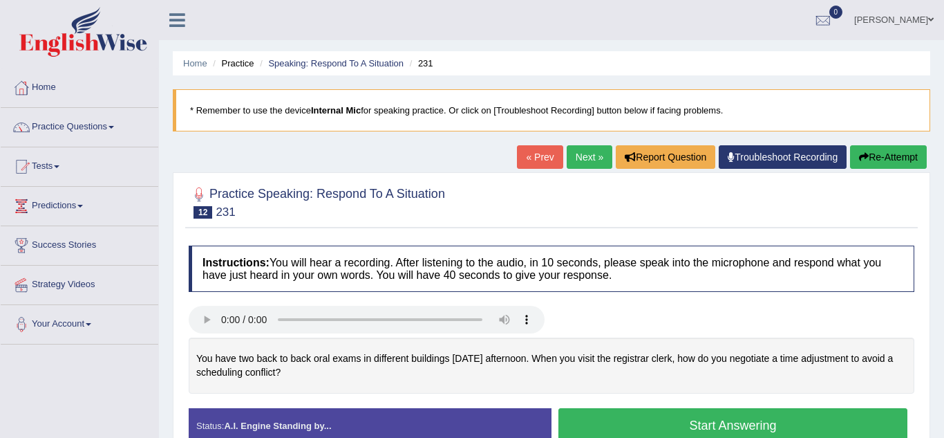
click at [50, 115] on link "Practice Questions" at bounding box center [80, 125] width 158 height 35
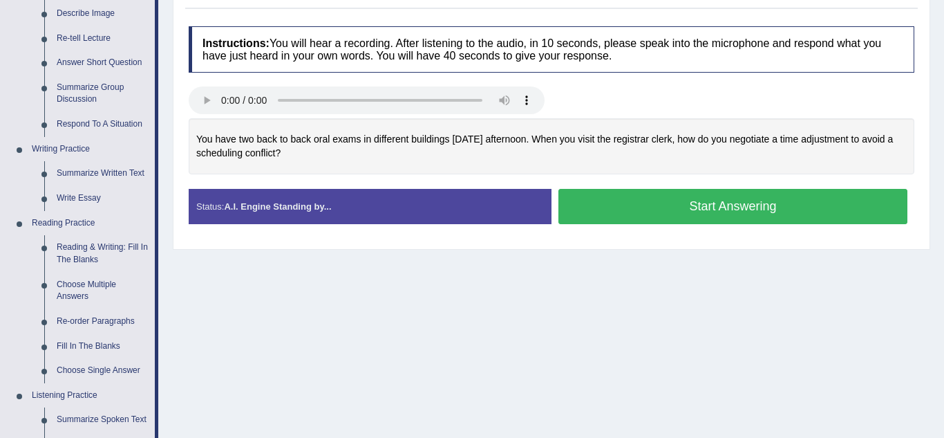
scroll to position [221, 0]
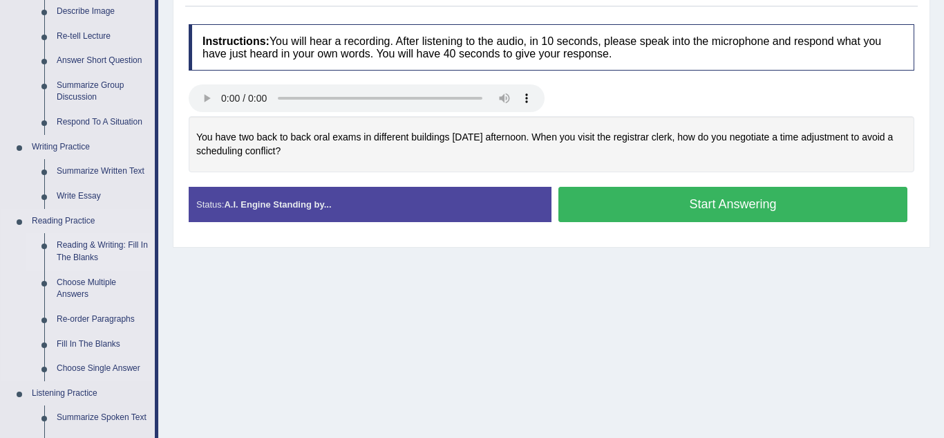
click at [88, 241] on link "Reading & Writing: Fill In The Blanks" at bounding box center [102, 251] width 104 height 37
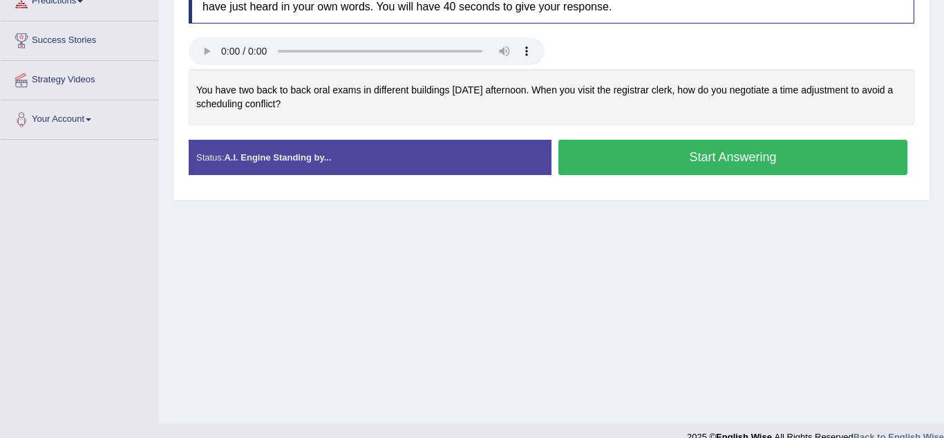
scroll to position [288, 0]
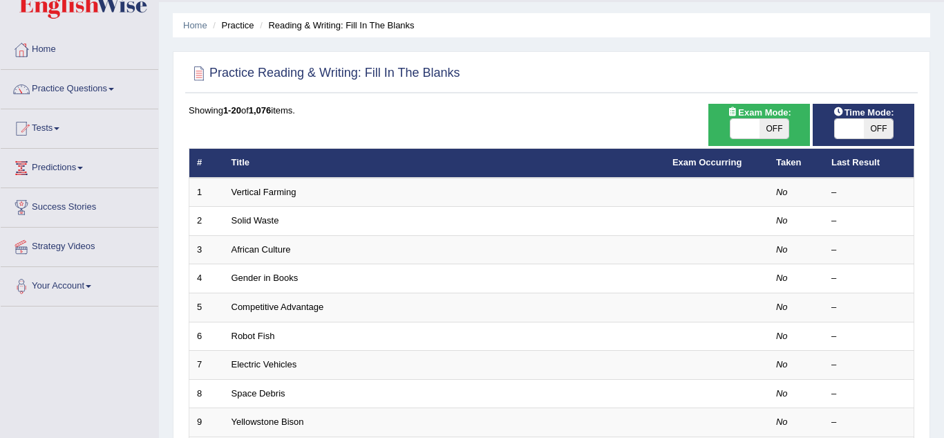
scroll to position [33, 0]
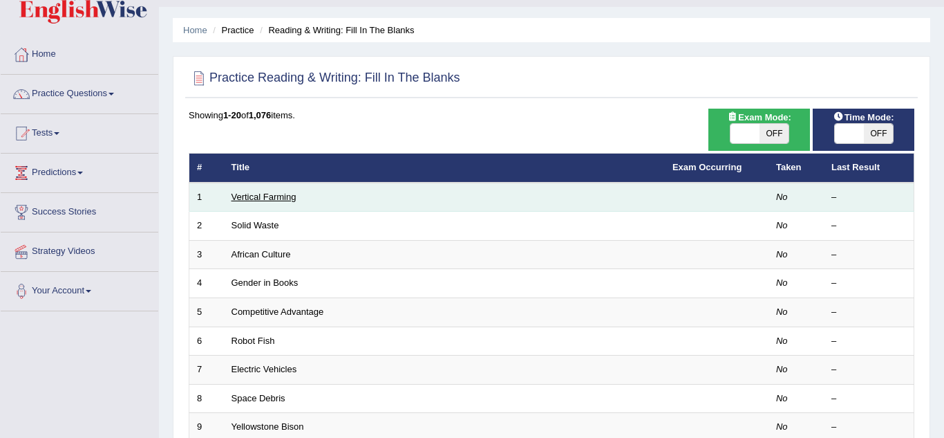
click at [265, 196] on link "Vertical Farming" at bounding box center [264, 196] width 65 height 10
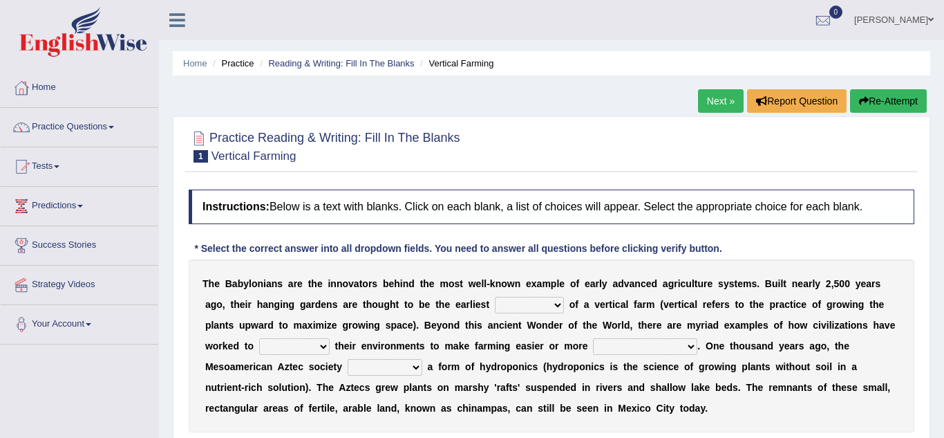
click at [451, 371] on b "m" at bounding box center [455, 366] width 8 height 11
click at [495, 309] on select "prototype failure discredit protocol" at bounding box center [529, 305] width 69 height 17
select select "protocol"
click at [495, 297] on select "prototype failure discredit protocol" at bounding box center [529, 305] width 69 height 17
click at [330, 338] on select "manipulate escape respect disarrange" at bounding box center [294, 346] width 71 height 17
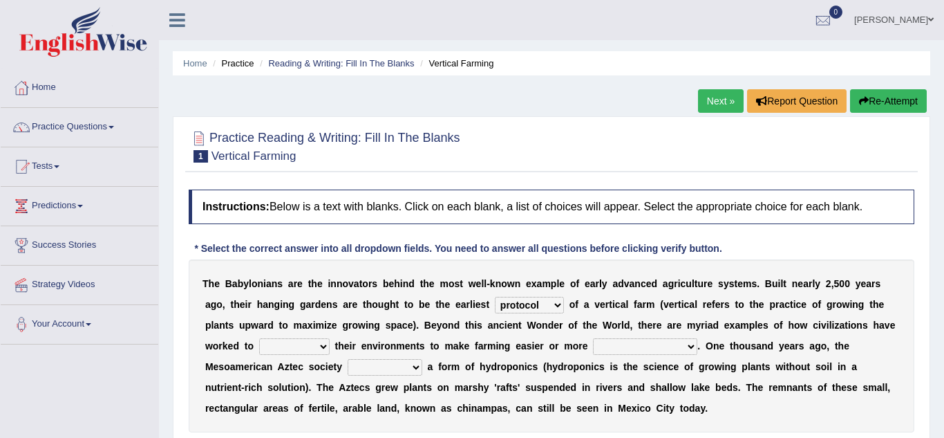
select select "manipulate"
click at [330, 338] on select "manipulate escape respect disarrange" at bounding box center [294, 346] width 71 height 17
click at [593, 350] on select "productive constructive connective counterproductive" at bounding box center [645, 346] width 104 height 17
click at [593, 338] on select "productive constructive connective counterproductive" at bounding box center [645, 346] width 104 height 17
click at [593, 352] on select "productive constructive connective counterproductive" at bounding box center [645, 346] width 104 height 17
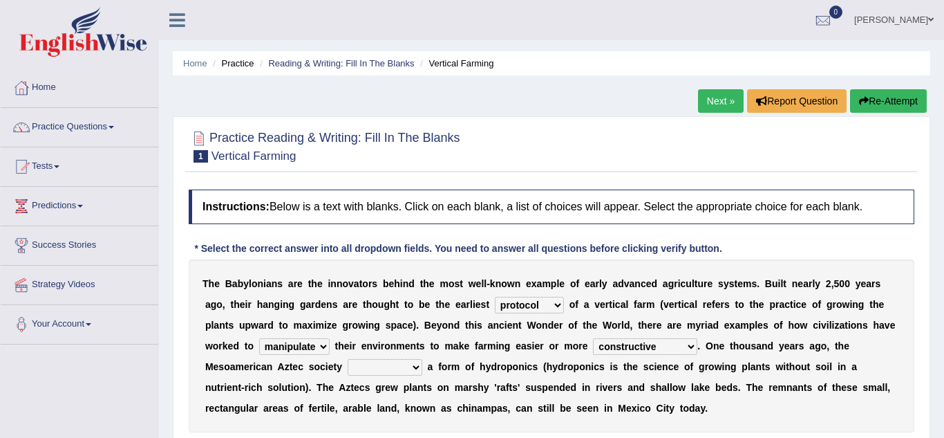
select select "productive"
click at [593, 338] on select "productive constructive connective counterproductive" at bounding box center [645, 346] width 104 height 17
click at [463, 382] on b "m" at bounding box center [459, 387] width 8 height 11
click at [422, 359] on select "domineered volunteered pioneered engineered" at bounding box center [385, 367] width 75 height 17
select select "volunteered"
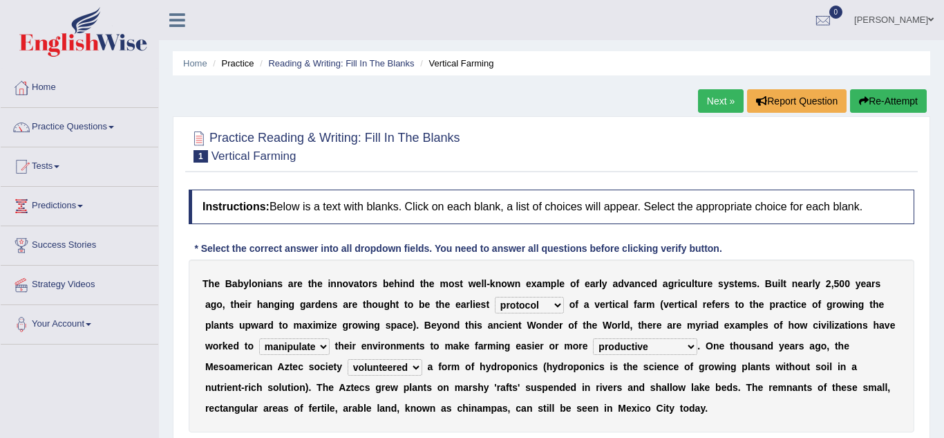
click at [422, 359] on select "domineered volunteered pioneered engineered" at bounding box center [385, 367] width 75 height 17
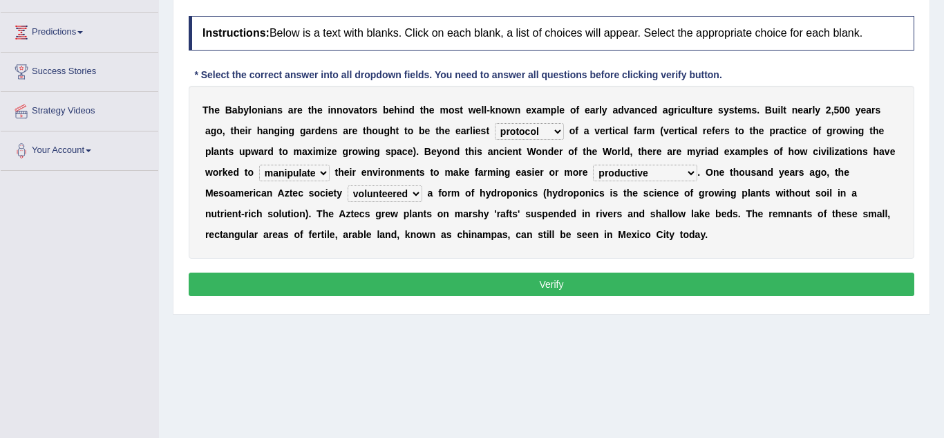
scroll to position [170, 0]
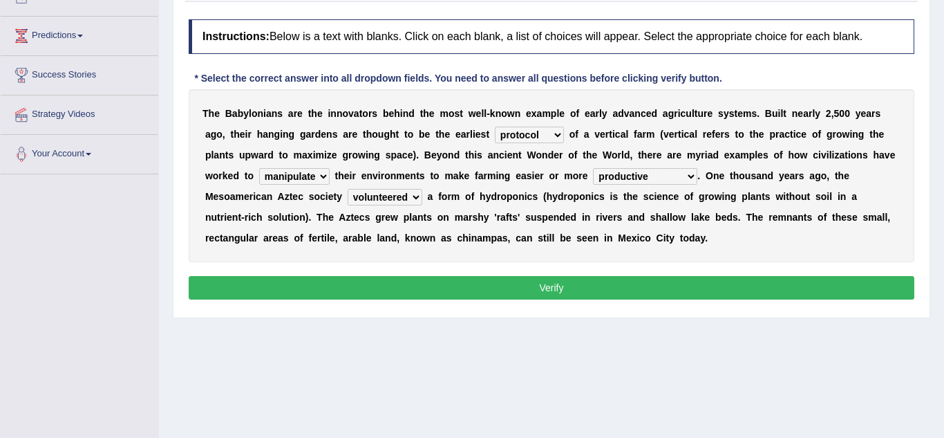
click at [818, 288] on button "Verify" at bounding box center [552, 288] width 726 height 24
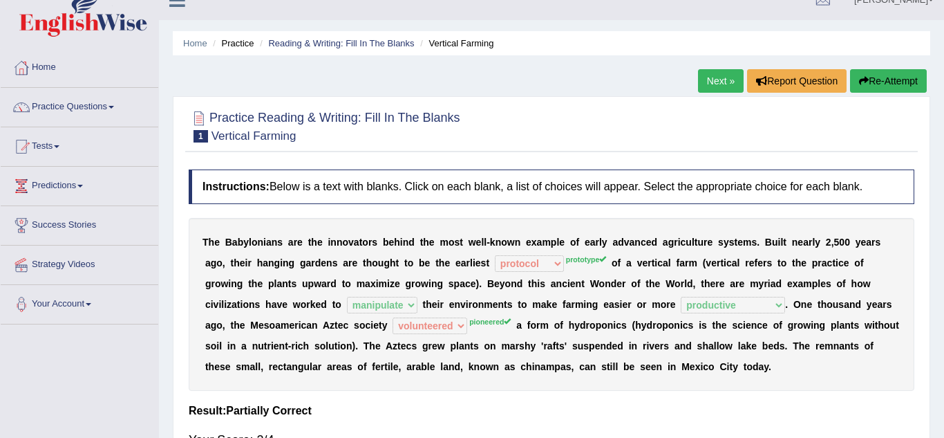
scroll to position [0, 0]
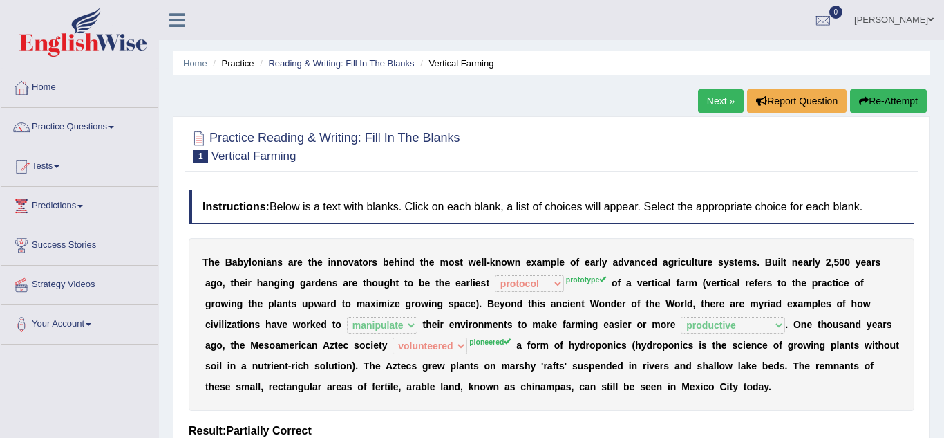
click at [716, 98] on link "Next »" at bounding box center [721, 101] width 46 height 24
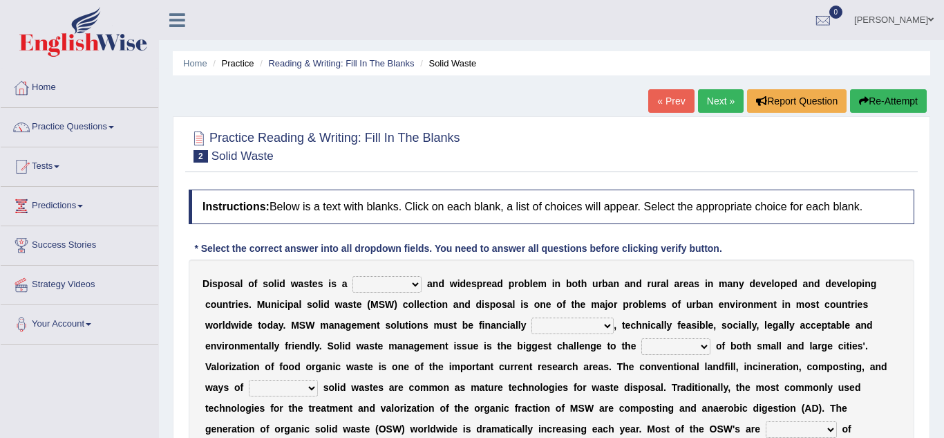
click at [382, 278] on select "slanting stinging stalling shafting" at bounding box center [387, 284] width 69 height 17
select select "stalling"
click at [353, 276] on select "slanting stinging stalling shafting" at bounding box center [387, 284] width 69 height 17
click at [46, 122] on link "Practice Questions" at bounding box center [80, 125] width 158 height 35
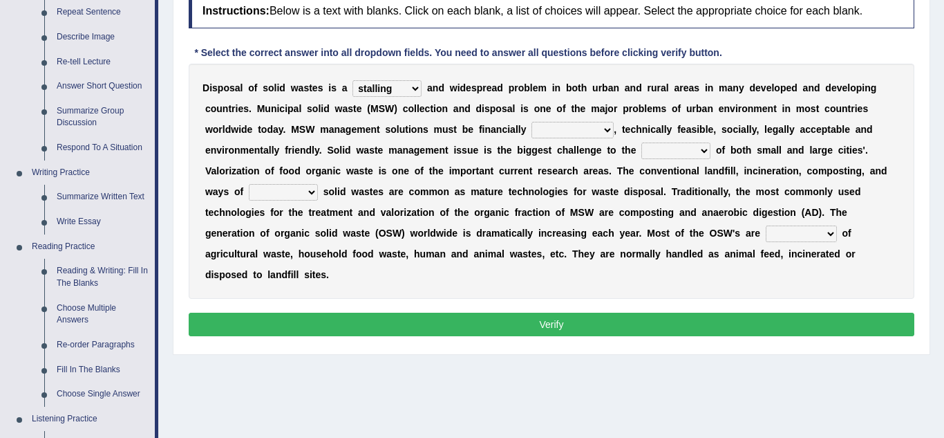
scroll to position [198, 0]
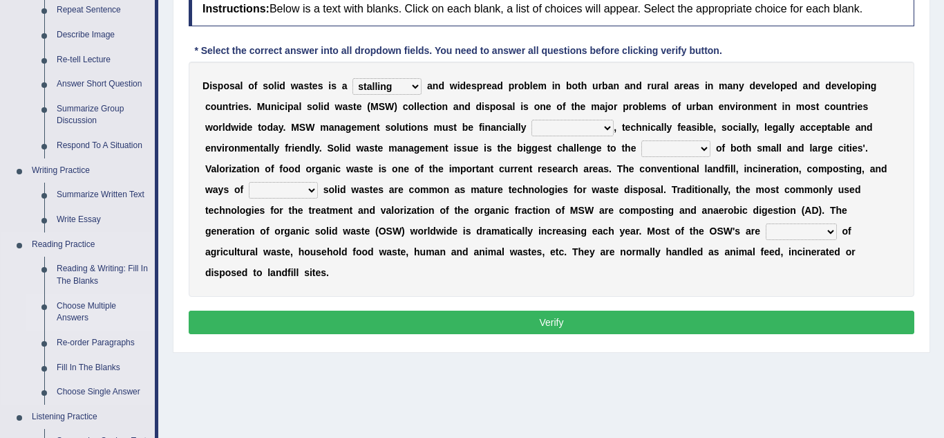
click at [93, 320] on link "Choose Multiple Answers" at bounding box center [102, 312] width 104 height 37
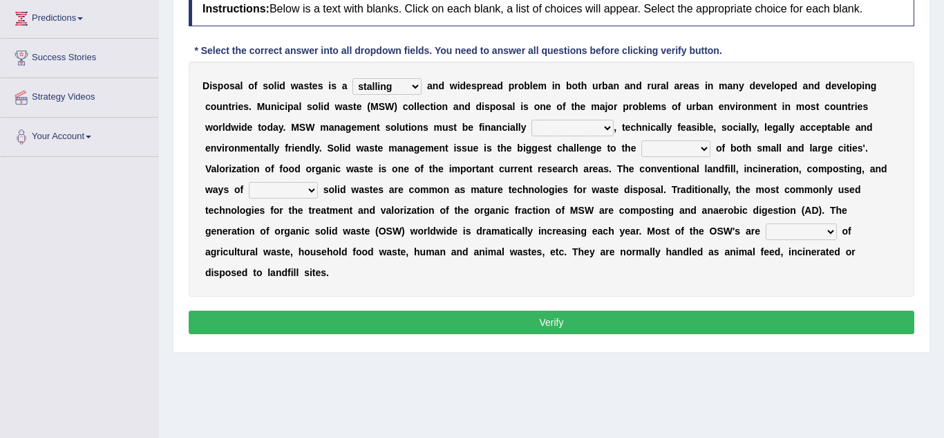
scroll to position [245, 0]
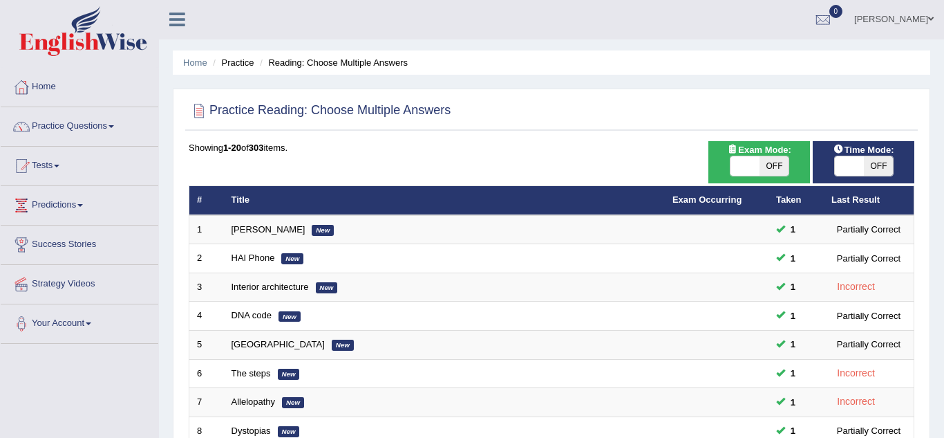
scroll to position [3, 0]
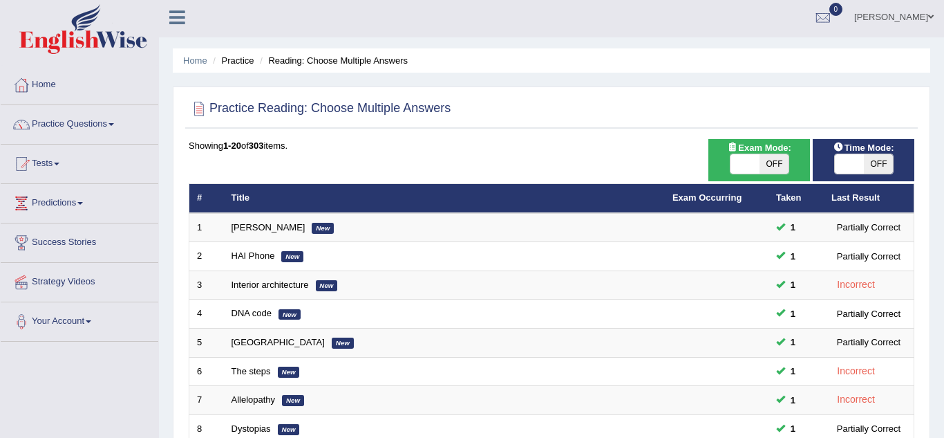
click at [53, 151] on link "Tests" at bounding box center [80, 161] width 158 height 35
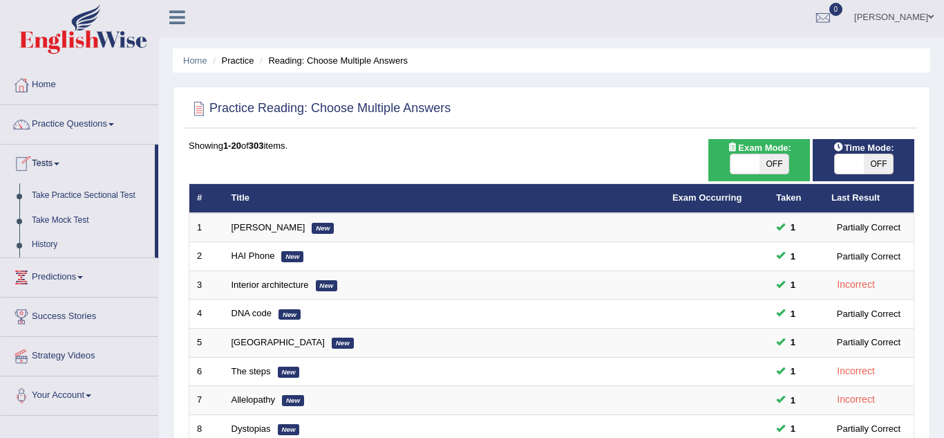
click at [73, 118] on link "Practice Questions" at bounding box center [80, 122] width 158 height 35
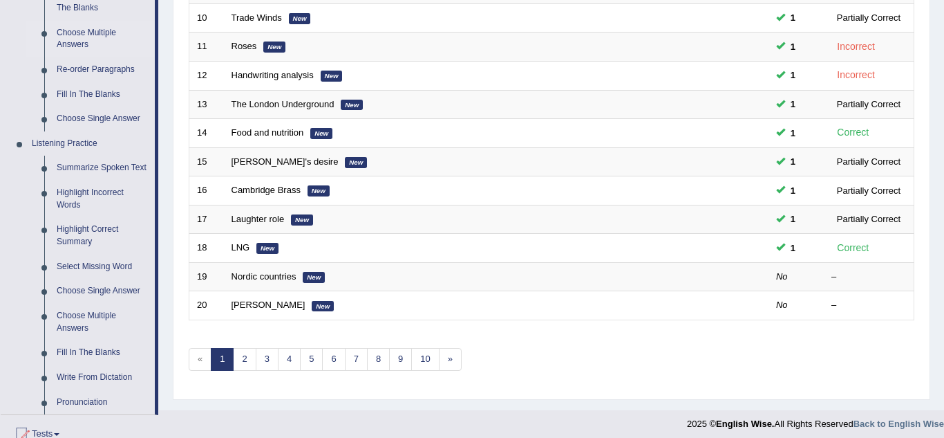
scroll to position [472, 0]
click at [94, 394] on link "Pronunciation" at bounding box center [102, 400] width 104 height 25
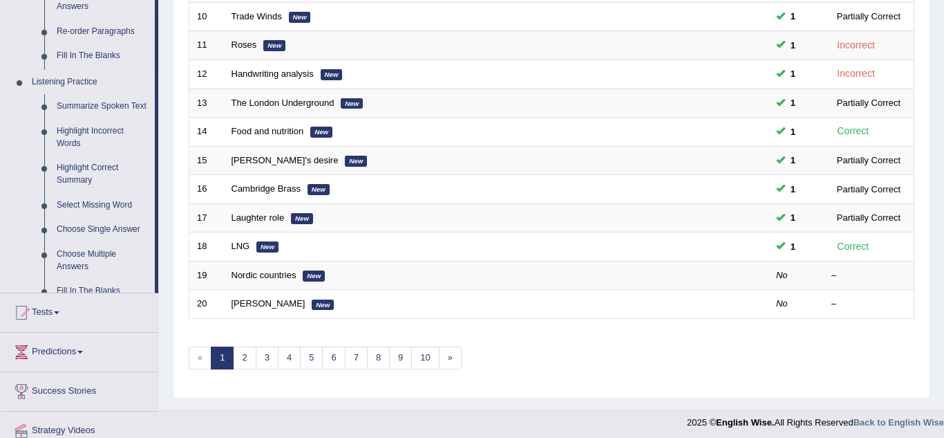
scroll to position [194, 0]
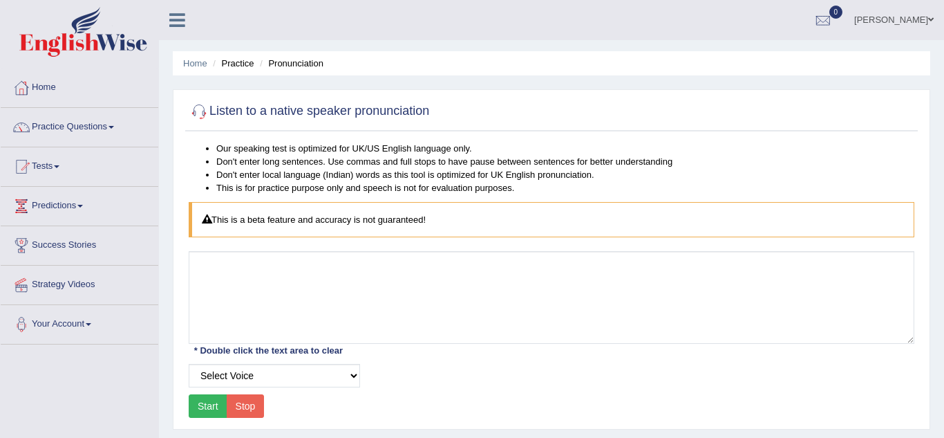
click at [53, 124] on link "Practice Questions" at bounding box center [80, 125] width 158 height 35
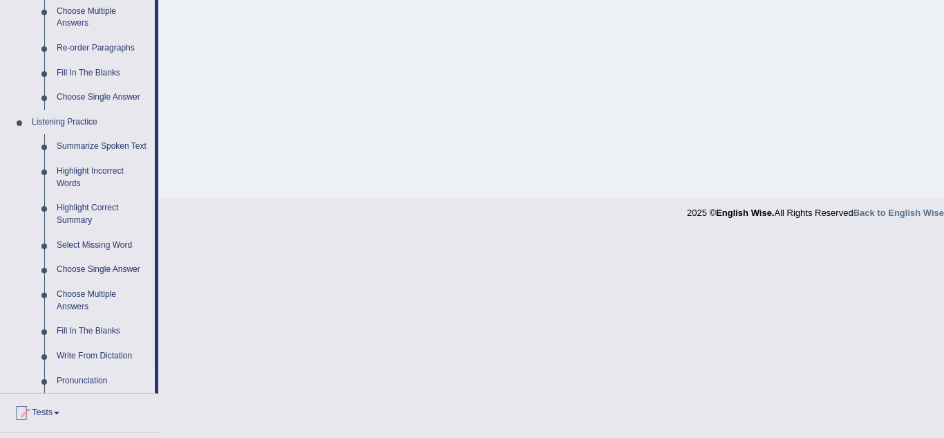
scroll to position [495, 0]
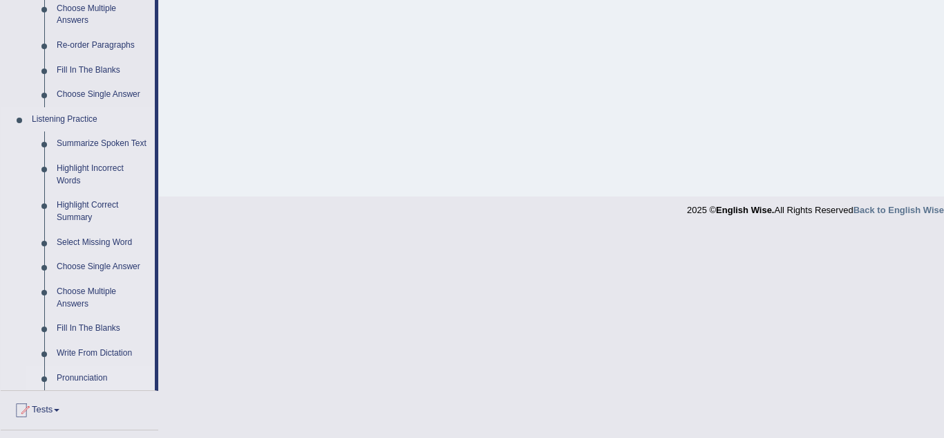
click at [93, 373] on link "Pronunciation" at bounding box center [102, 378] width 104 height 25
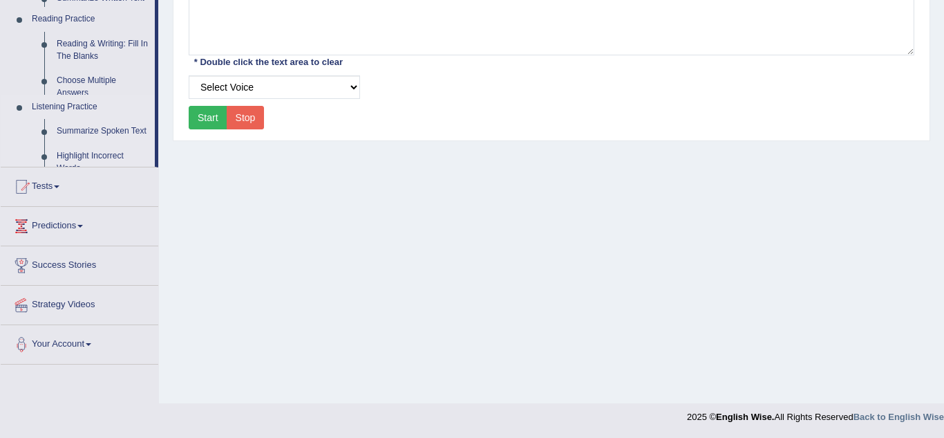
scroll to position [153, 0]
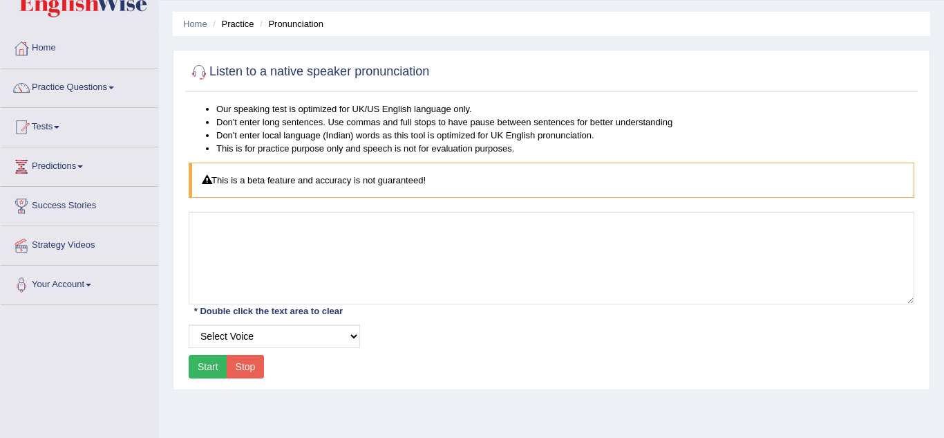
scroll to position [48, 0]
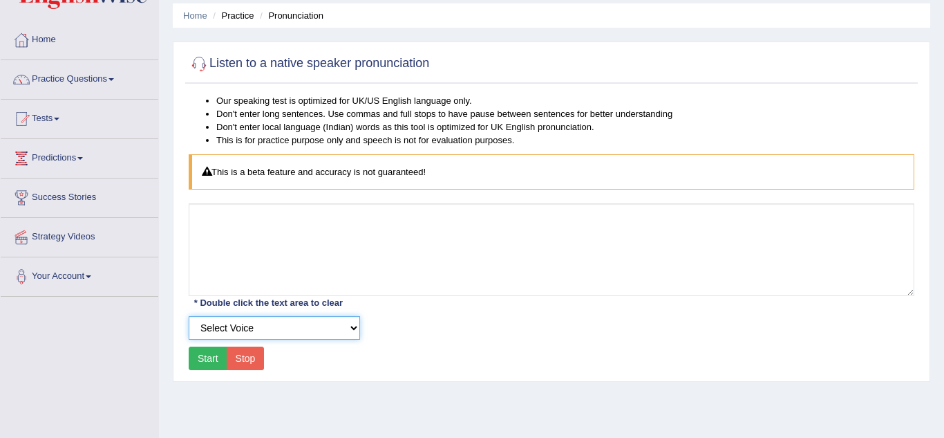
click at [233, 324] on select "Select Voice" at bounding box center [274, 328] width 171 height 24
click at [225, 411] on div "Home Practice Pronunciation Listen to a native speaker pronunciation Our speaki…" at bounding box center [551, 297] width 785 height 691
click at [203, 364] on button "Start" at bounding box center [208, 358] width 39 height 24
click at [202, 361] on div "Start Stop" at bounding box center [226, 358] width 75 height 24
click at [209, 360] on div "Start Stop" at bounding box center [226, 358] width 75 height 24
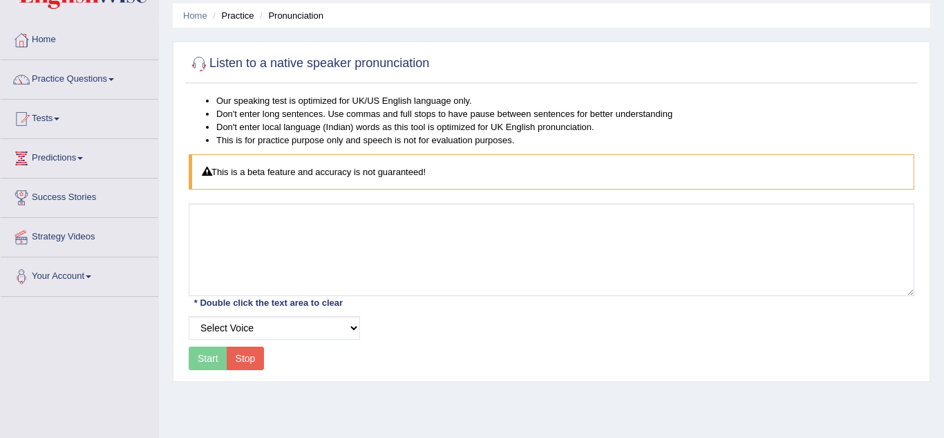
click at [254, 359] on button "Stop" at bounding box center [246, 358] width 38 height 24
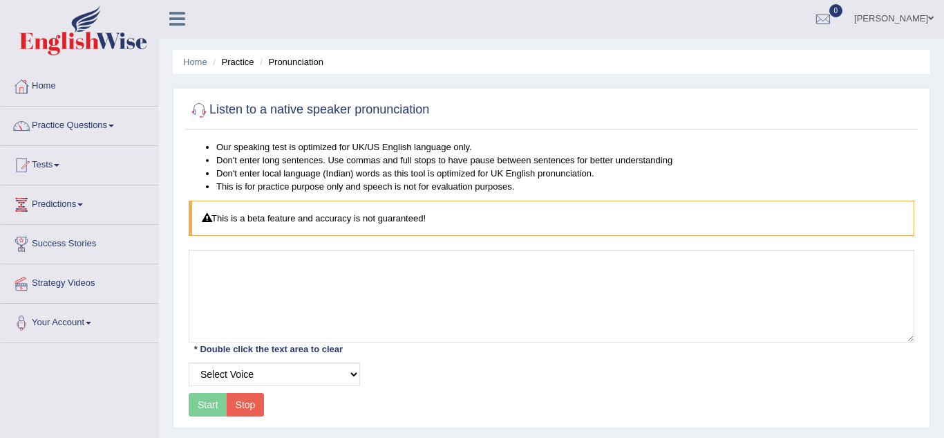
scroll to position [0, 0]
click at [73, 172] on link "Tests" at bounding box center [80, 164] width 158 height 35
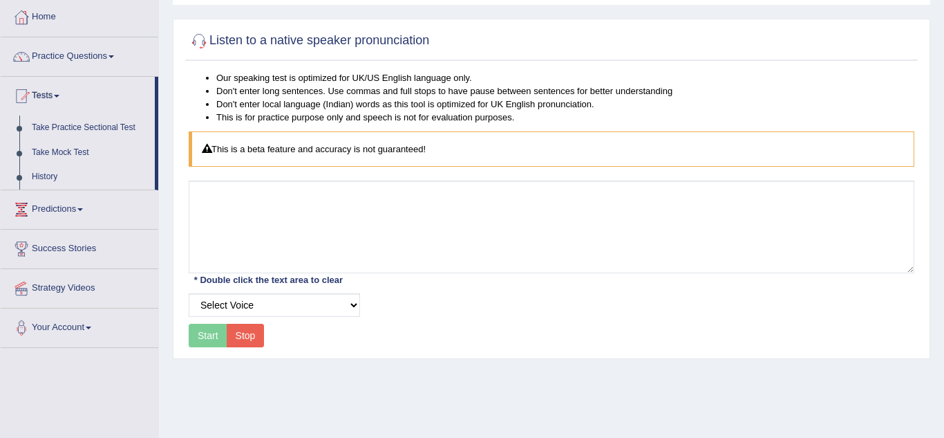
scroll to position [69, 0]
click at [64, 57] on link "Practice Questions" at bounding box center [80, 56] width 158 height 35
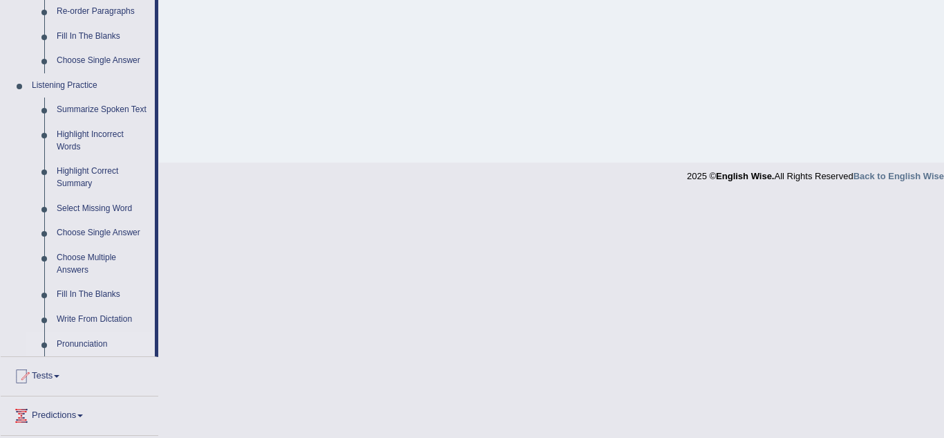
scroll to position [535, 0]
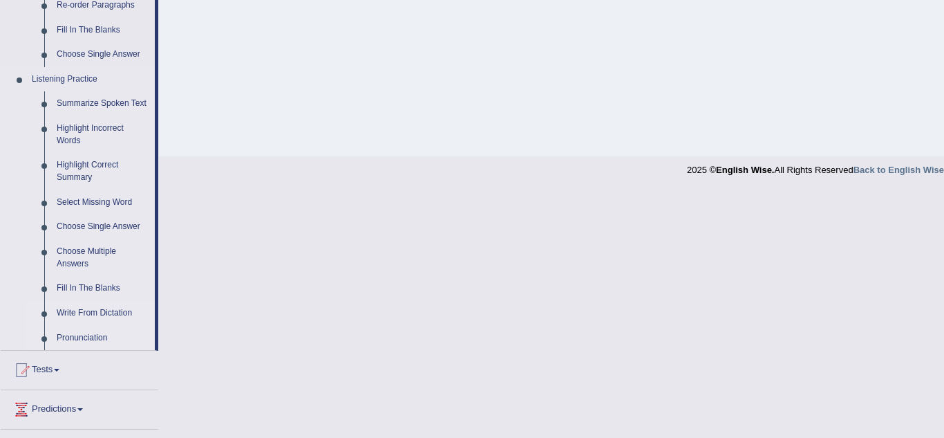
click at [79, 310] on link "Write From Dictation" at bounding box center [102, 313] width 104 height 25
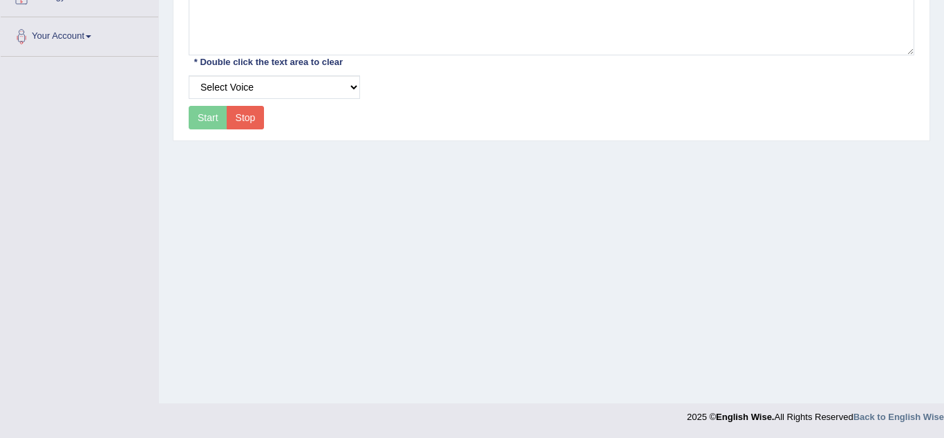
scroll to position [173, 0]
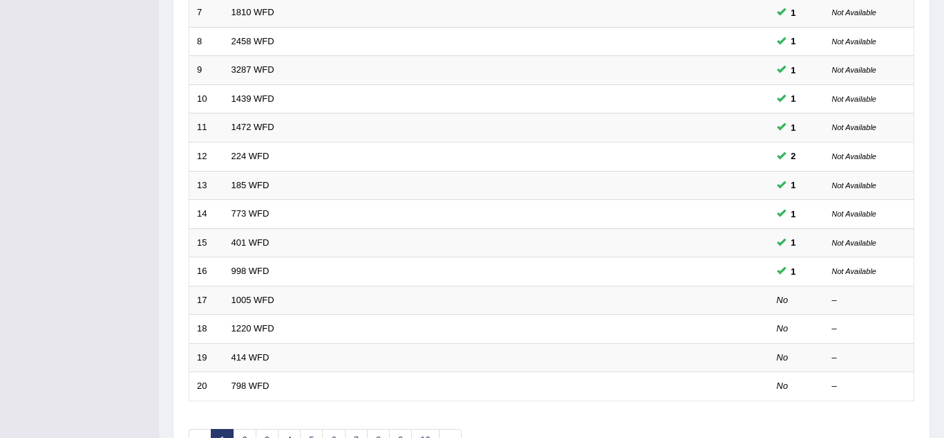
scroll to position [392, 0]
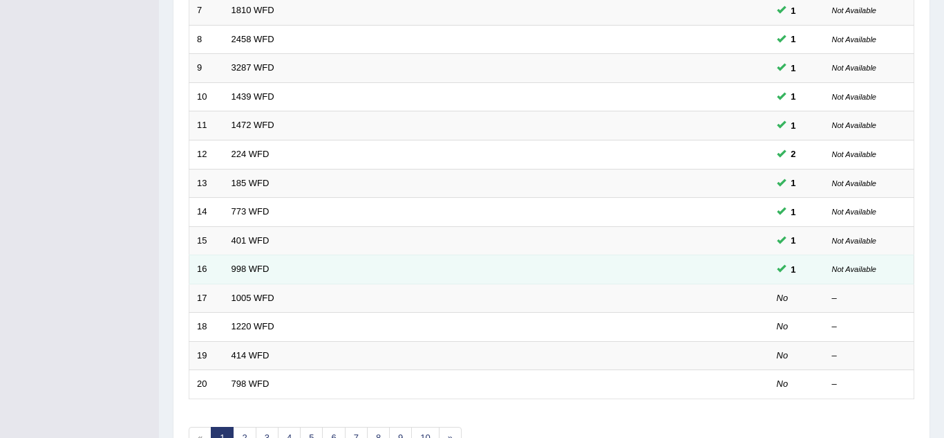
click at [232, 283] on td "998 WFD" at bounding box center [445, 269] width 442 height 29
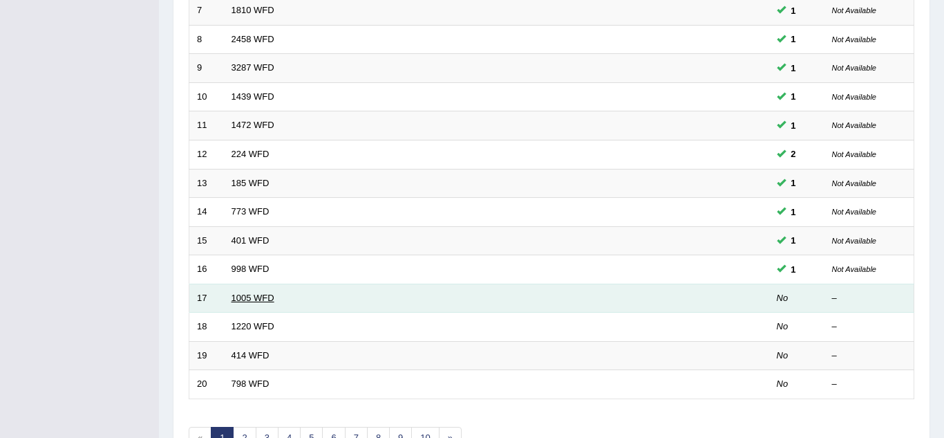
click at [232, 301] on link "1005 WFD" at bounding box center [253, 297] width 43 height 10
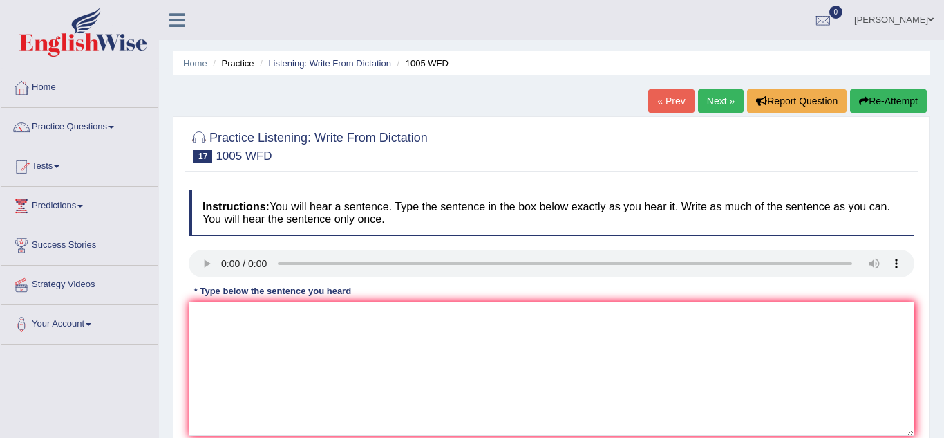
click at [64, 119] on link "Practice Questions" at bounding box center [80, 125] width 158 height 35
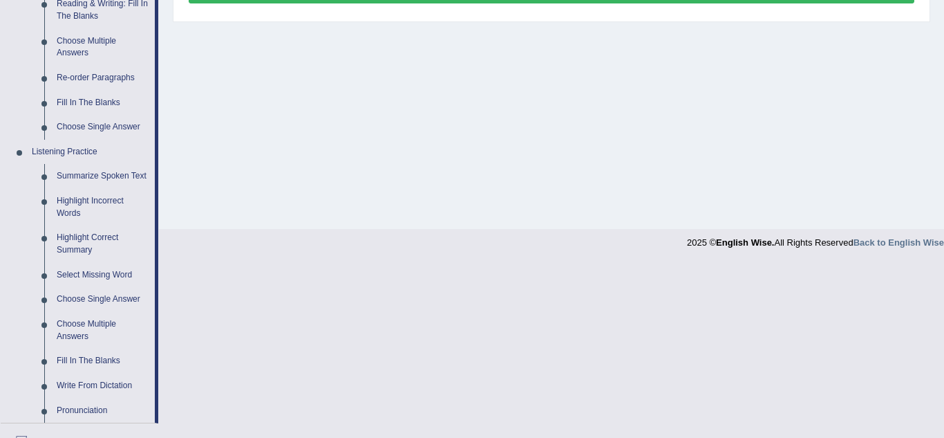
scroll to position [463, 0]
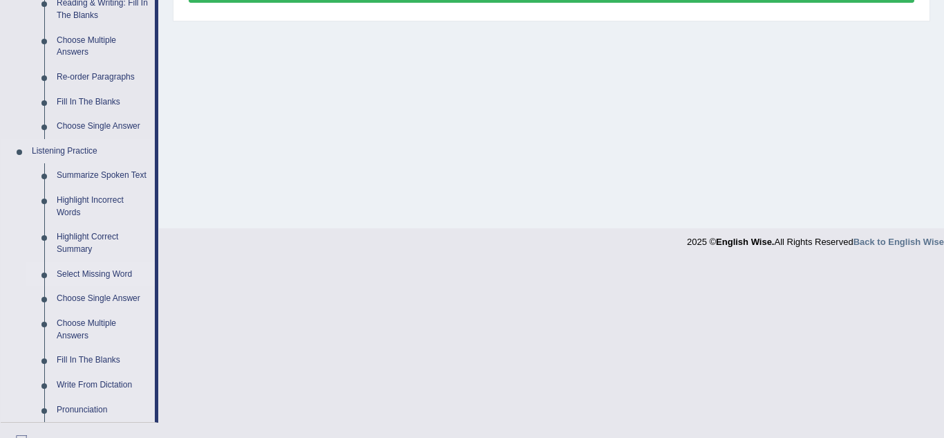
click at [82, 268] on link "Select Missing Word" at bounding box center [102, 274] width 104 height 25
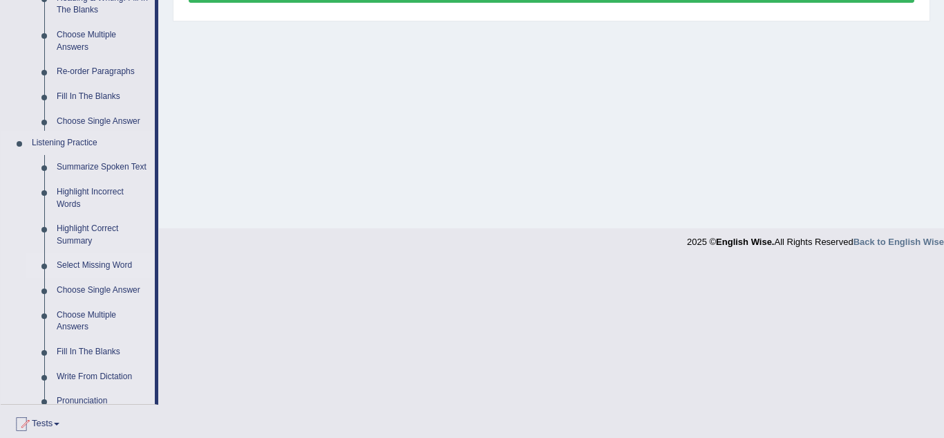
scroll to position [288, 0]
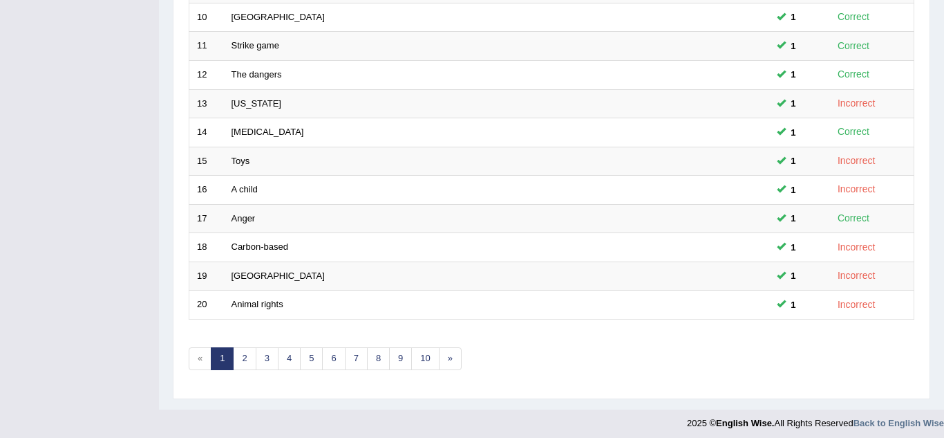
scroll to position [478, 0]
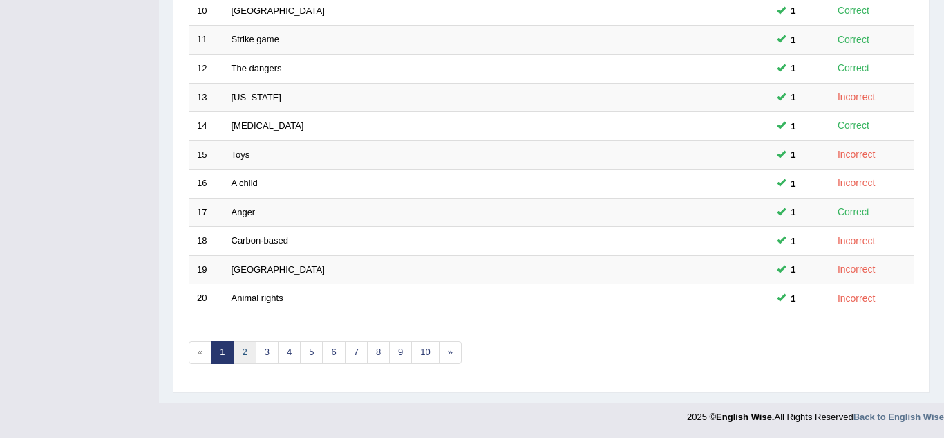
click at [242, 359] on link "2" at bounding box center [244, 352] width 23 height 23
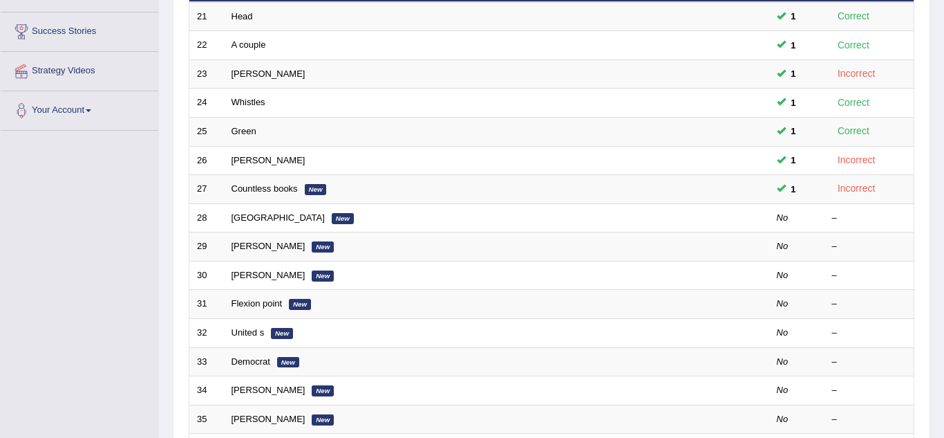
scroll to position [216, 0]
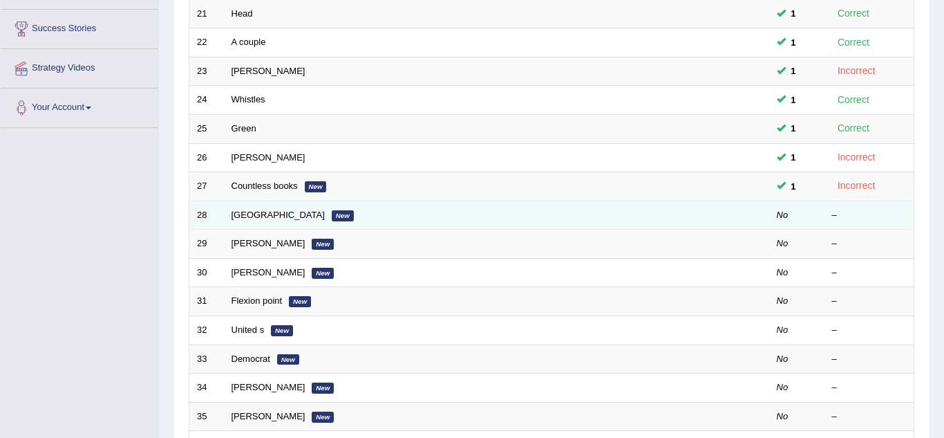
click at [201, 223] on td "28" at bounding box center [206, 214] width 35 height 29
click at [246, 217] on link "Bern" at bounding box center [278, 214] width 93 height 10
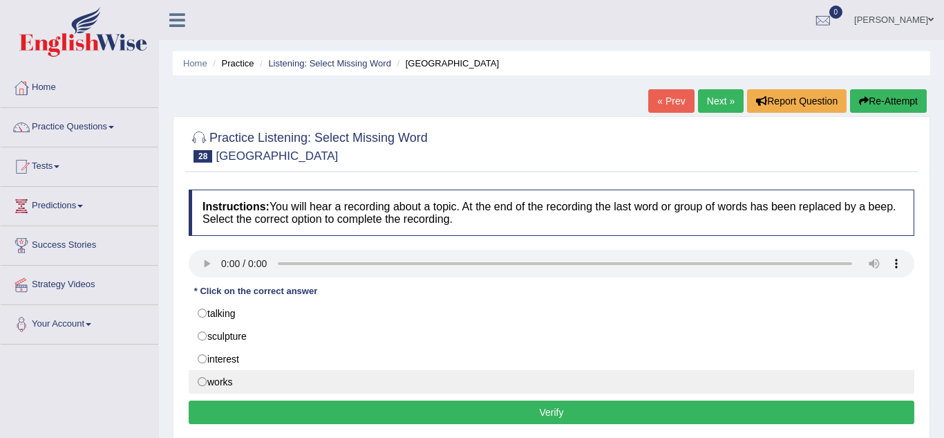
click at [203, 382] on label "works" at bounding box center [552, 382] width 726 height 24
radio input "true"
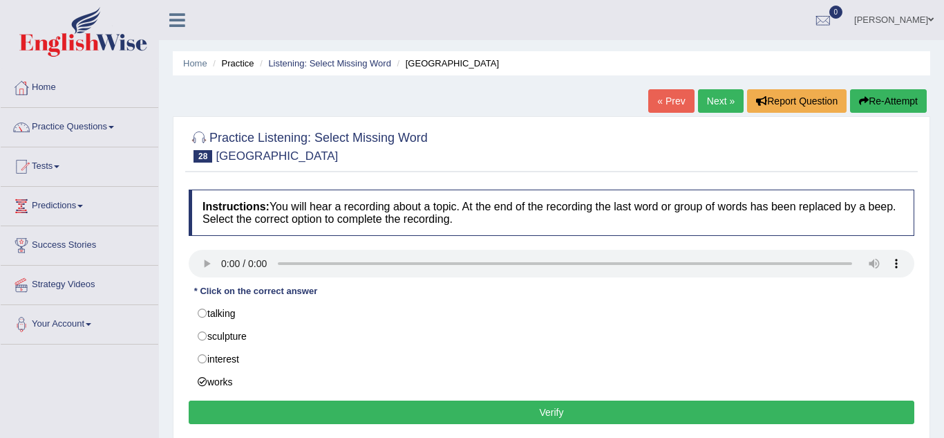
click at [248, 422] on button "Verify" at bounding box center [552, 412] width 726 height 24
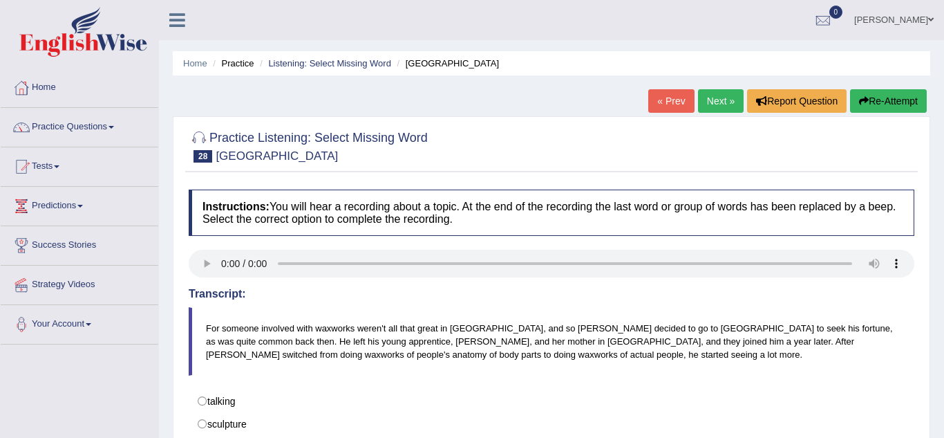
click at [734, 101] on link "Next »" at bounding box center [721, 101] width 46 height 24
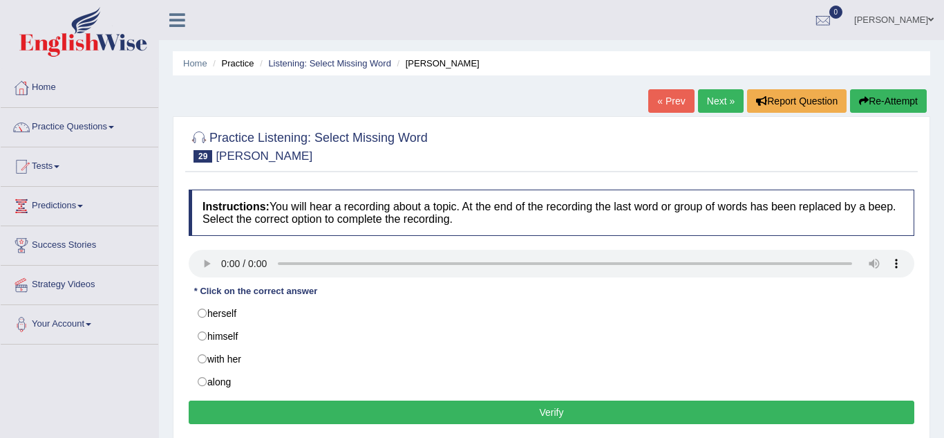
click at [205, 295] on div "* Click on the correct answer" at bounding box center [256, 290] width 134 height 13
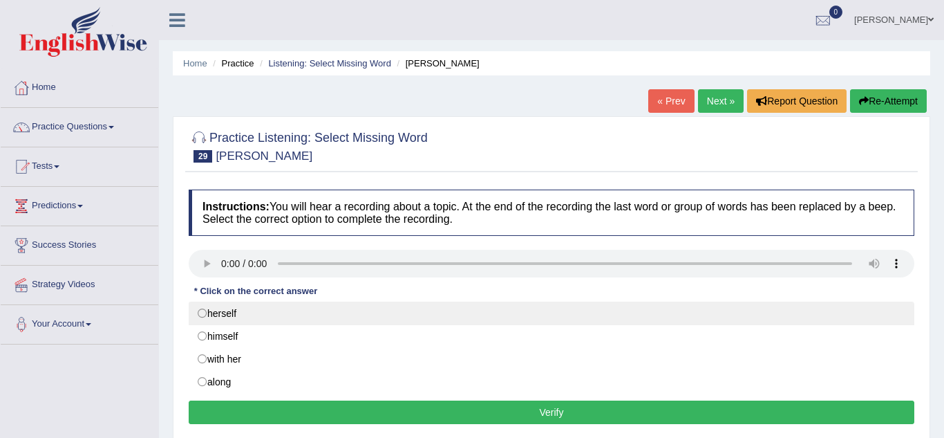
click at [211, 316] on label "herself" at bounding box center [552, 313] width 726 height 24
radio input "true"
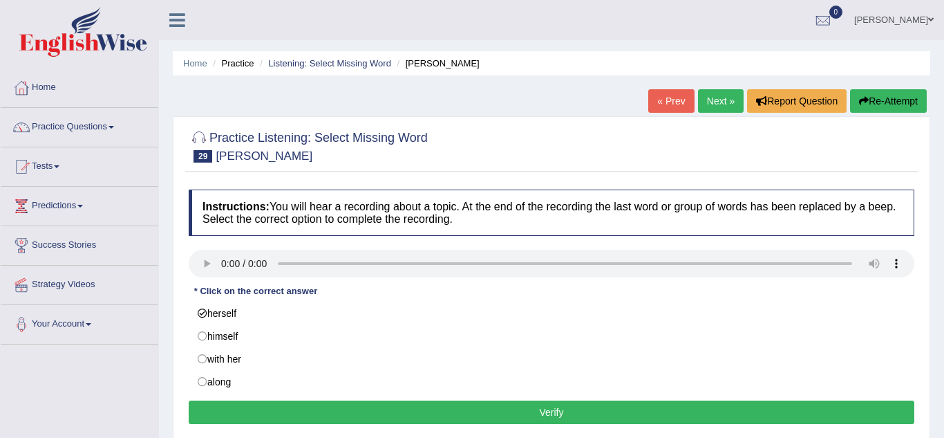
click at [251, 422] on button "Verify" at bounding box center [552, 412] width 726 height 24
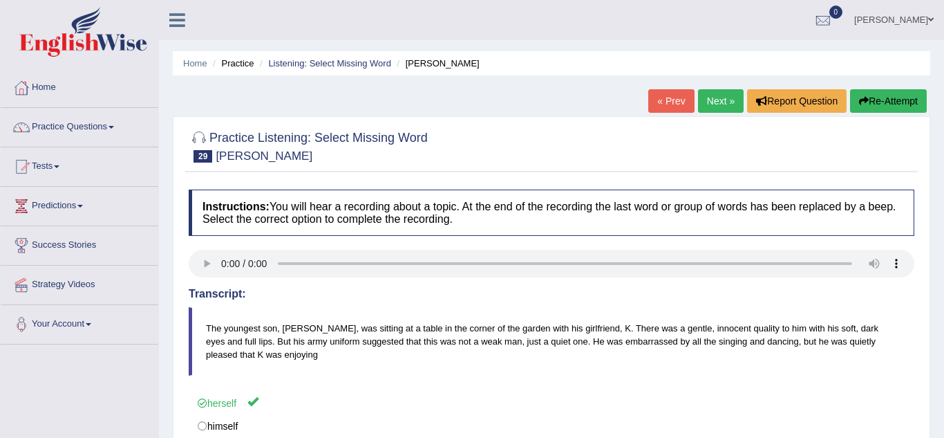
click at [727, 104] on link "Next »" at bounding box center [721, 101] width 46 height 24
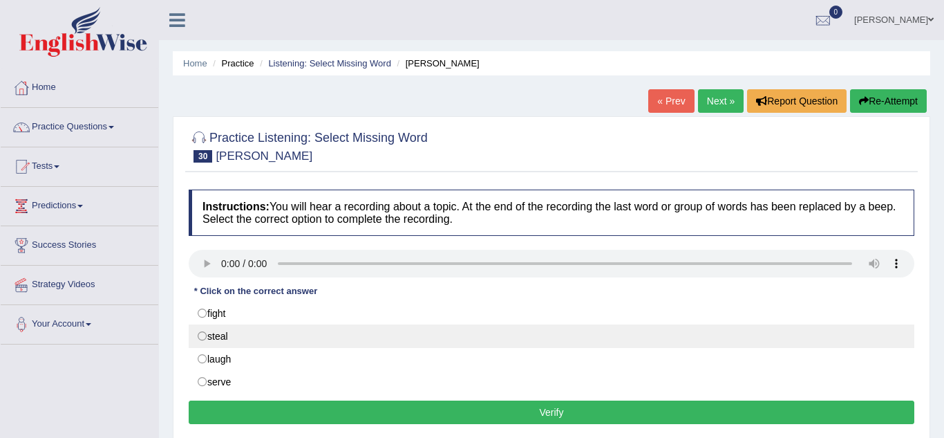
click at [200, 334] on label "steal" at bounding box center [552, 336] width 726 height 24
radio input "true"
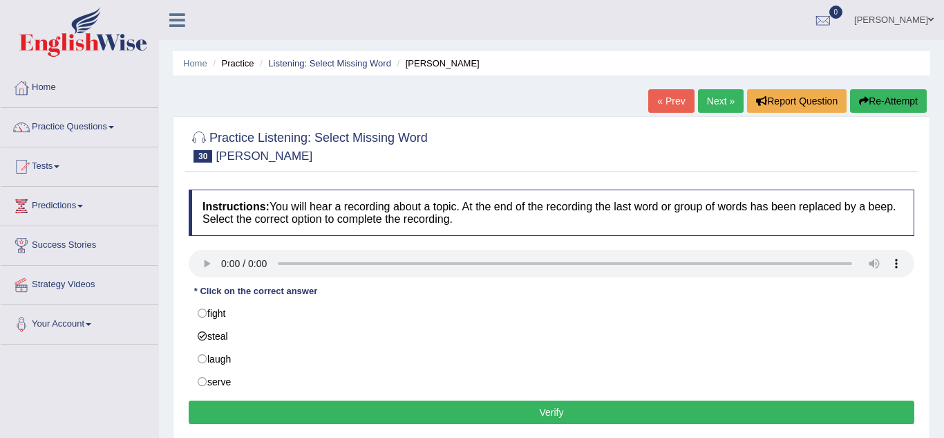
click at [231, 412] on button "Verify" at bounding box center [552, 412] width 726 height 24
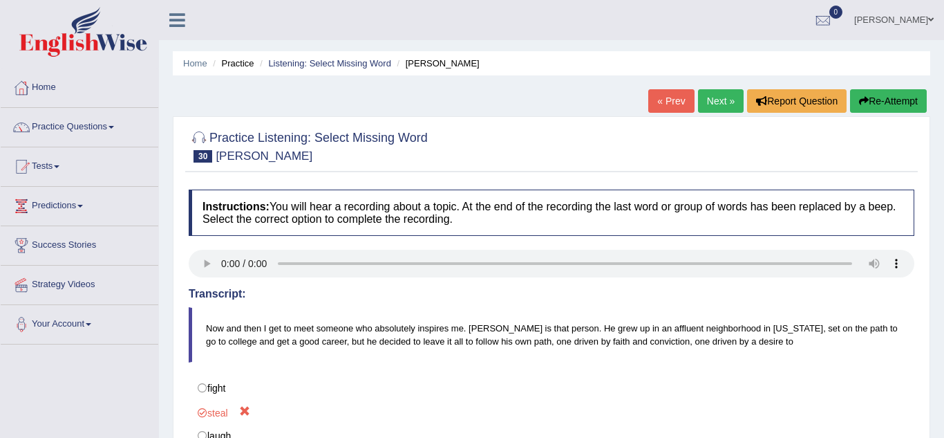
click at [724, 97] on link "Next »" at bounding box center [721, 101] width 46 height 24
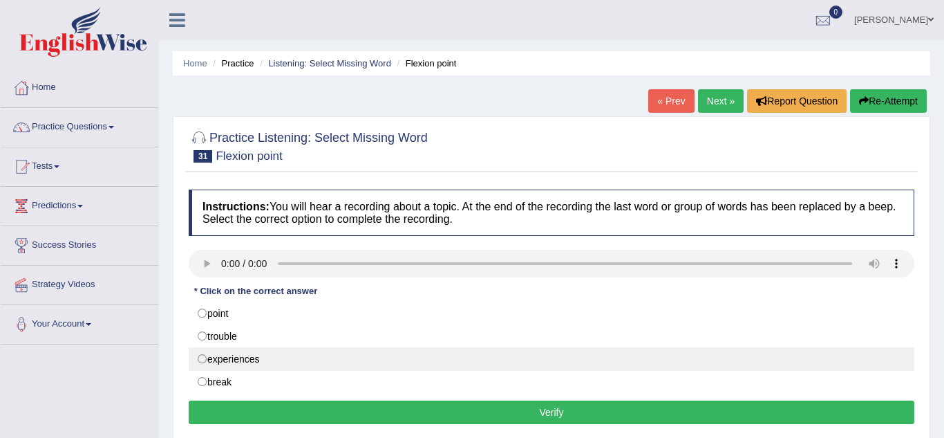
click at [214, 363] on label "experiences" at bounding box center [552, 359] width 726 height 24
radio input "true"
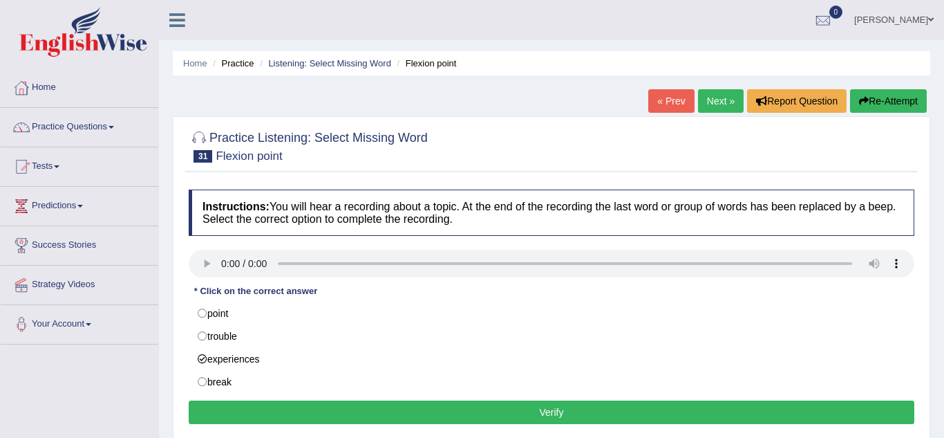
click at [258, 419] on button "Verify" at bounding box center [552, 412] width 726 height 24
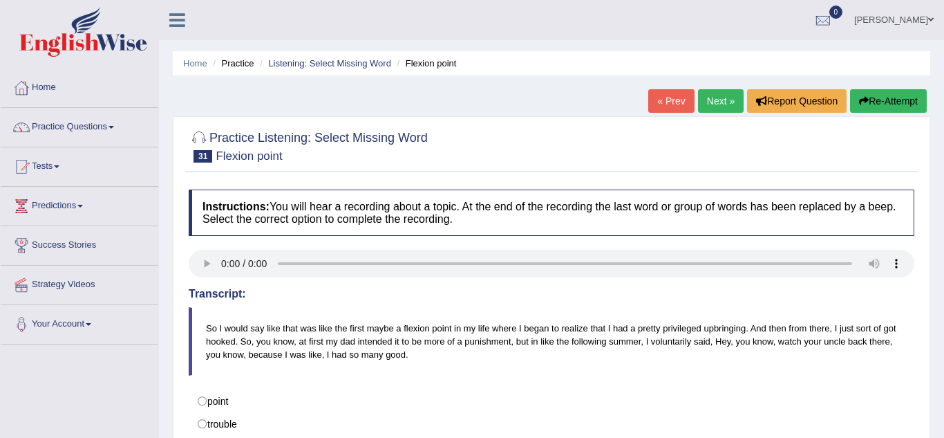
click at [718, 110] on link "Next »" at bounding box center [721, 101] width 46 height 24
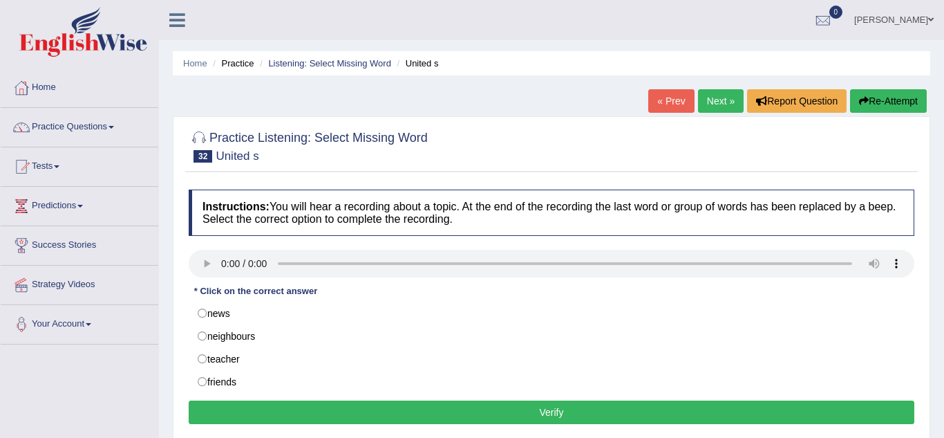
click at [207, 341] on label "neighbours" at bounding box center [552, 336] width 726 height 24
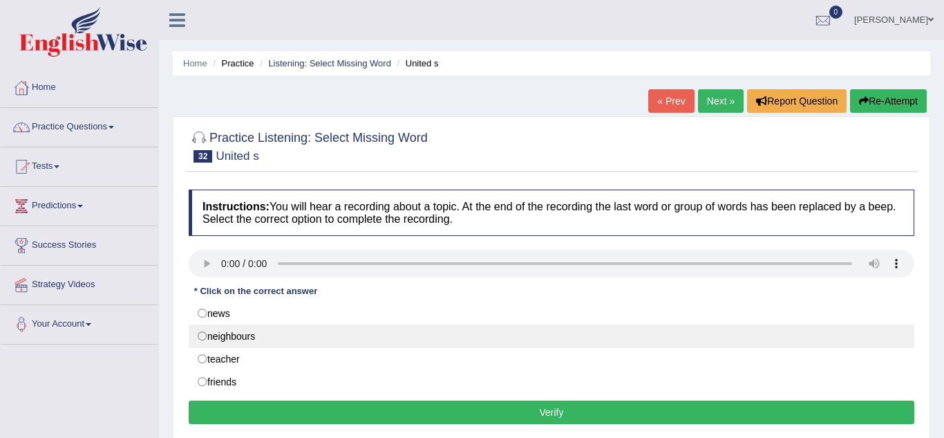
radio input "true"
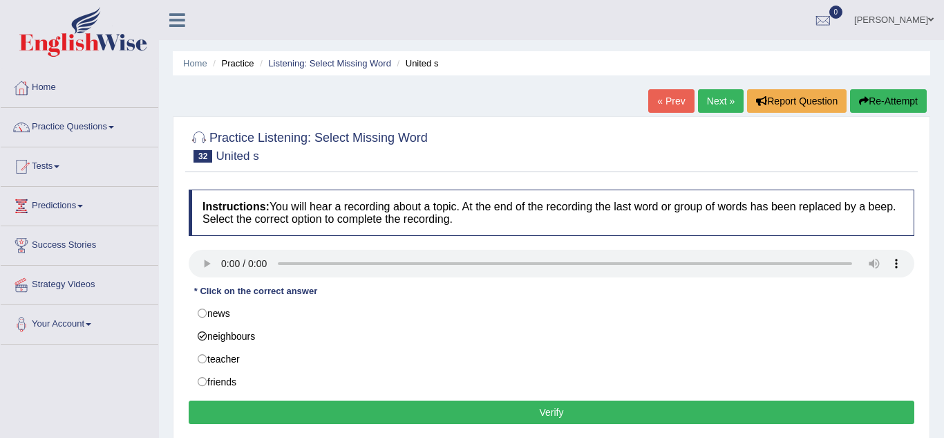
click at [274, 417] on button "Verify" at bounding box center [552, 412] width 726 height 24
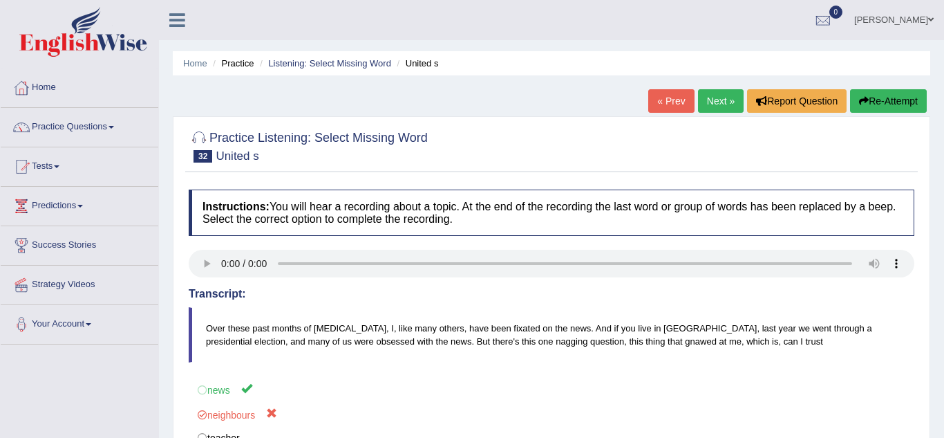
click at [713, 102] on link "Next »" at bounding box center [721, 101] width 46 height 24
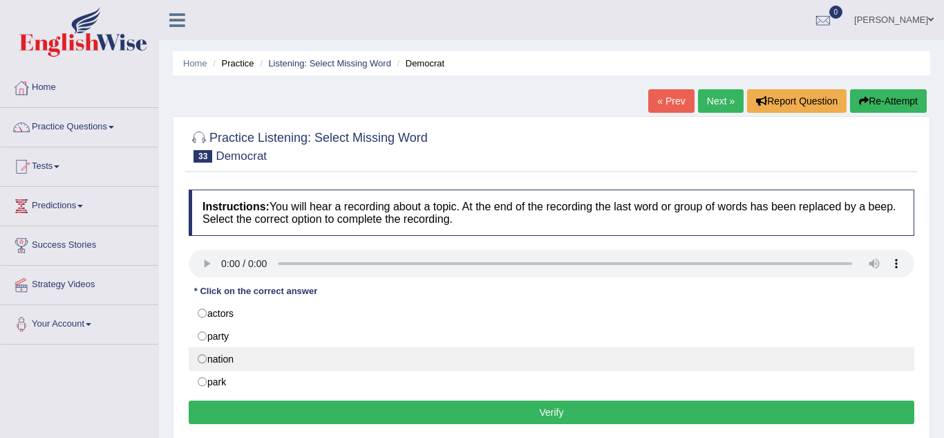
click at [218, 364] on label "nation" at bounding box center [552, 359] width 726 height 24
radio input "true"
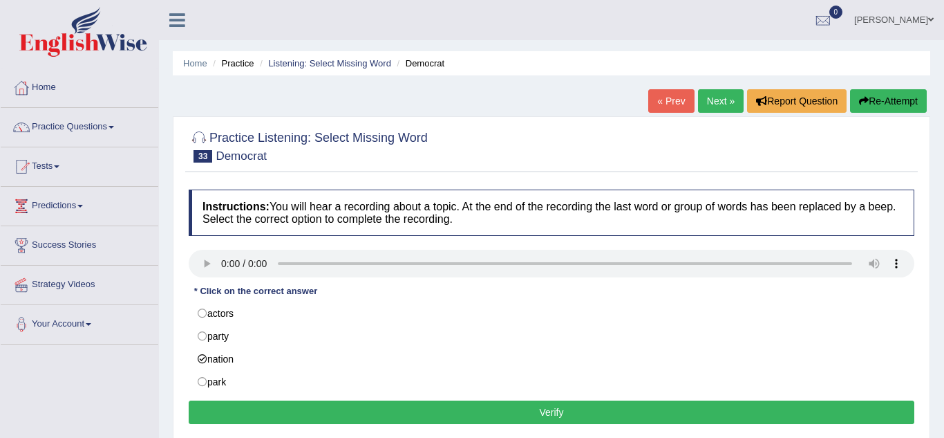
click at [247, 417] on button "Verify" at bounding box center [552, 412] width 726 height 24
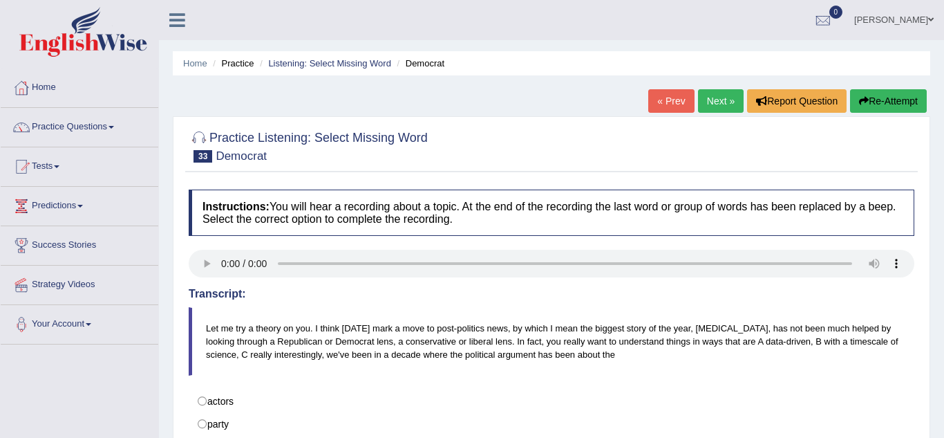
click at [713, 95] on link "Next »" at bounding box center [721, 101] width 46 height 24
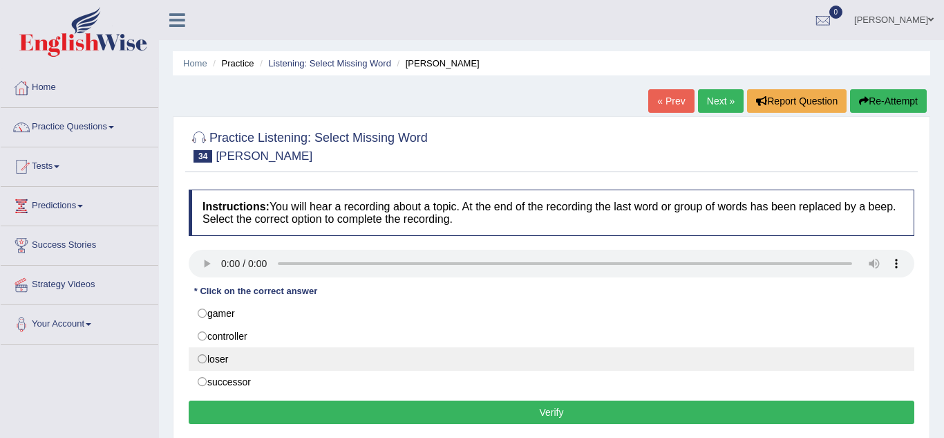
click at [203, 365] on label "loser" at bounding box center [552, 359] width 726 height 24
radio input "true"
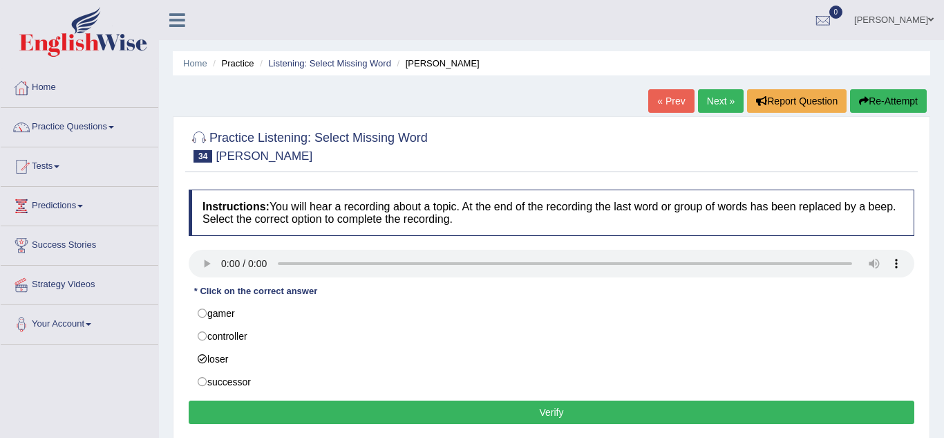
click at [242, 415] on button "Verify" at bounding box center [552, 412] width 726 height 24
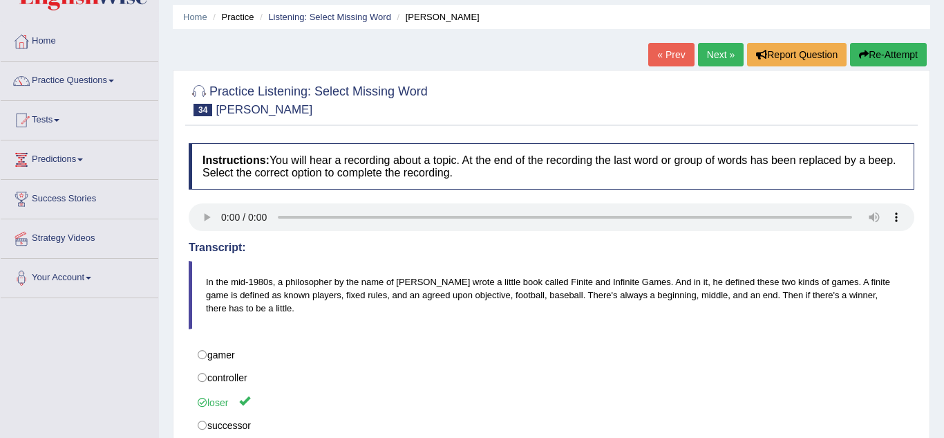
scroll to position [46, 0]
click at [733, 53] on link "Next »" at bounding box center [721, 56] width 46 height 24
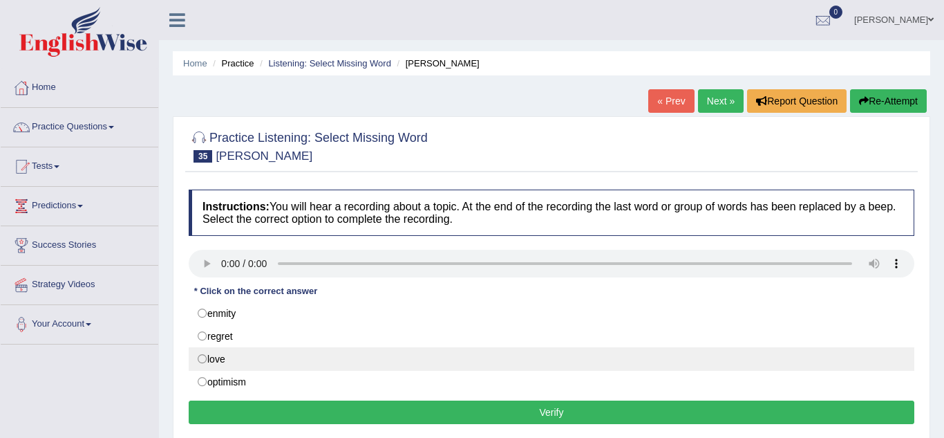
click at [200, 364] on label "love" at bounding box center [552, 359] width 726 height 24
radio input "true"
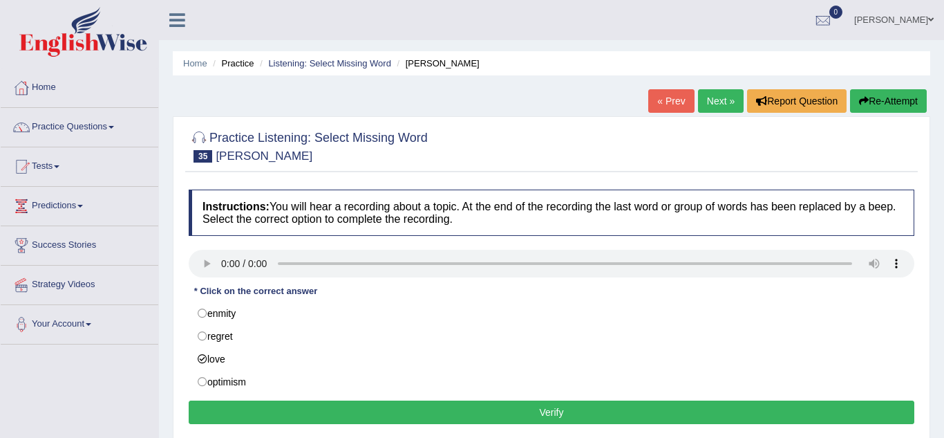
click at [265, 413] on button "Verify" at bounding box center [552, 412] width 726 height 24
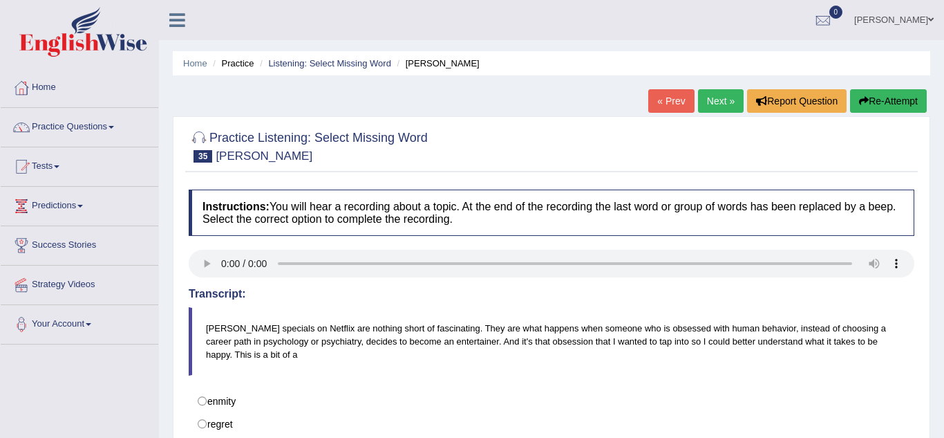
click at [728, 109] on link "Next »" at bounding box center [721, 101] width 46 height 24
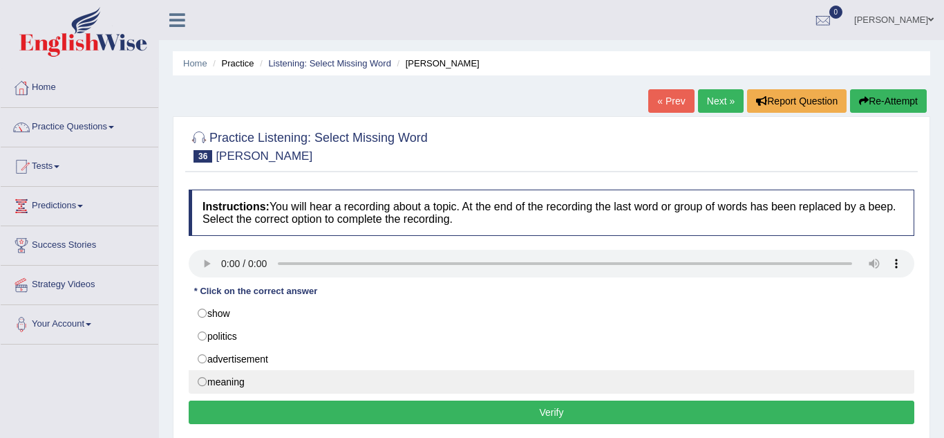
click at [207, 386] on label "meaning" at bounding box center [552, 382] width 726 height 24
radio input "true"
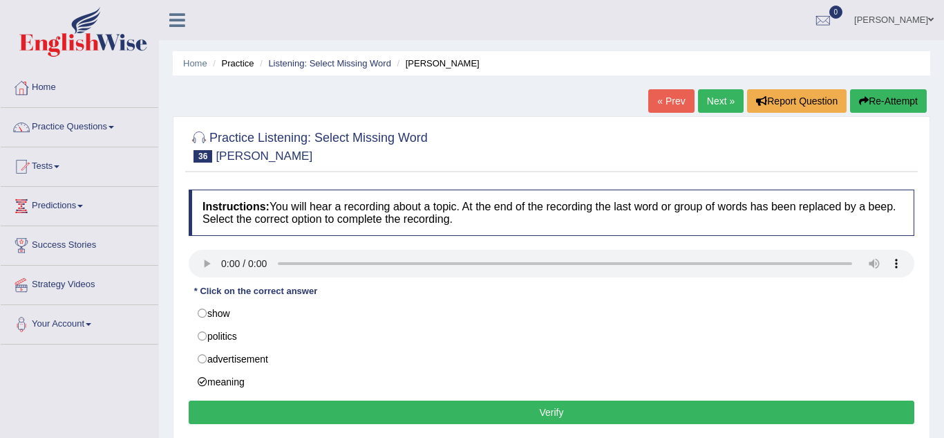
click at [225, 417] on button "Verify" at bounding box center [552, 412] width 726 height 24
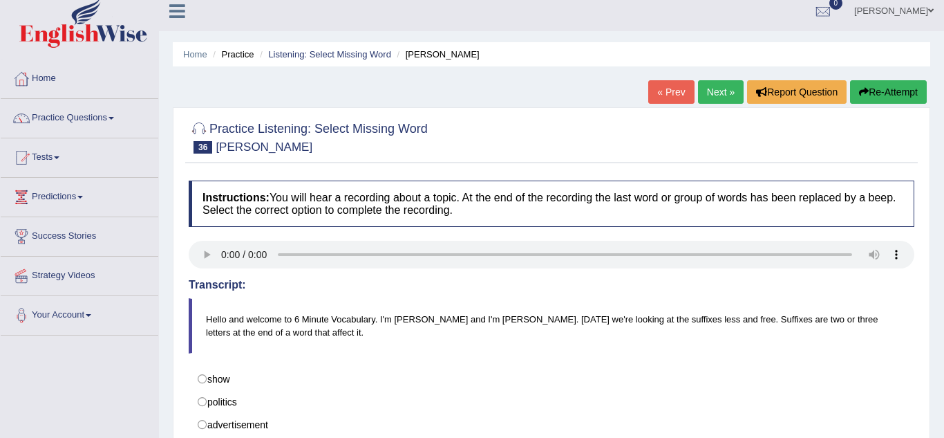
scroll to position [1, 0]
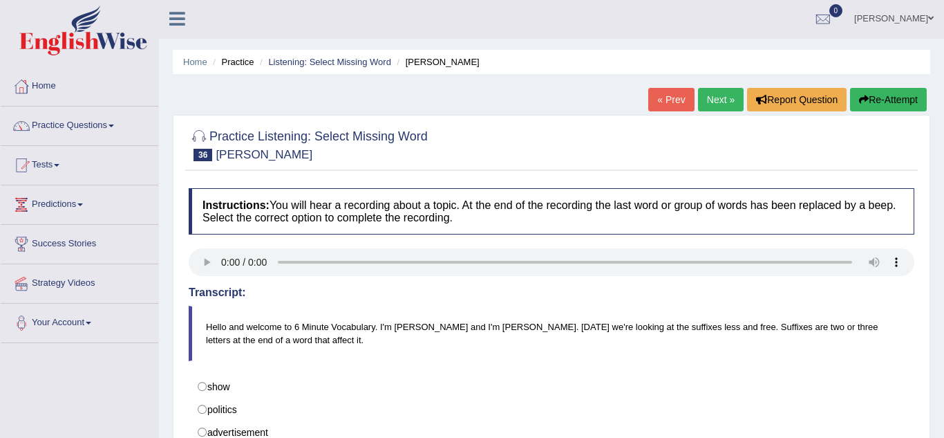
click at [723, 106] on link "Next »" at bounding box center [721, 100] width 46 height 24
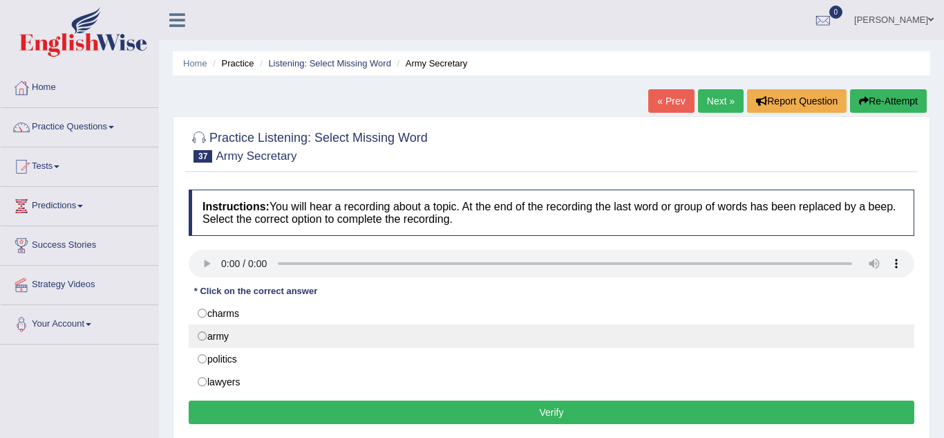
click at [213, 343] on label "army" at bounding box center [552, 336] width 726 height 24
radio input "true"
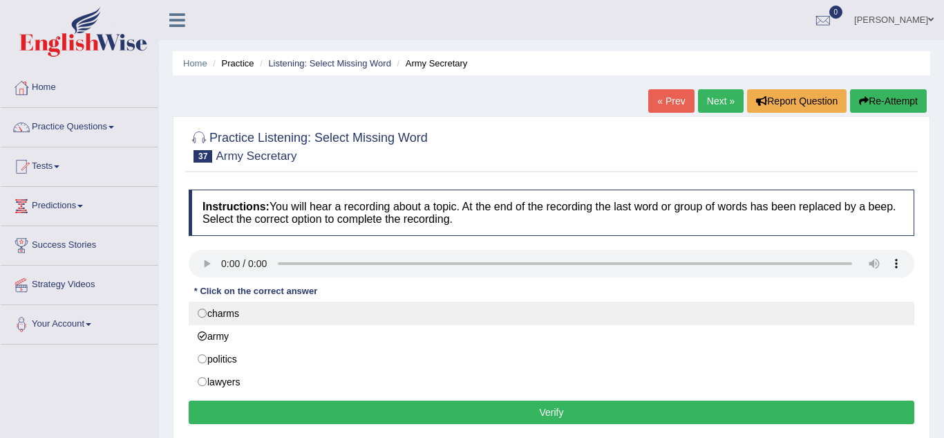
click at [200, 311] on label "charms" at bounding box center [552, 313] width 726 height 24
radio input "true"
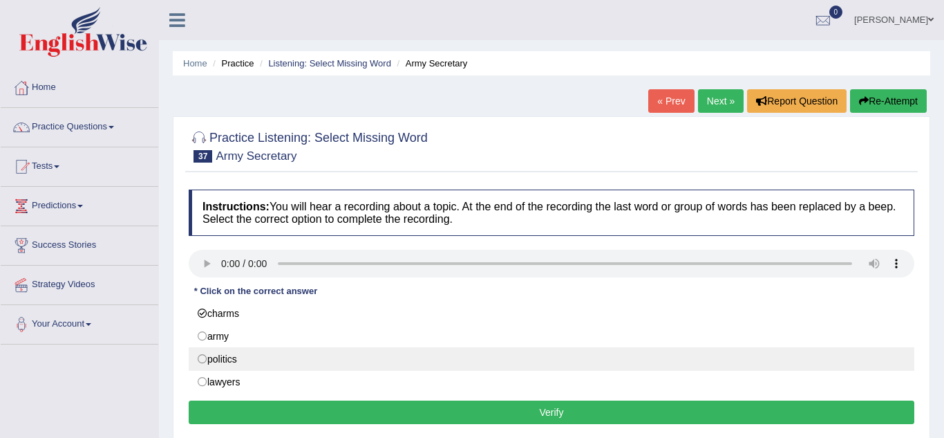
click at [200, 362] on label "politics" at bounding box center [552, 359] width 726 height 24
radio input "true"
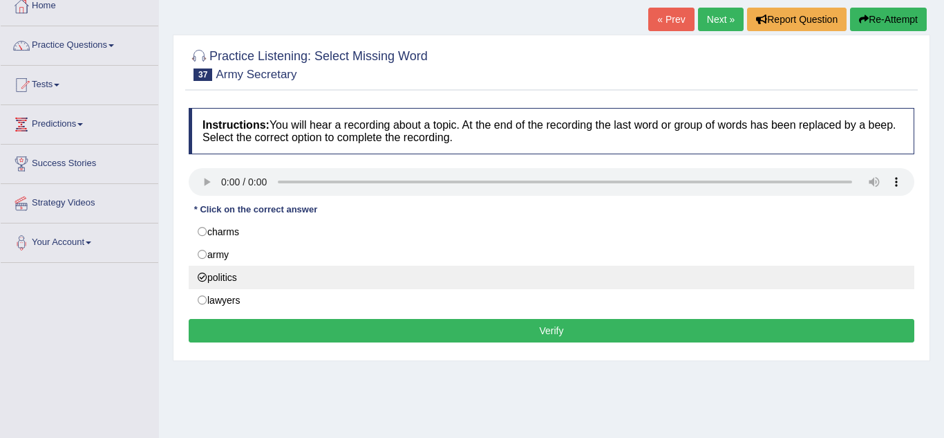
scroll to position [84, 0]
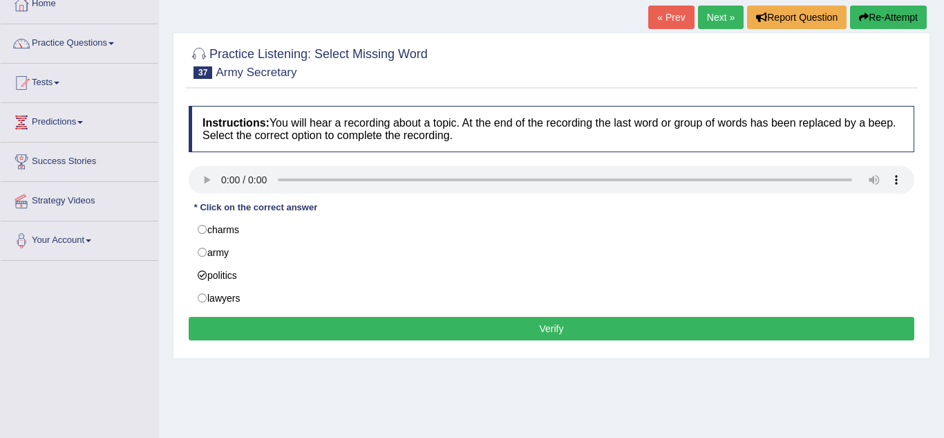
click at [244, 331] on button "Verify" at bounding box center [552, 329] width 726 height 24
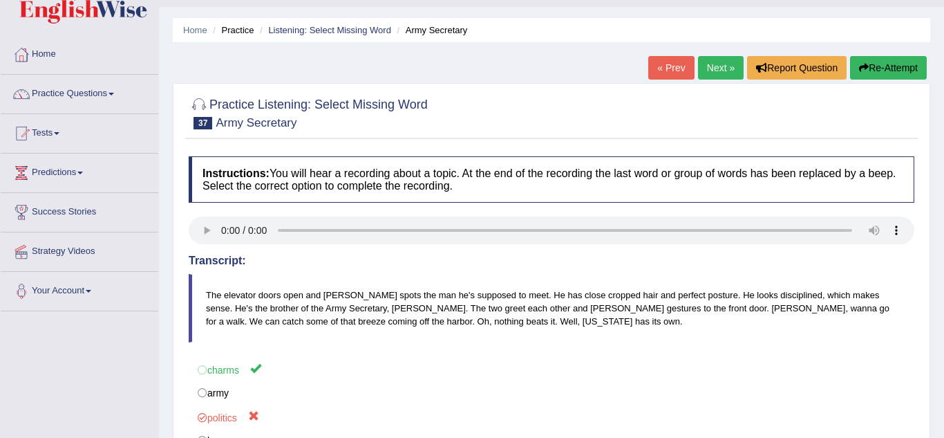
scroll to position [0, 0]
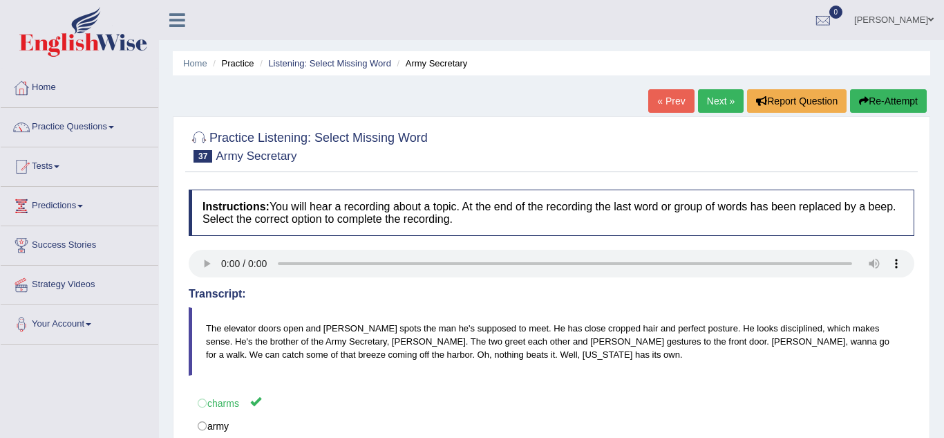
click at [713, 108] on link "Next »" at bounding box center [721, 101] width 46 height 24
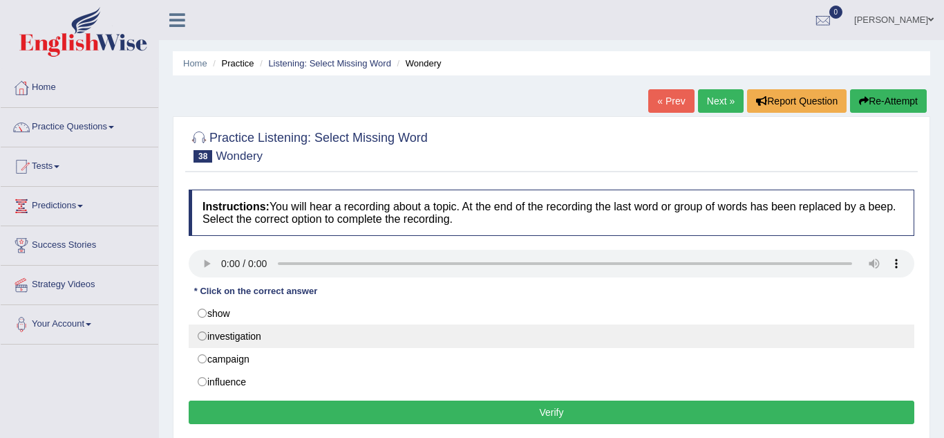
click at [203, 336] on label "investigation" at bounding box center [552, 336] width 726 height 24
radio input "true"
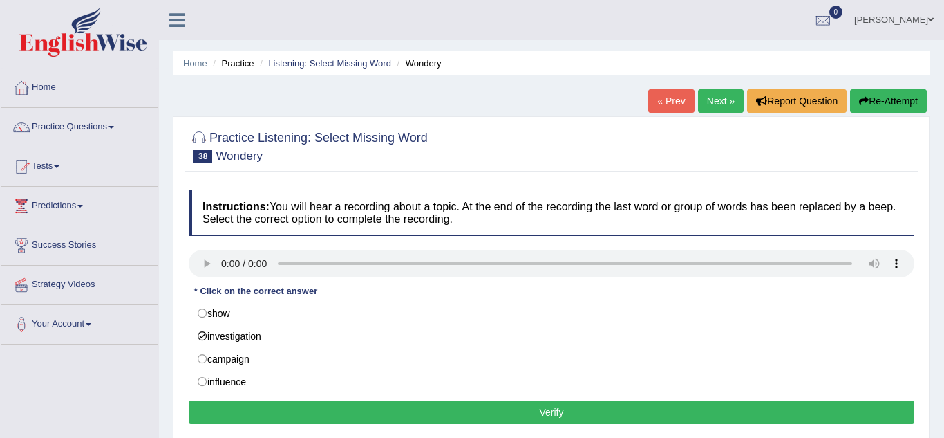
click at [249, 419] on button "Verify" at bounding box center [552, 412] width 726 height 24
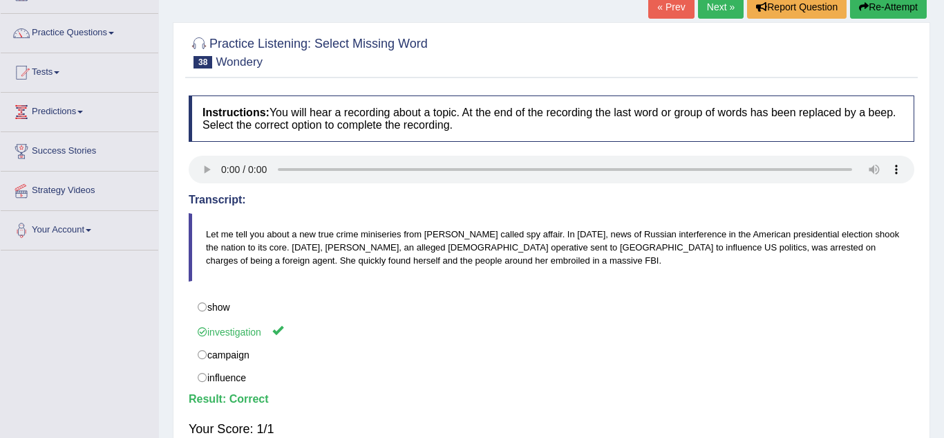
scroll to position [96, 0]
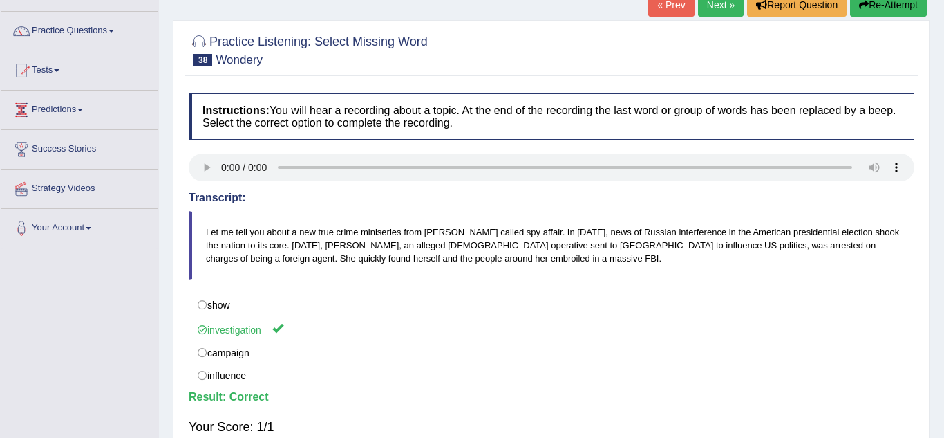
click at [59, 71] on span at bounding box center [57, 70] width 6 height 3
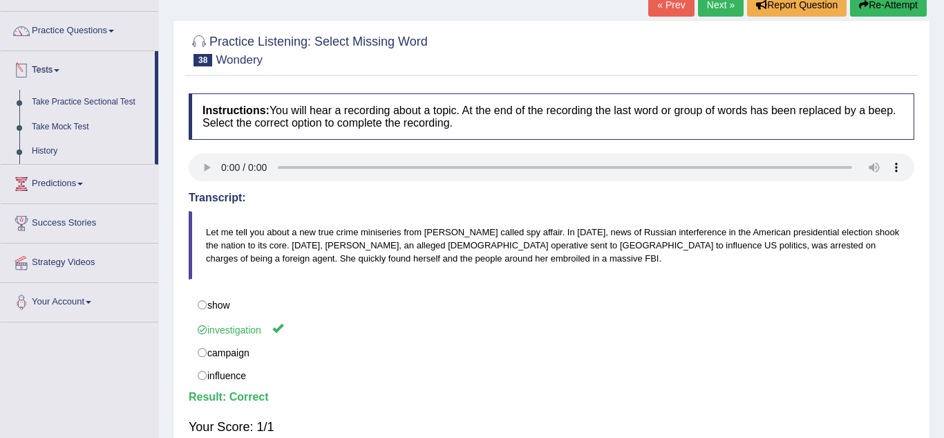
click at [66, 29] on link "Practice Questions" at bounding box center [80, 29] width 158 height 35
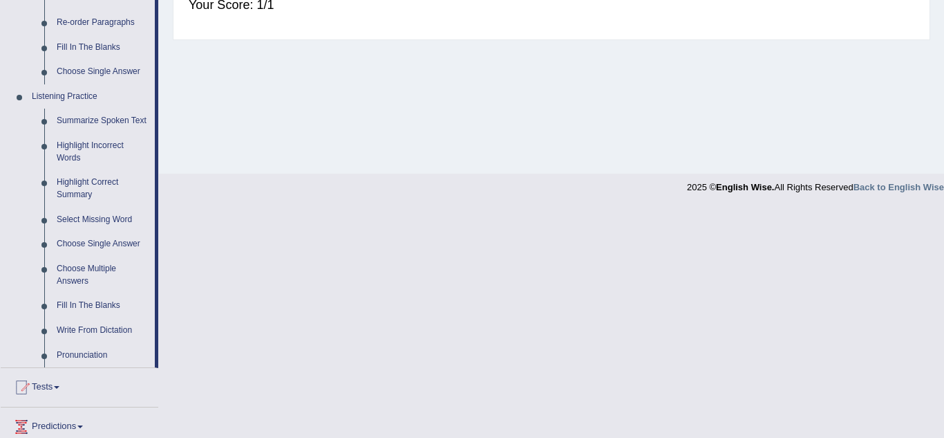
scroll to position [528, 0]
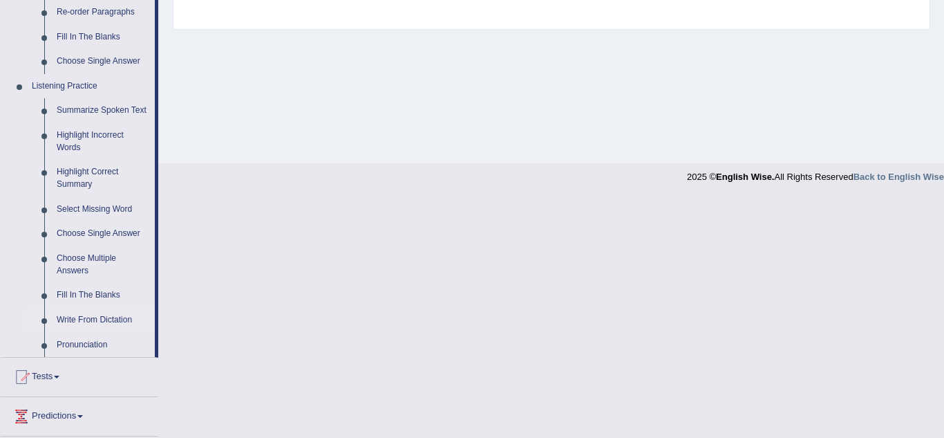
click at [79, 312] on link "Write From Dictation" at bounding box center [102, 320] width 104 height 25
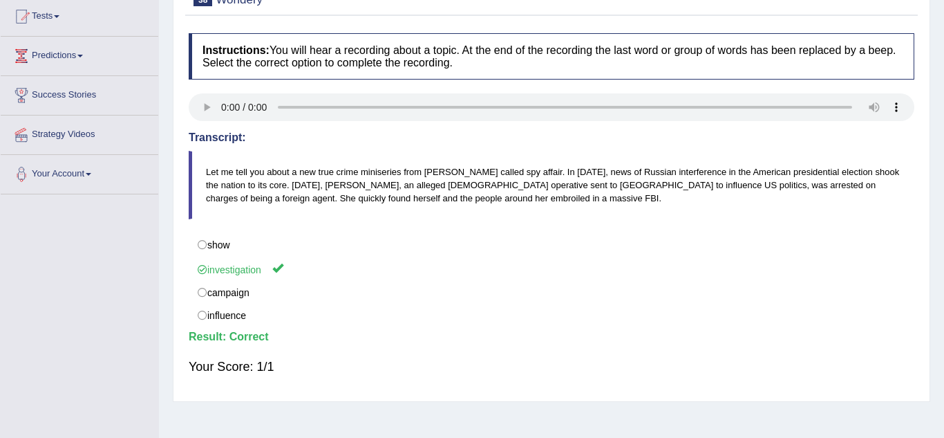
scroll to position [245, 0]
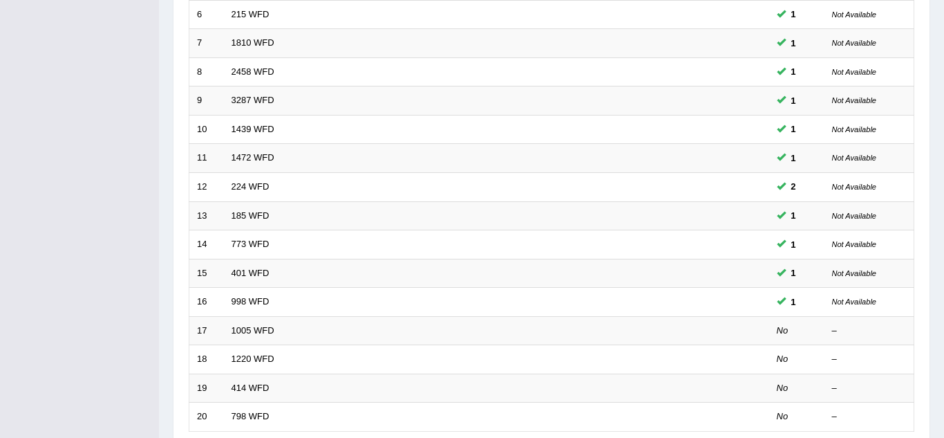
scroll to position [360, 0]
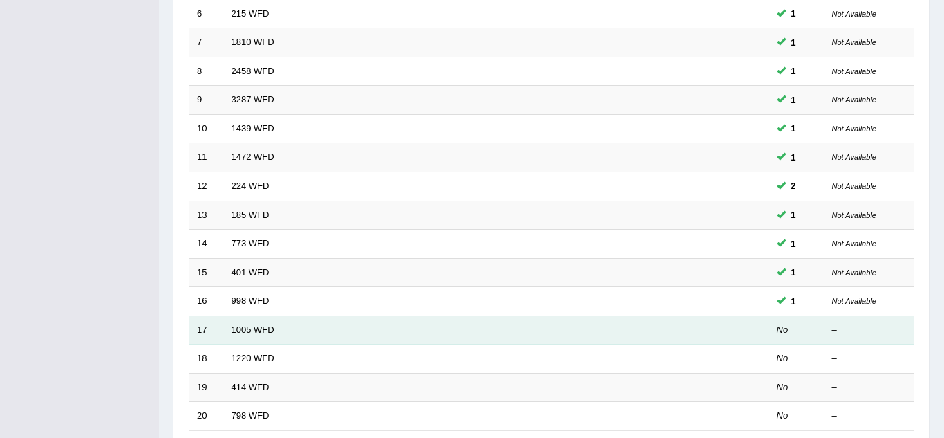
click at [237, 330] on link "1005 WFD" at bounding box center [253, 329] width 43 height 10
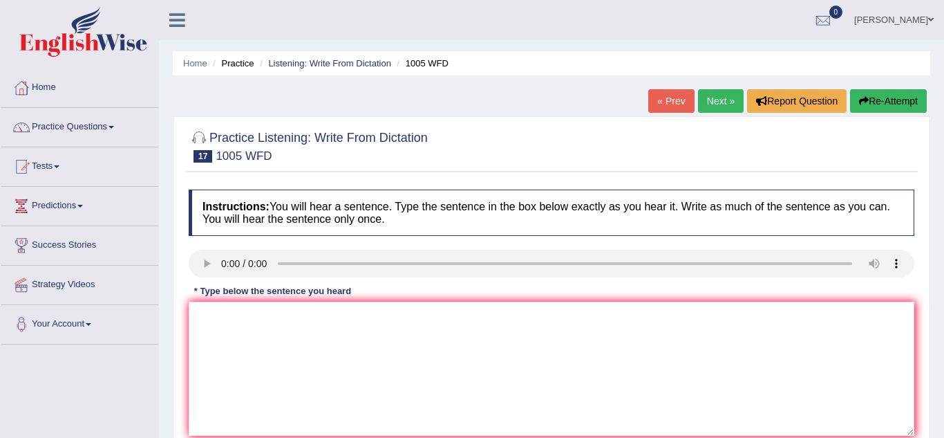
click at [66, 130] on link "Practice Questions" at bounding box center [80, 125] width 158 height 35
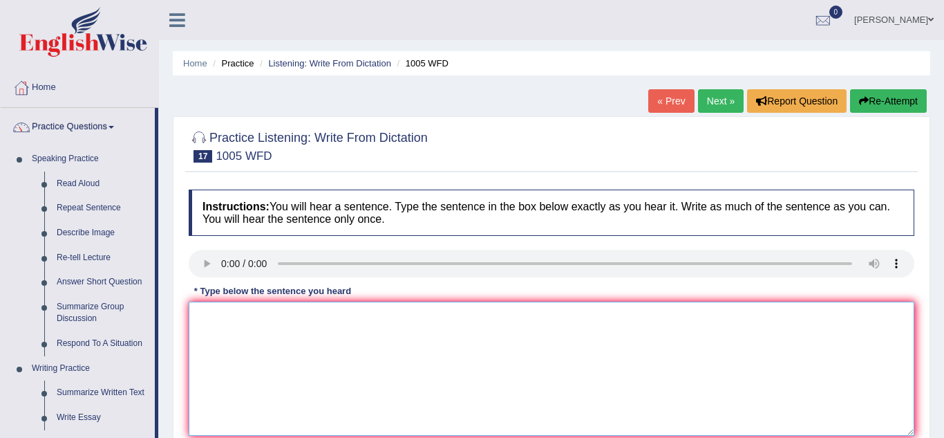
click at [251, 353] on textarea at bounding box center [552, 368] width 726 height 134
click at [240, 319] on textarea "The culaps claps of recher redcher market" at bounding box center [552, 368] width 726 height 134
click at [250, 314] on textarea "The culaps claps of recher redcher market" at bounding box center [552, 368] width 726 height 134
click at [404, 327] on textarea "The culaps claps of recher redcher market" at bounding box center [552, 368] width 726 height 134
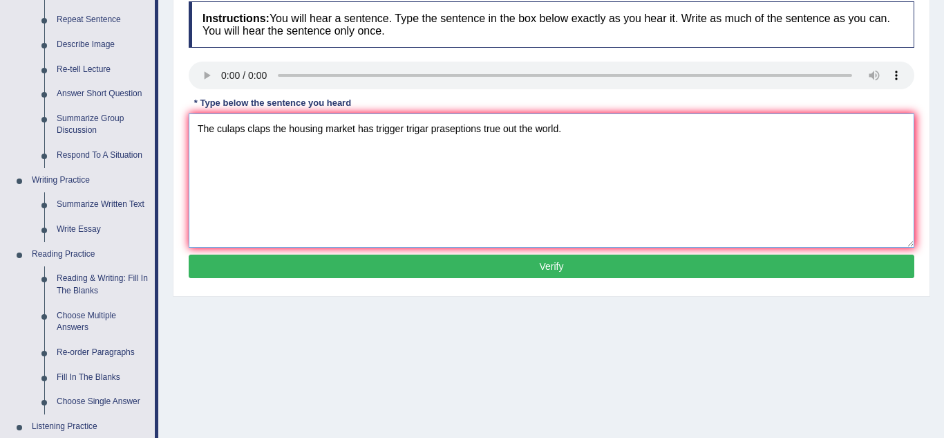
scroll to position [189, 0]
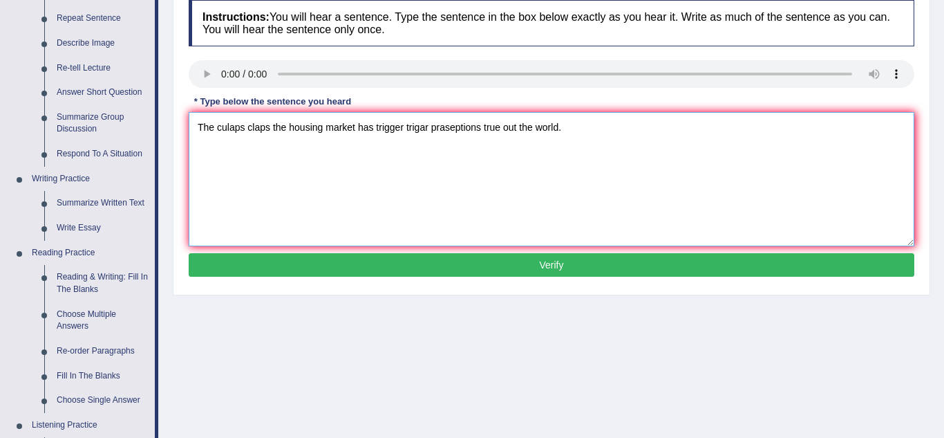
type textarea "The culaps claps the housing market has trigger trigar praseptions true out the…"
click at [536, 271] on button "Verify" at bounding box center [552, 265] width 726 height 24
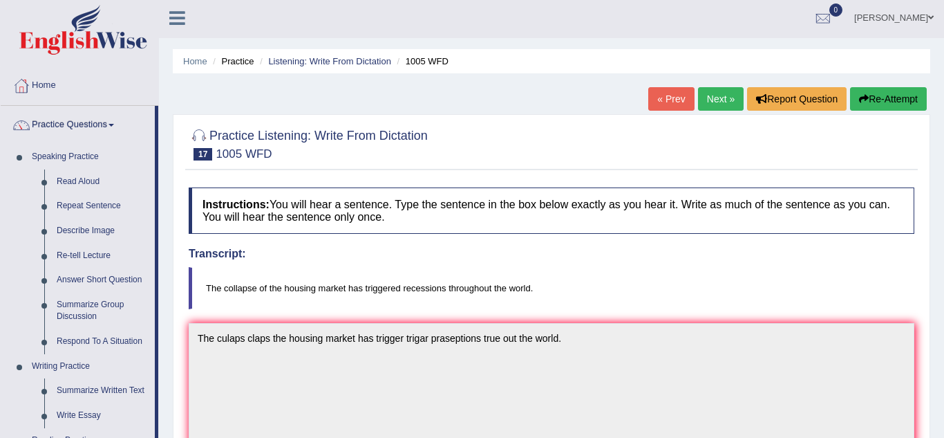
scroll to position [0, 0]
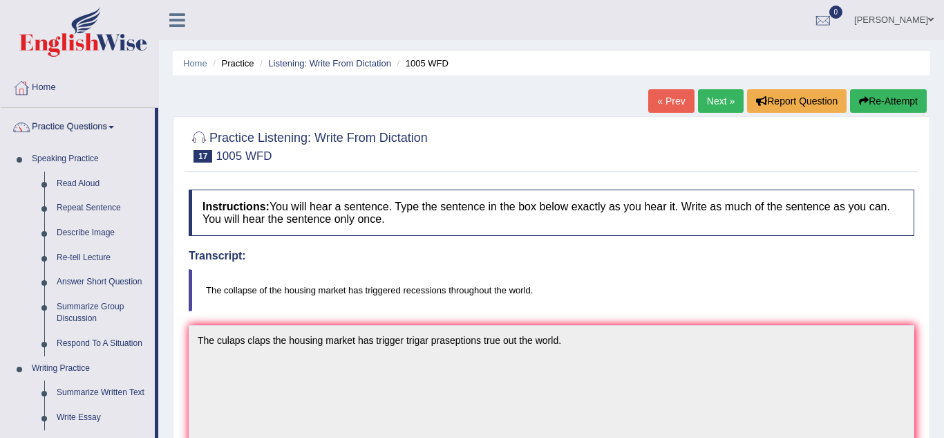
click at [718, 102] on link "Next »" at bounding box center [721, 101] width 46 height 24
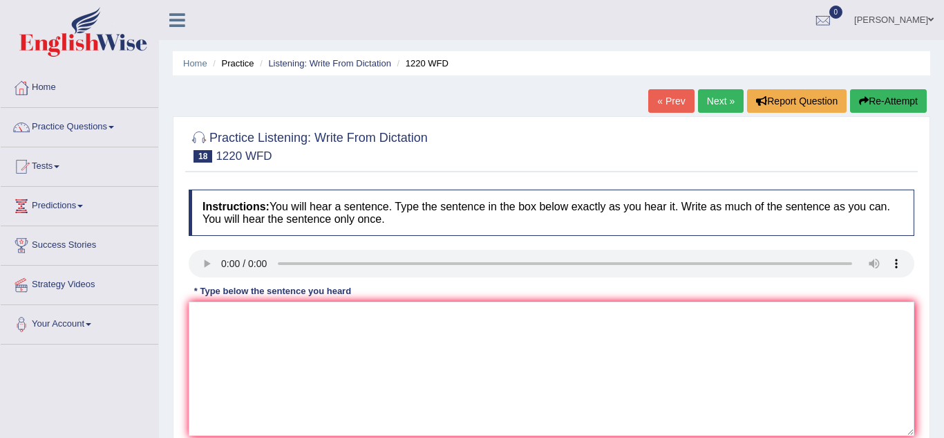
click at [205, 288] on div "* Type below the sentence you heard" at bounding box center [273, 290] width 168 height 13
click at [311, 356] on textarea at bounding box center [552, 368] width 726 height 134
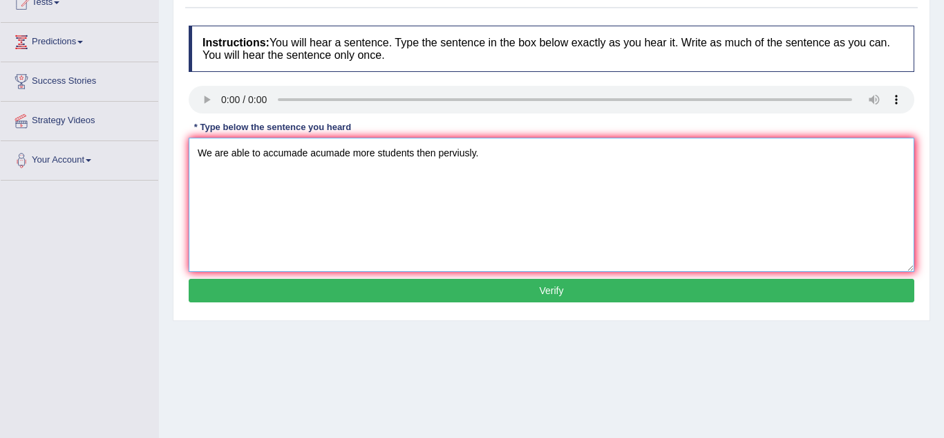
scroll to position [166, 0]
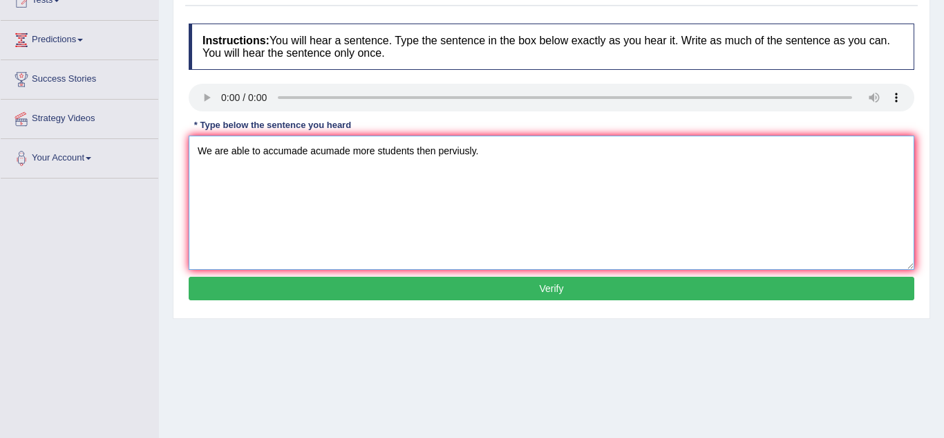
type textarea "We are able to accumade acumade more students then perviusly."
click at [453, 292] on button "Verify" at bounding box center [552, 289] width 726 height 24
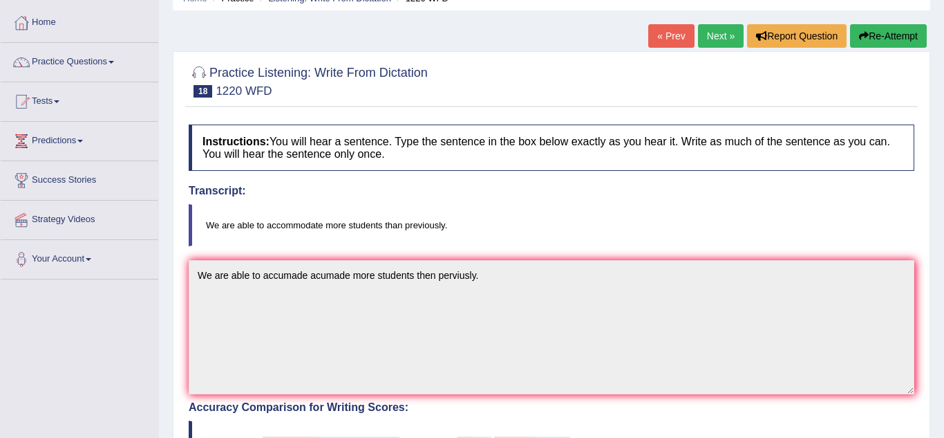
scroll to position [61, 0]
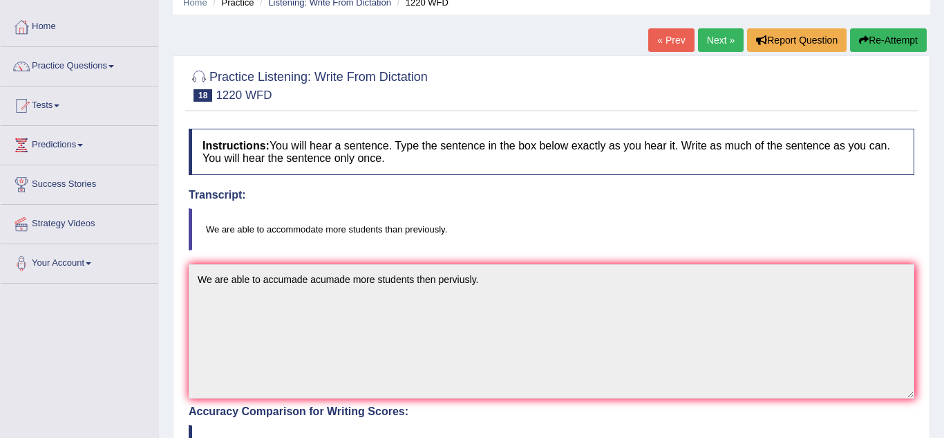
click at [718, 45] on link "Next »" at bounding box center [721, 40] width 46 height 24
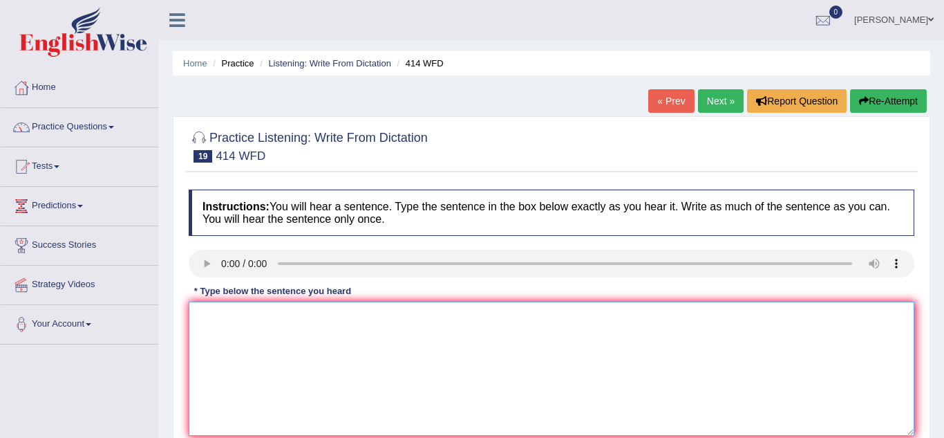
click at [318, 353] on textarea at bounding box center [552, 368] width 726 height 134
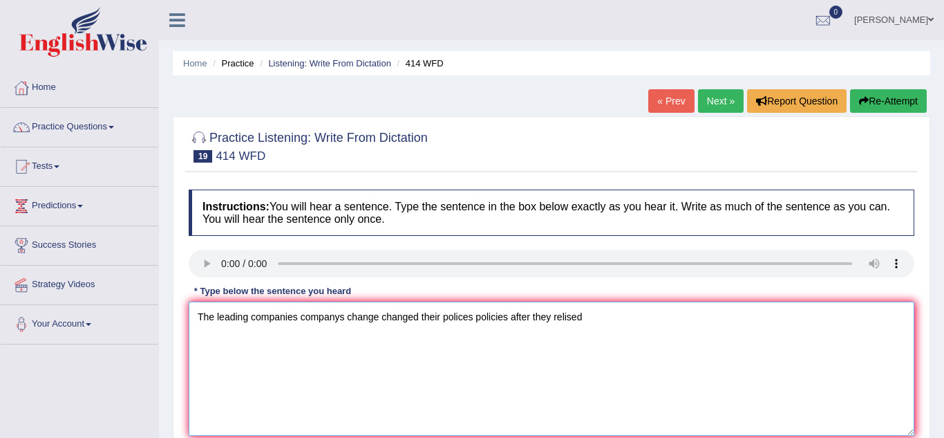
click at [545, 319] on textarea "The leading companies companys change changed their polices policies after they…" at bounding box center [552, 368] width 726 height 134
click at [685, 321] on textarea "The leading companies companys change changed their polices policies after the …" at bounding box center [552, 368] width 726 height 134
type textarea "The leading companies companys change changed their polices policies after the …"
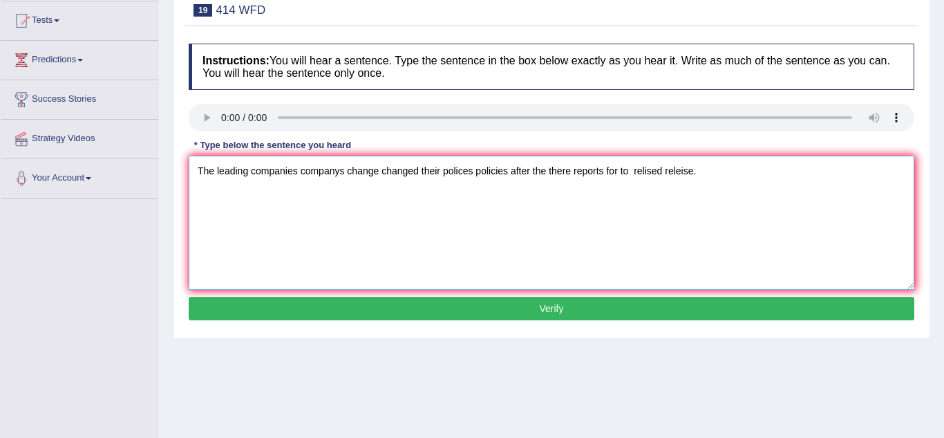
scroll to position [147, 0]
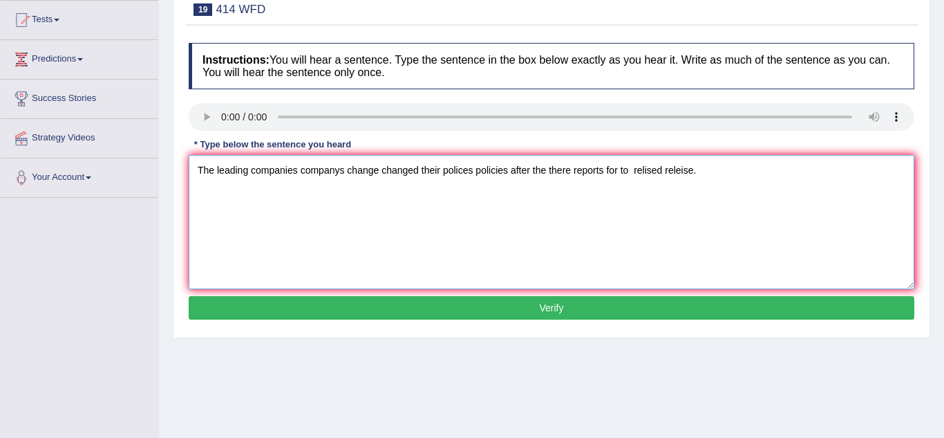
type textarea "The leading companies companys change changed their polices policies after the …"
click at [511, 317] on button "Verify" at bounding box center [552, 308] width 726 height 24
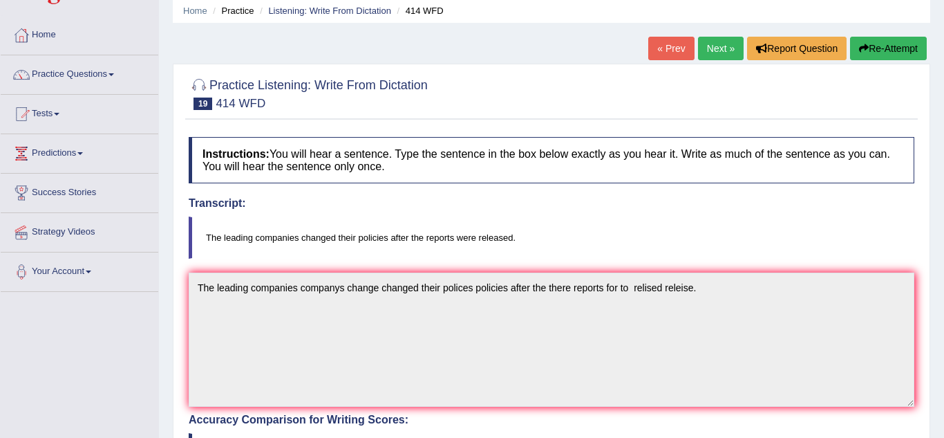
scroll to position [0, 0]
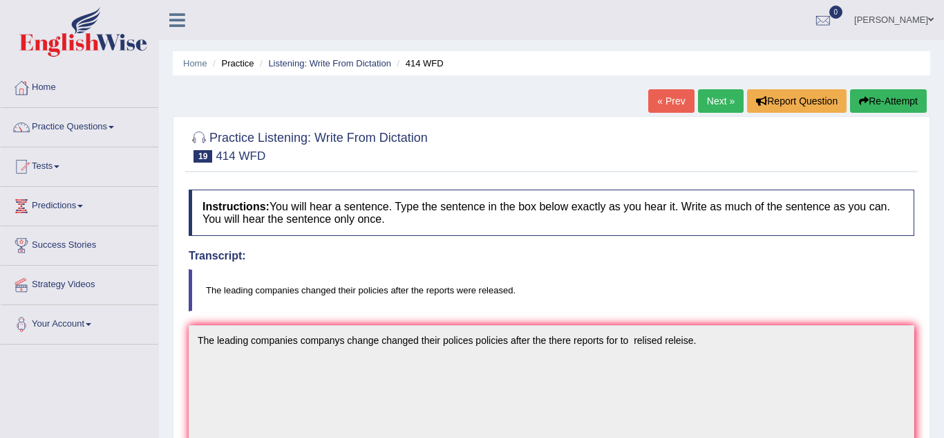
click at [715, 93] on link "Next »" at bounding box center [721, 101] width 46 height 24
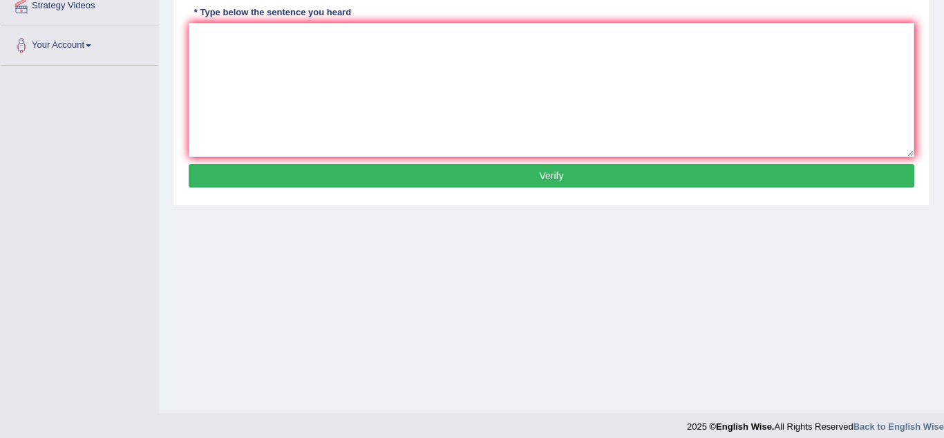
scroll to position [288, 0]
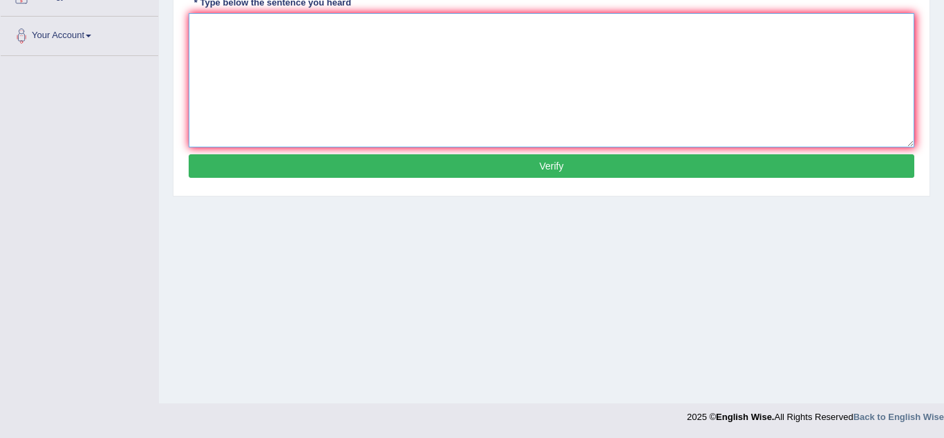
click at [269, 67] on textarea at bounding box center [552, 80] width 726 height 134
type textarea "T"
click at [347, 35] on textarea "Sugar is comounding compunding includind" at bounding box center [552, 80] width 726 height 134
click at [458, 37] on textarea "Sugar is comounding compunding campond includind" at bounding box center [552, 80] width 726 height 134
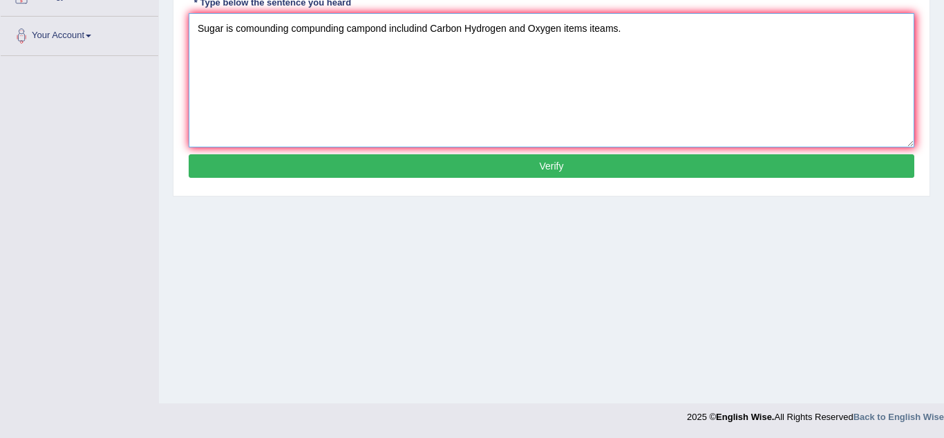
type textarea "Sugar is comounding compunding campond includind Carbon Hydrogen and Oxygen ite…"
click at [623, 176] on button "Verify" at bounding box center [552, 166] width 726 height 24
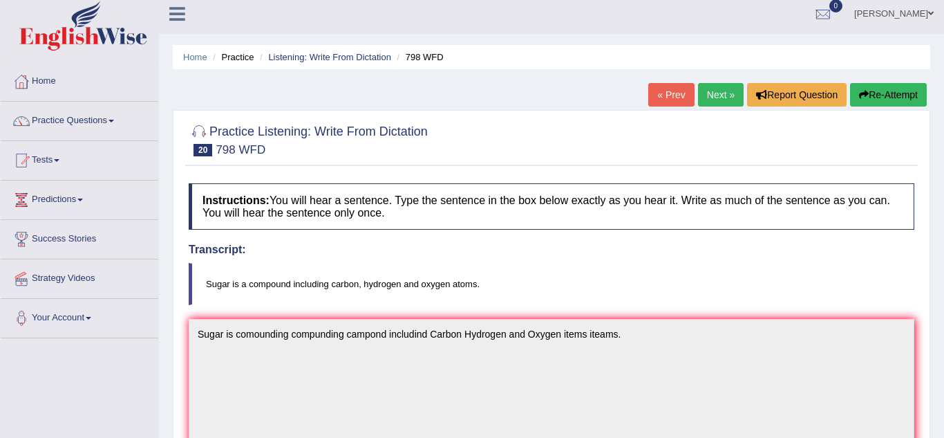
scroll to position [0, 0]
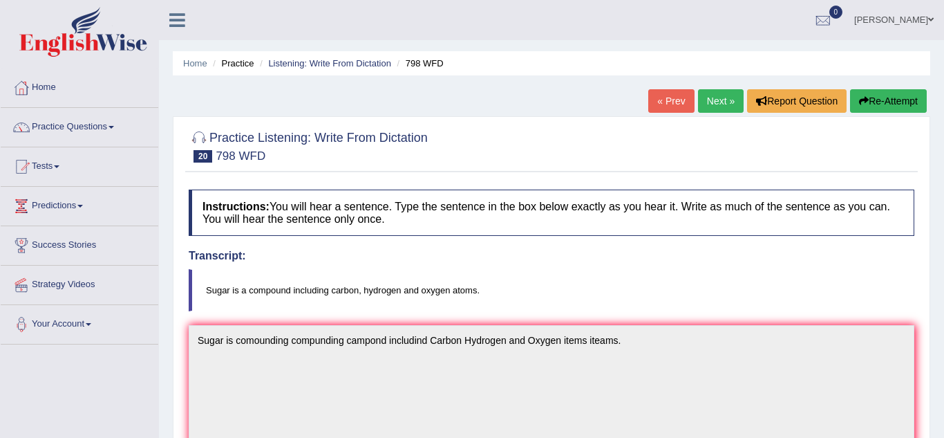
click at [727, 105] on link "Next »" at bounding box center [721, 101] width 46 height 24
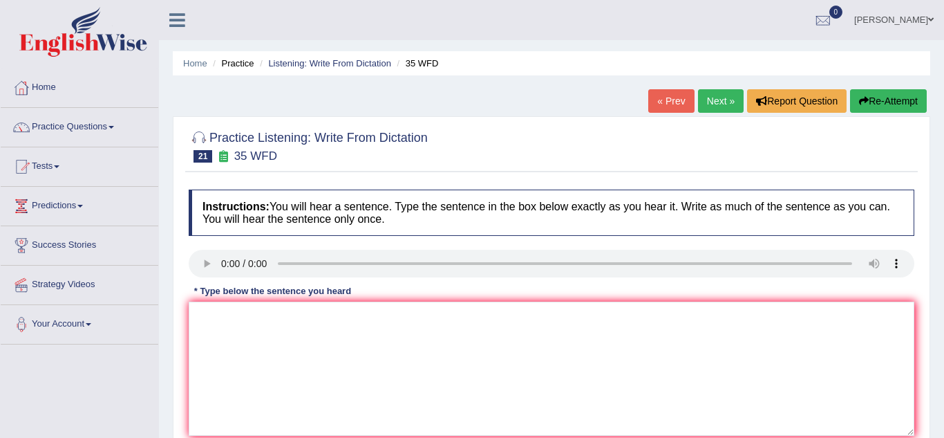
click at [202, 288] on div "* Type below the sentence you heard" at bounding box center [273, 290] width 168 height 13
click at [269, 325] on textarea at bounding box center [552, 368] width 726 height 134
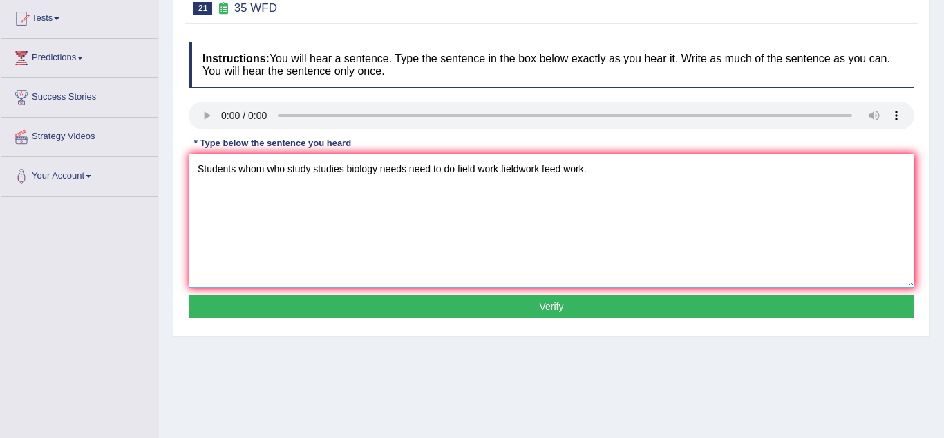
scroll to position [149, 0]
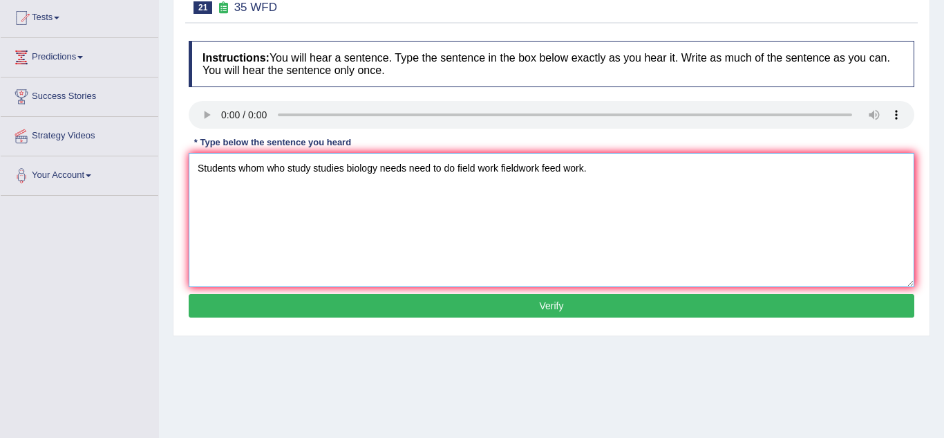
type textarea "Students whom who study studies biology needs need to do field work fieldwork f…"
click at [462, 326] on div "Instructions: You will hear a sentence. Type the sentence in the box below exac…" at bounding box center [551, 181] width 733 height 294
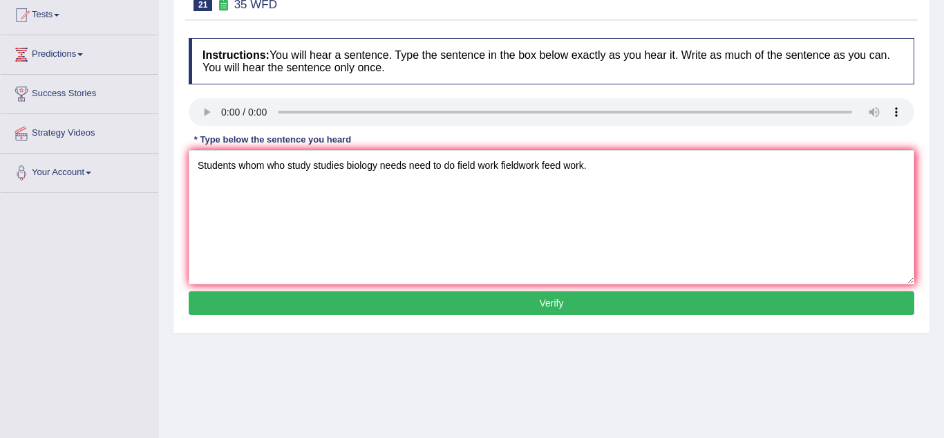
click at [233, 304] on button "Verify" at bounding box center [552, 303] width 726 height 24
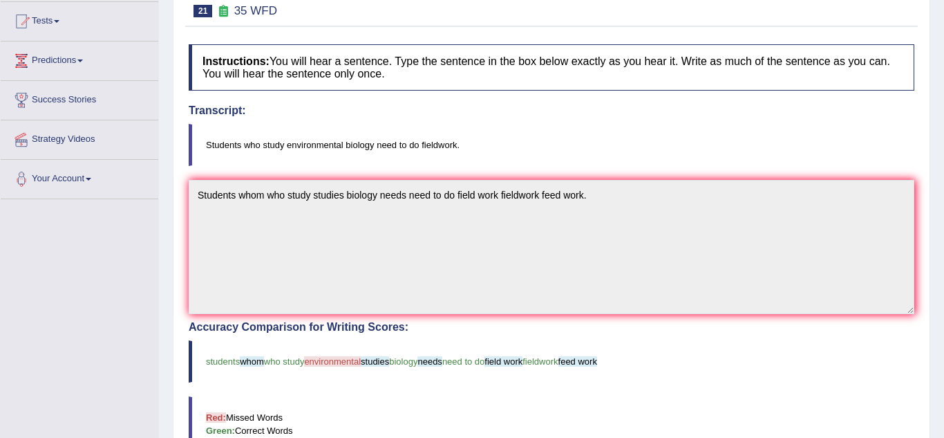
scroll to position [0, 0]
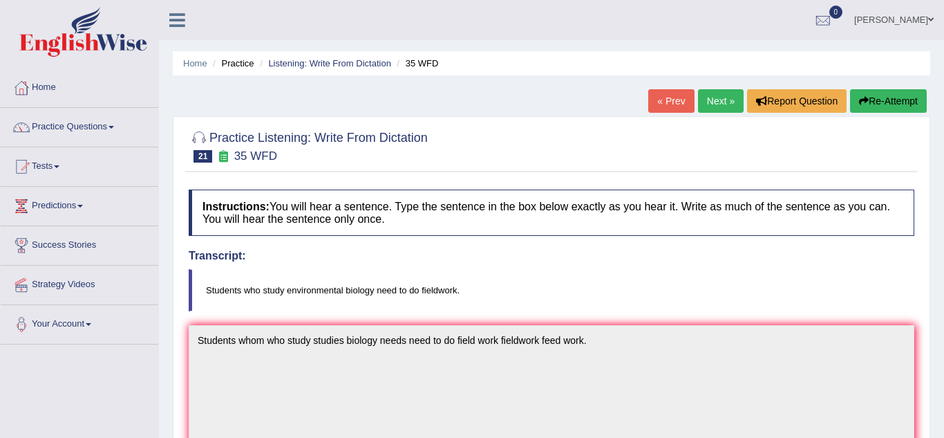
click at [721, 108] on link "Next »" at bounding box center [721, 101] width 46 height 24
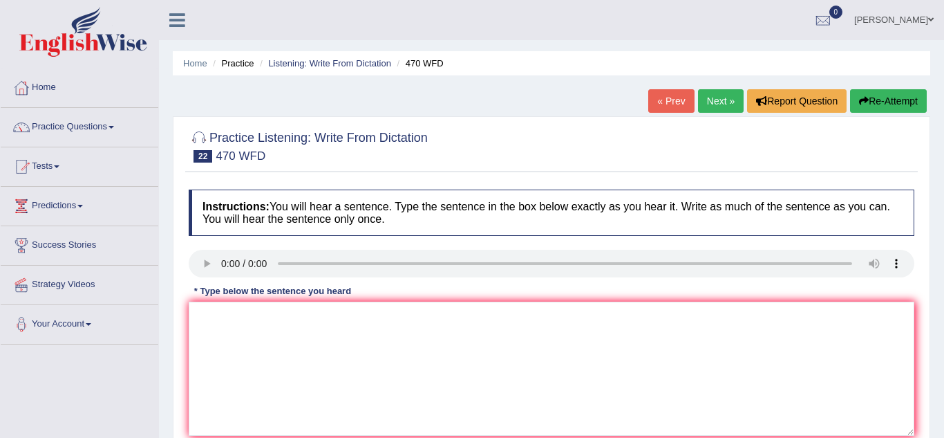
click at [67, 127] on link "Practice Questions" at bounding box center [80, 125] width 158 height 35
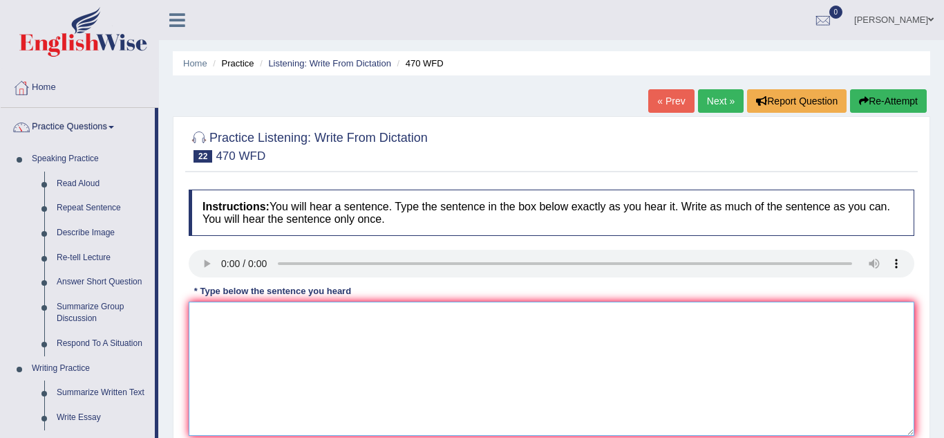
click at [586, 348] on textarea at bounding box center [552, 368] width 726 height 134
click at [288, 326] on textarea "Assiments assements has to be submited at end of semester." at bounding box center [552, 368] width 726 height 134
click at [311, 324] on textarea "Assiments assements has to be submited at end of semester." at bounding box center [552, 368] width 726 height 134
click at [333, 320] on textarea "Assiments assements must to be submited at end of semester." at bounding box center [552, 368] width 726 height 134
click at [467, 338] on textarea "Assiments assements must be submited at end of semester." at bounding box center [552, 368] width 726 height 134
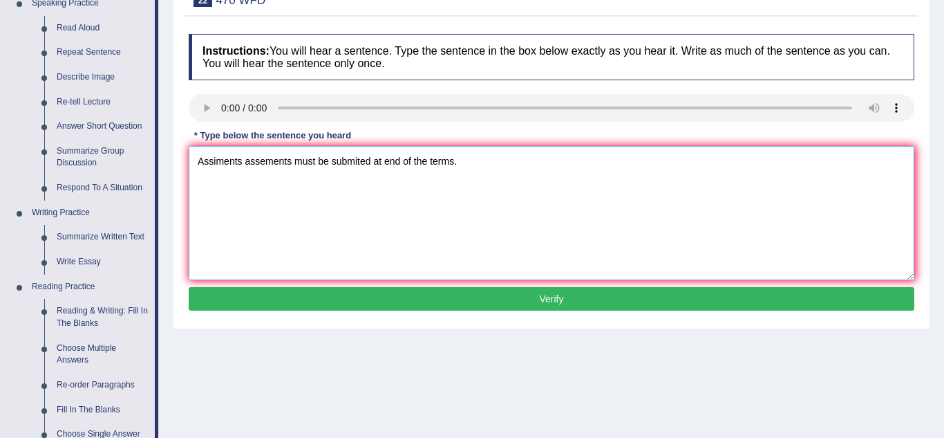
scroll to position [156, 0]
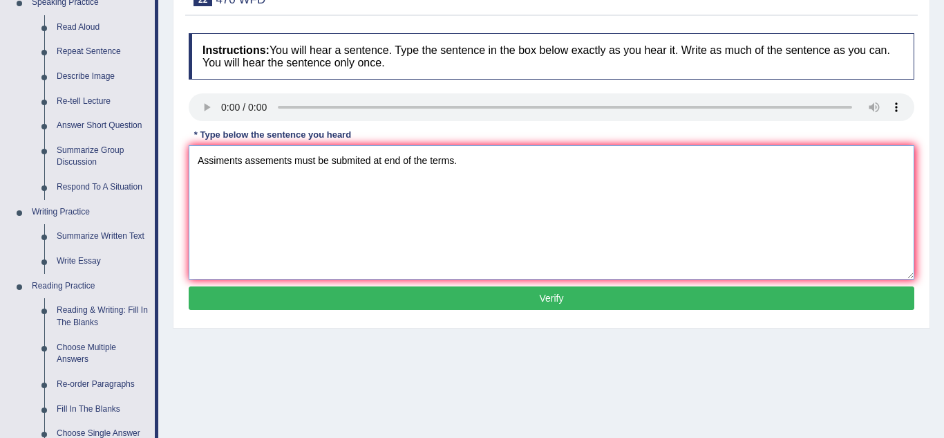
type textarea "Assiments assements must be submited at end of the terms."
click at [561, 288] on button "Verify" at bounding box center [552, 298] width 726 height 24
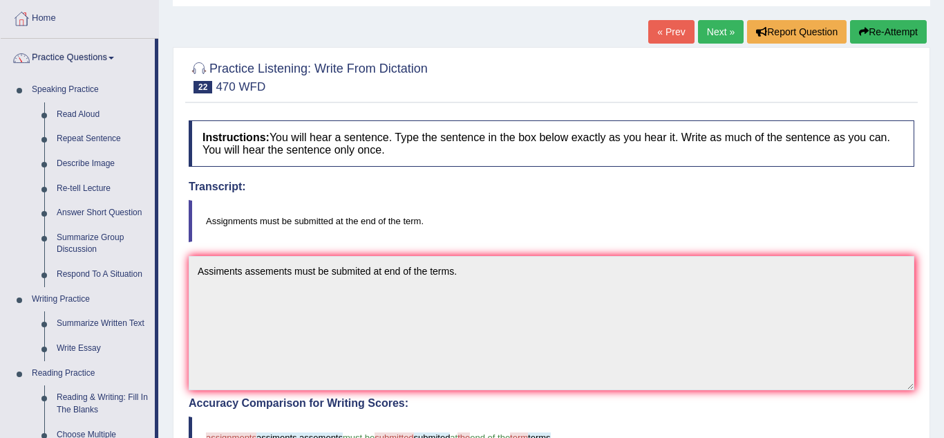
scroll to position [0, 0]
